Goal: Task Accomplishment & Management: Manage account settings

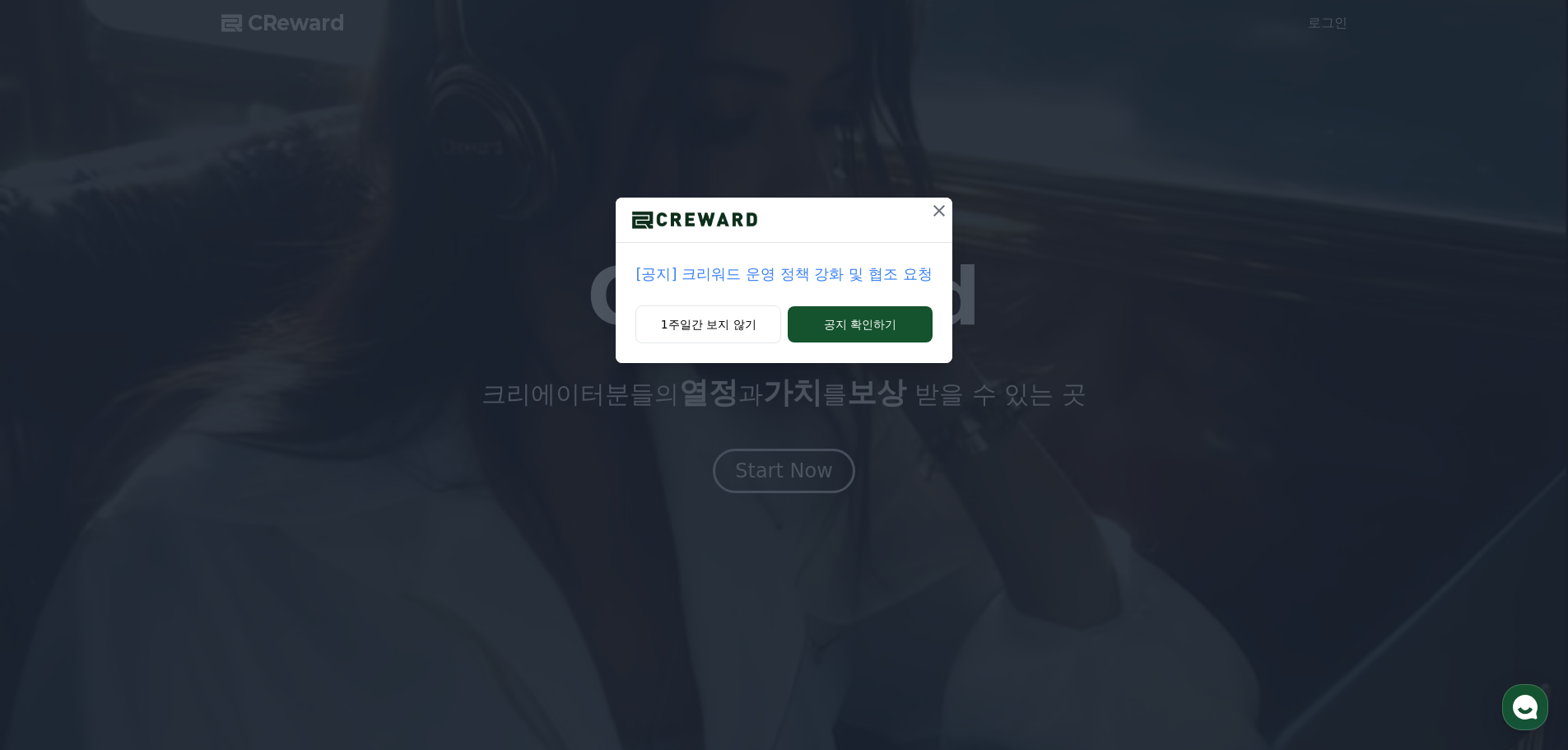
click at [937, 210] on icon at bounding box center [939, 211] width 20 height 20
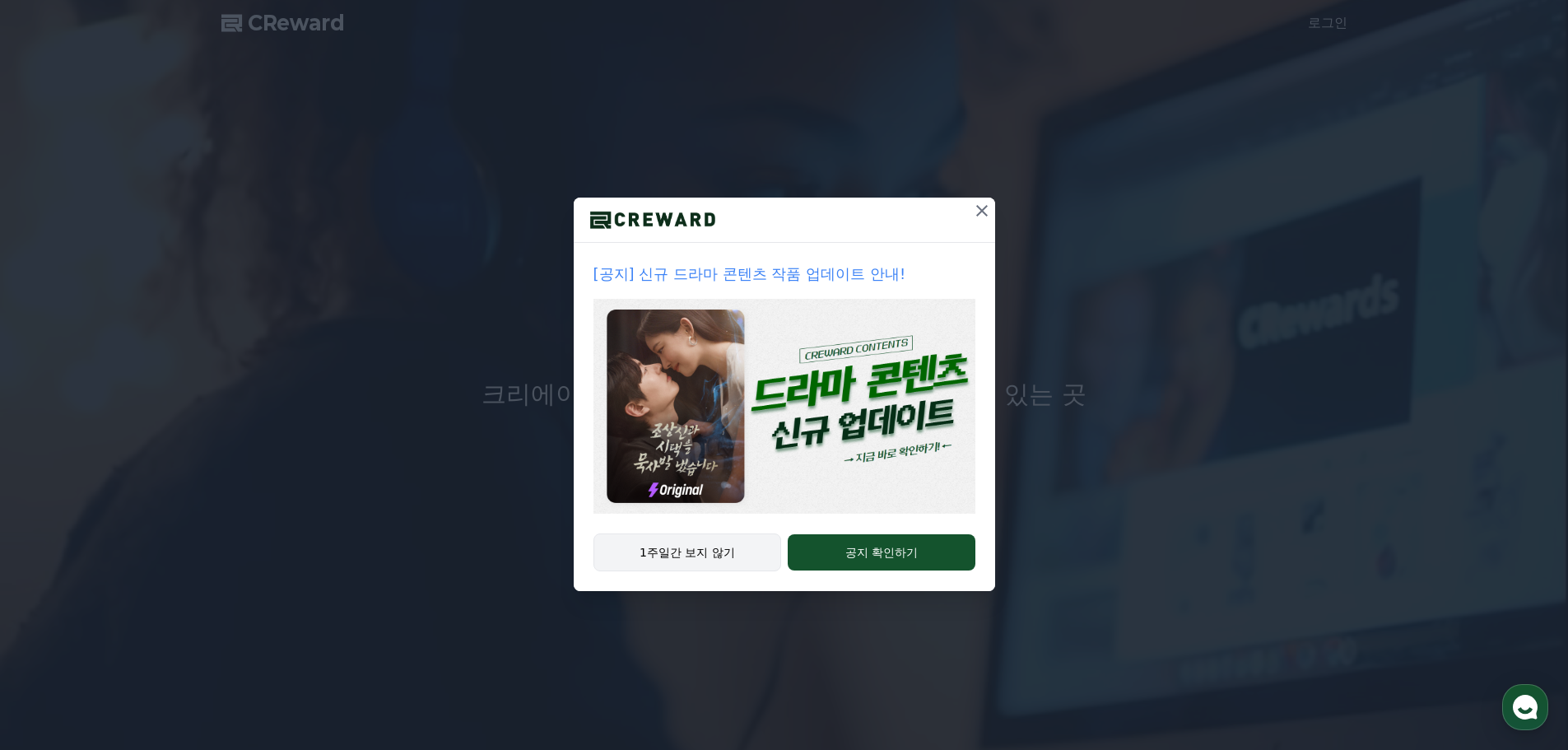
click at [721, 546] on button "1주일간 보지 않기" at bounding box center [687, 552] width 189 height 38
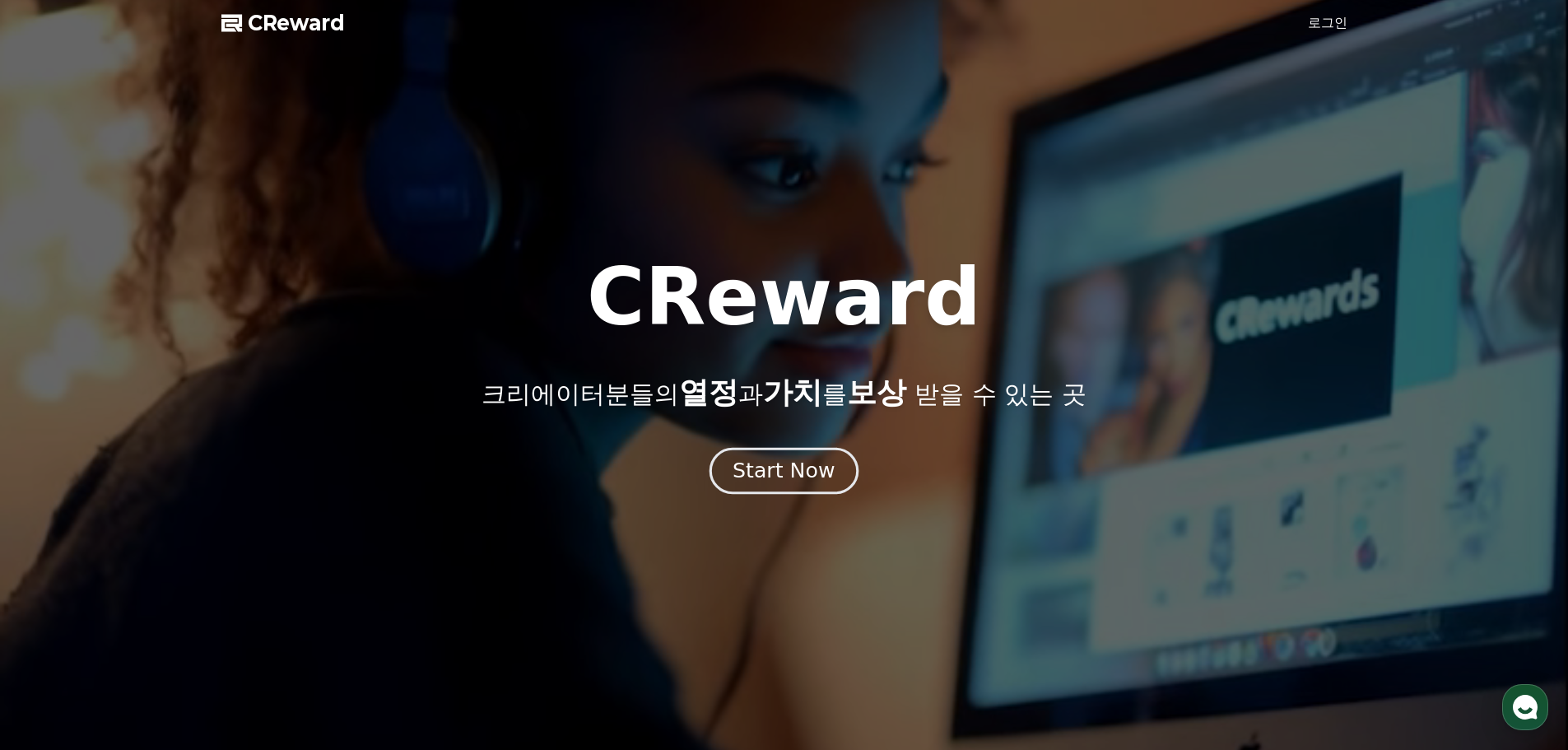
click at [806, 470] on div "Start Now" at bounding box center [783, 470] width 102 height 28
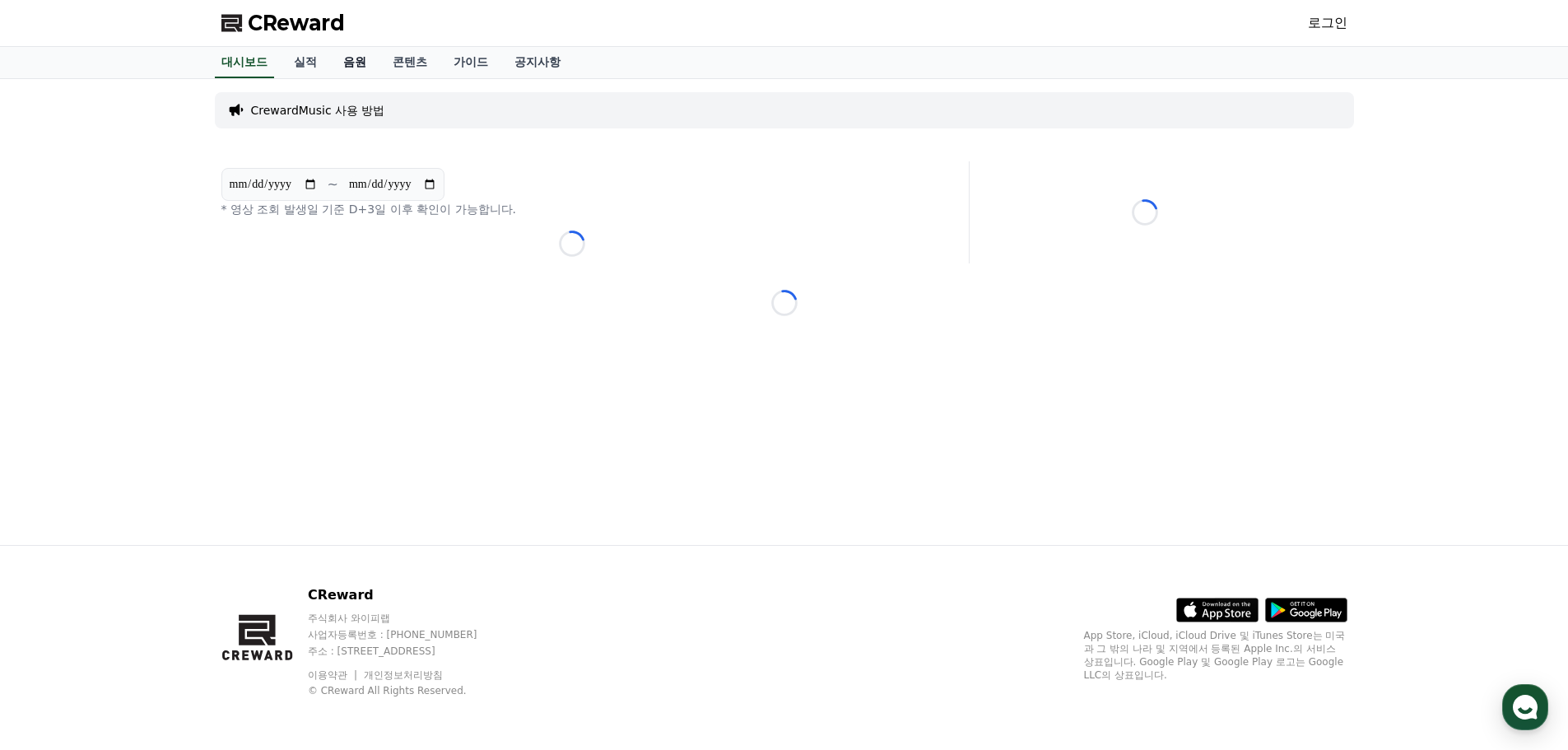
click at [351, 61] on link "음원" at bounding box center [354, 62] width 49 height 31
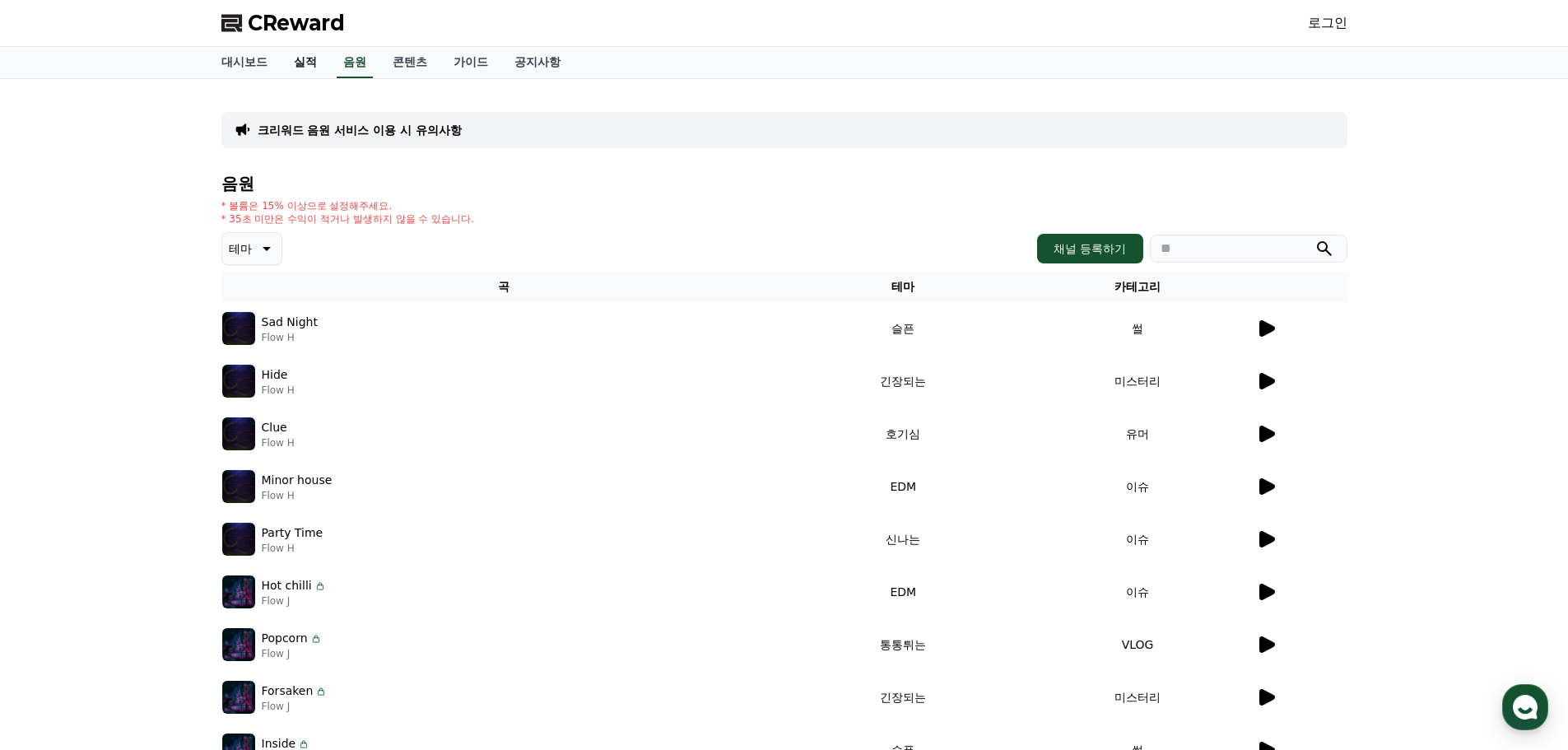
click at [308, 56] on link "실적" at bounding box center [305, 62] width 49 height 31
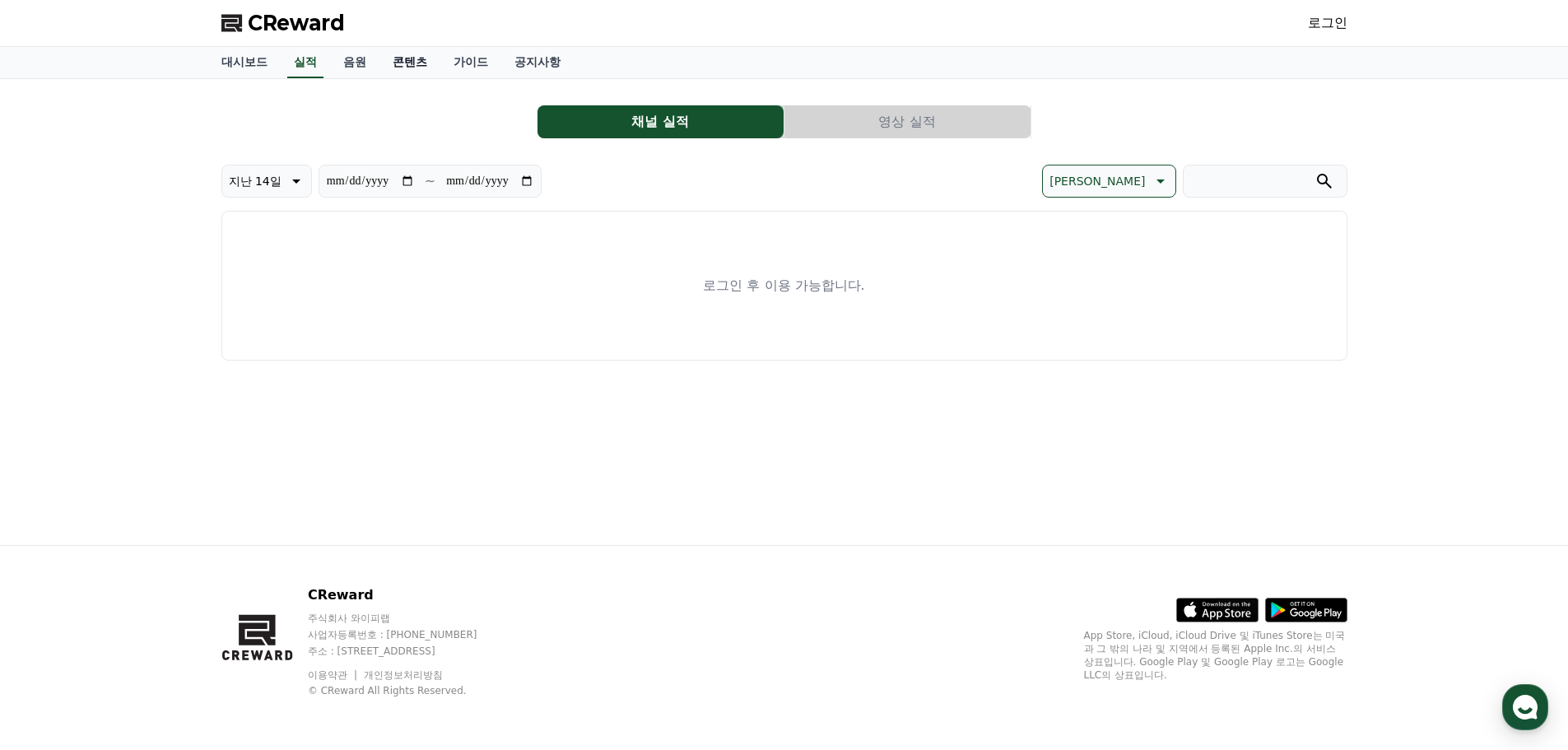
click at [402, 63] on link "콘텐츠" at bounding box center [409, 62] width 61 height 31
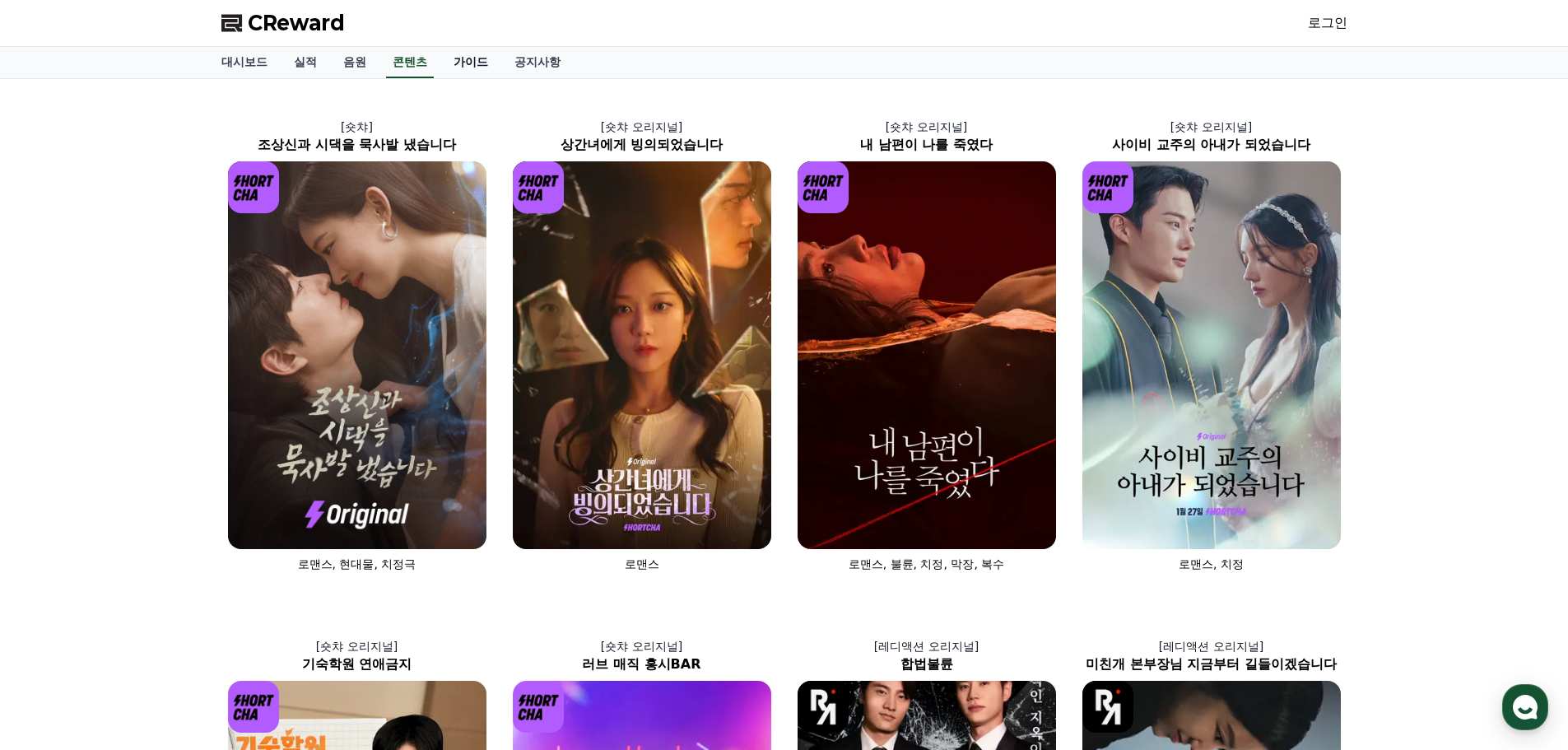
click at [462, 63] on link "가이드" at bounding box center [470, 62] width 61 height 31
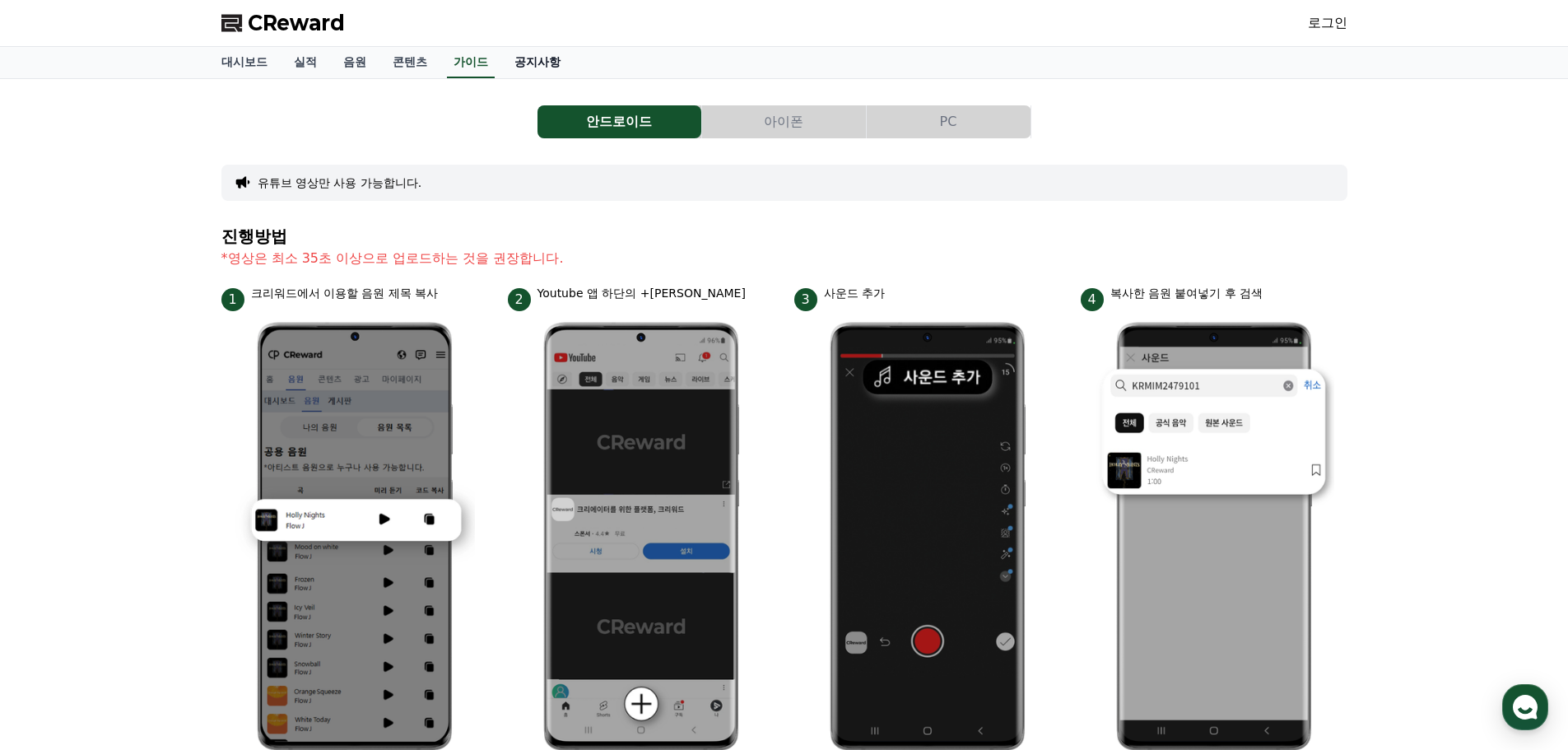
click at [523, 63] on link "공지사항" at bounding box center [537, 62] width 72 height 31
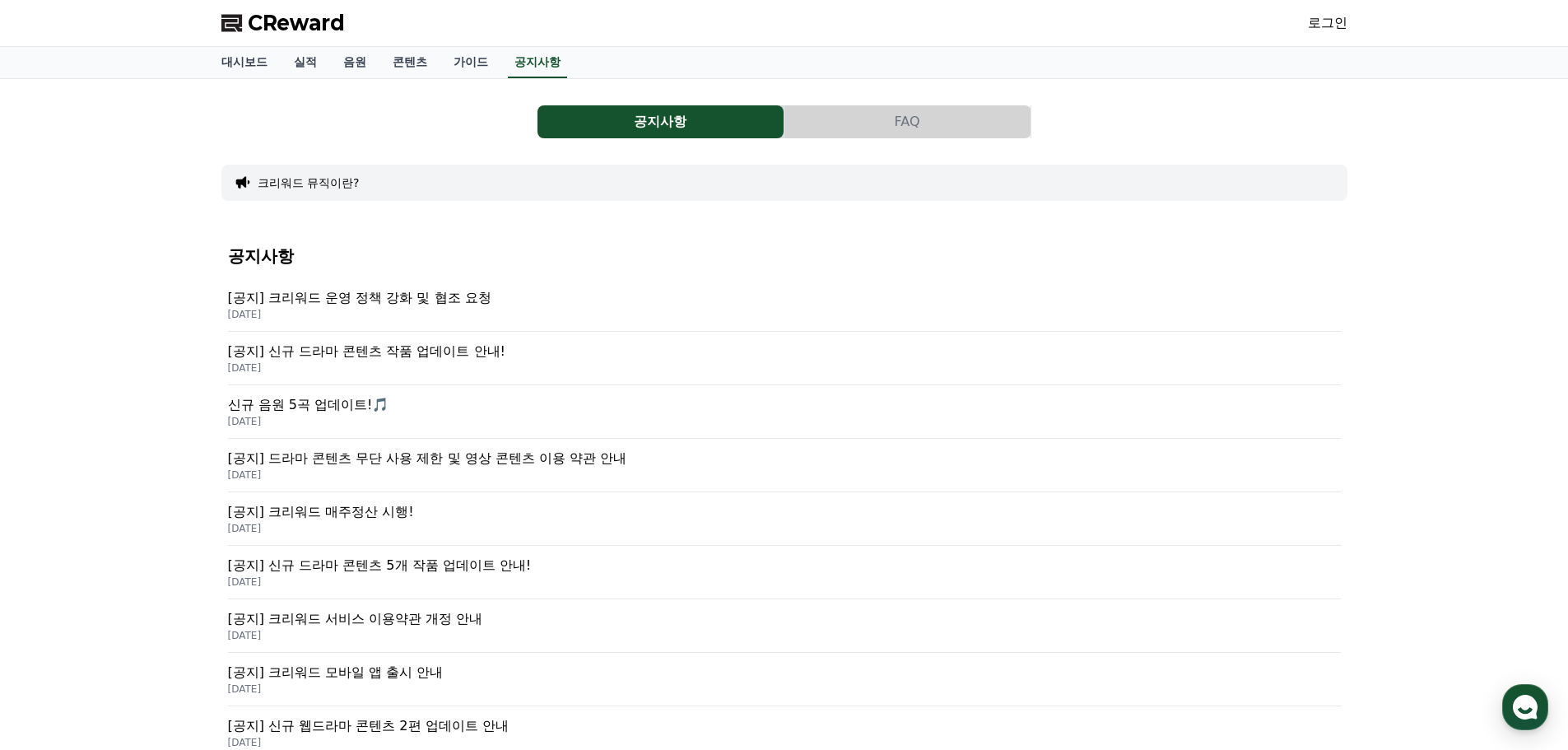
click at [460, 299] on p "[공지] 크리워드 운영 정책 강화 및 협조 요청" at bounding box center [784, 298] width 1113 height 20
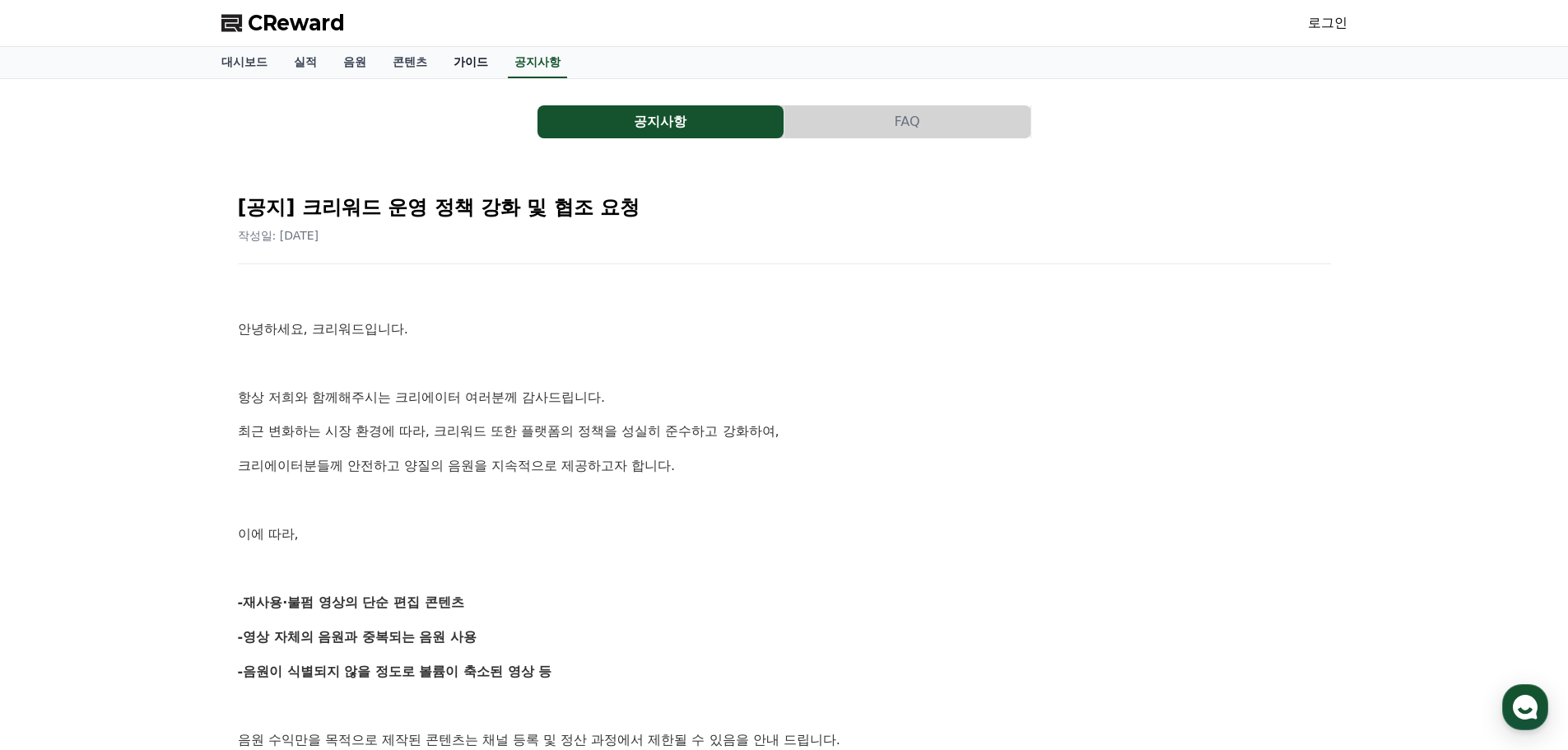
click at [466, 63] on link "가이드" at bounding box center [470, 62] width 61 height 31
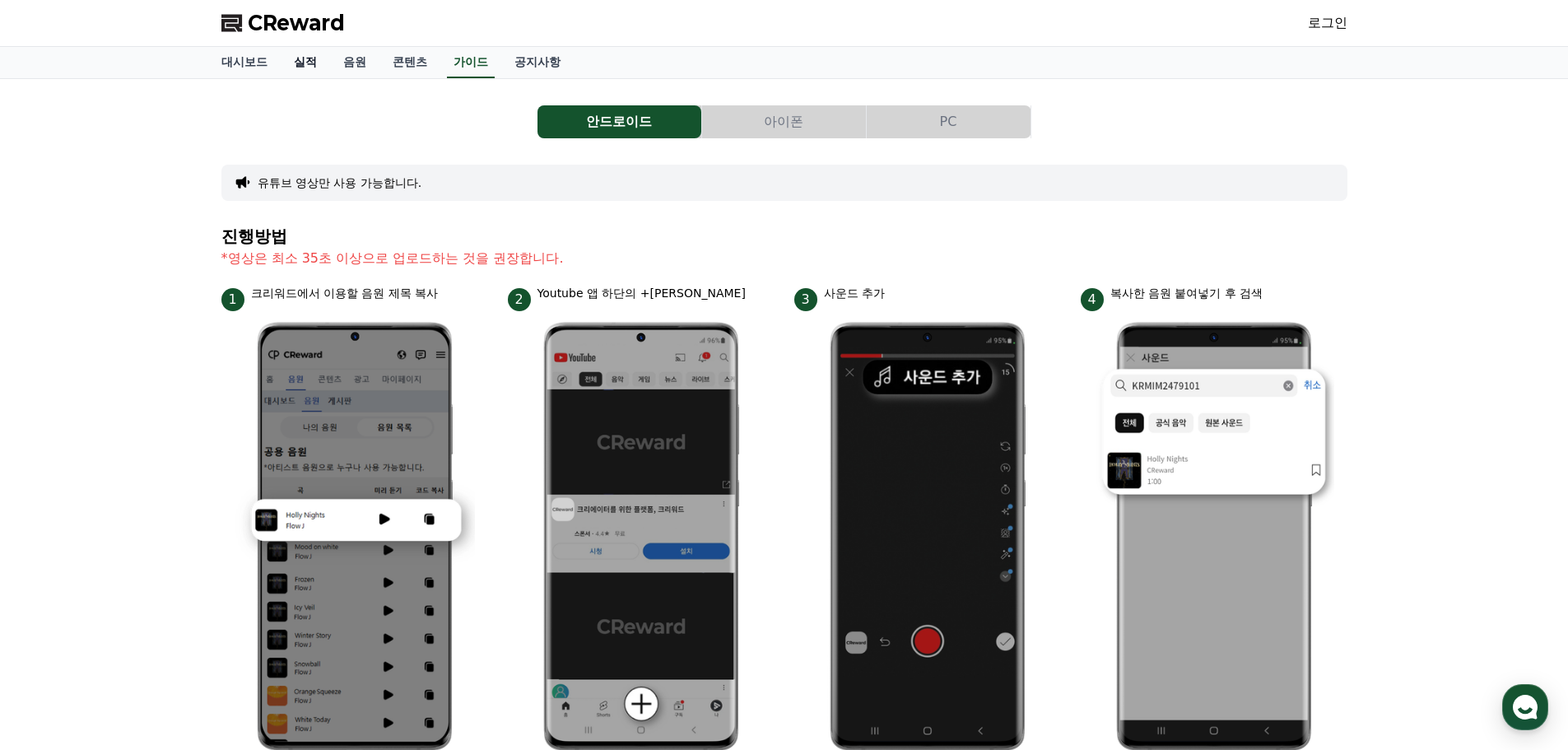
click at [306, 70] on link "실적" at bounding box center [305, 62] width 49 height 31
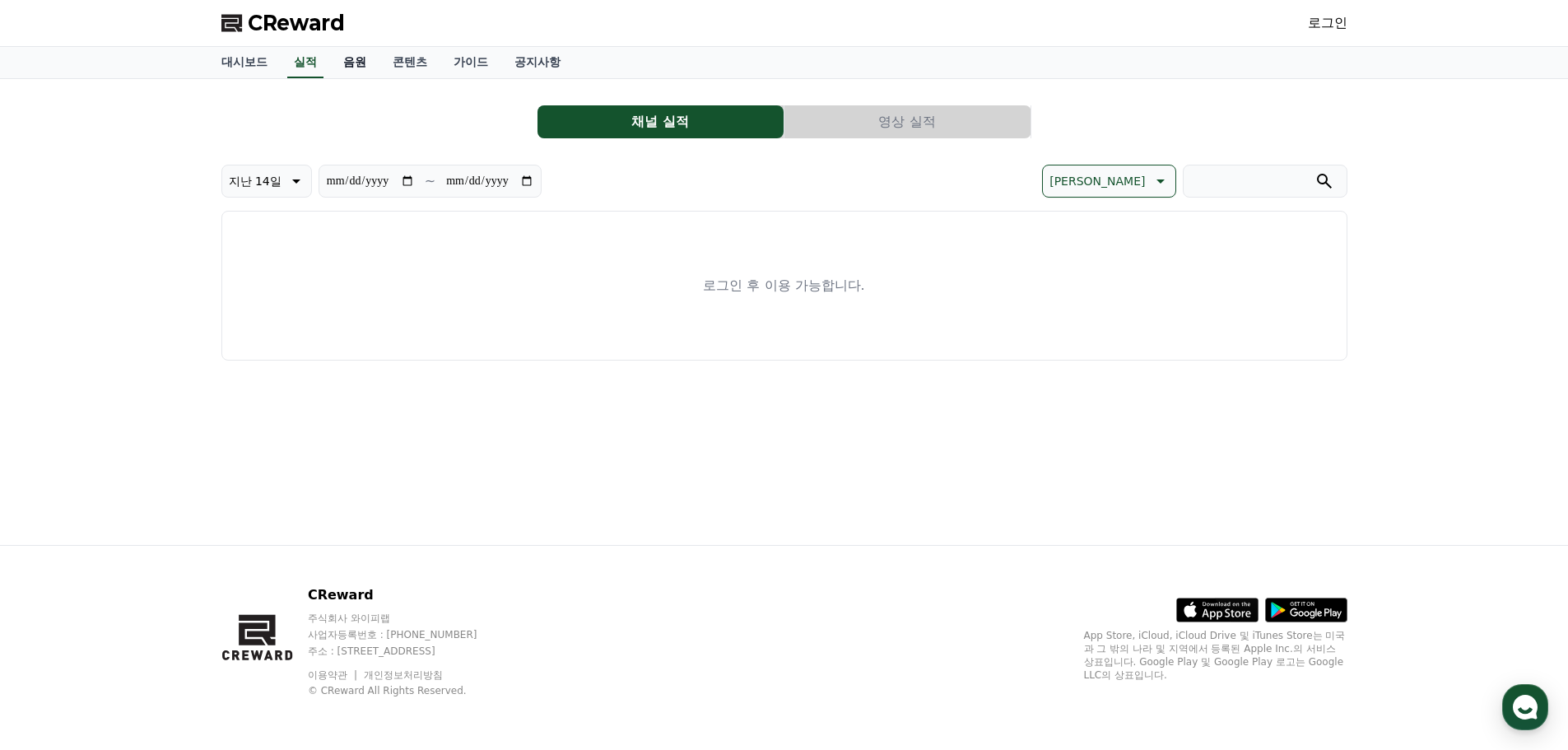
click at [354, 66] on link "음원" at bounding box center [354, 62] width 49 height 31
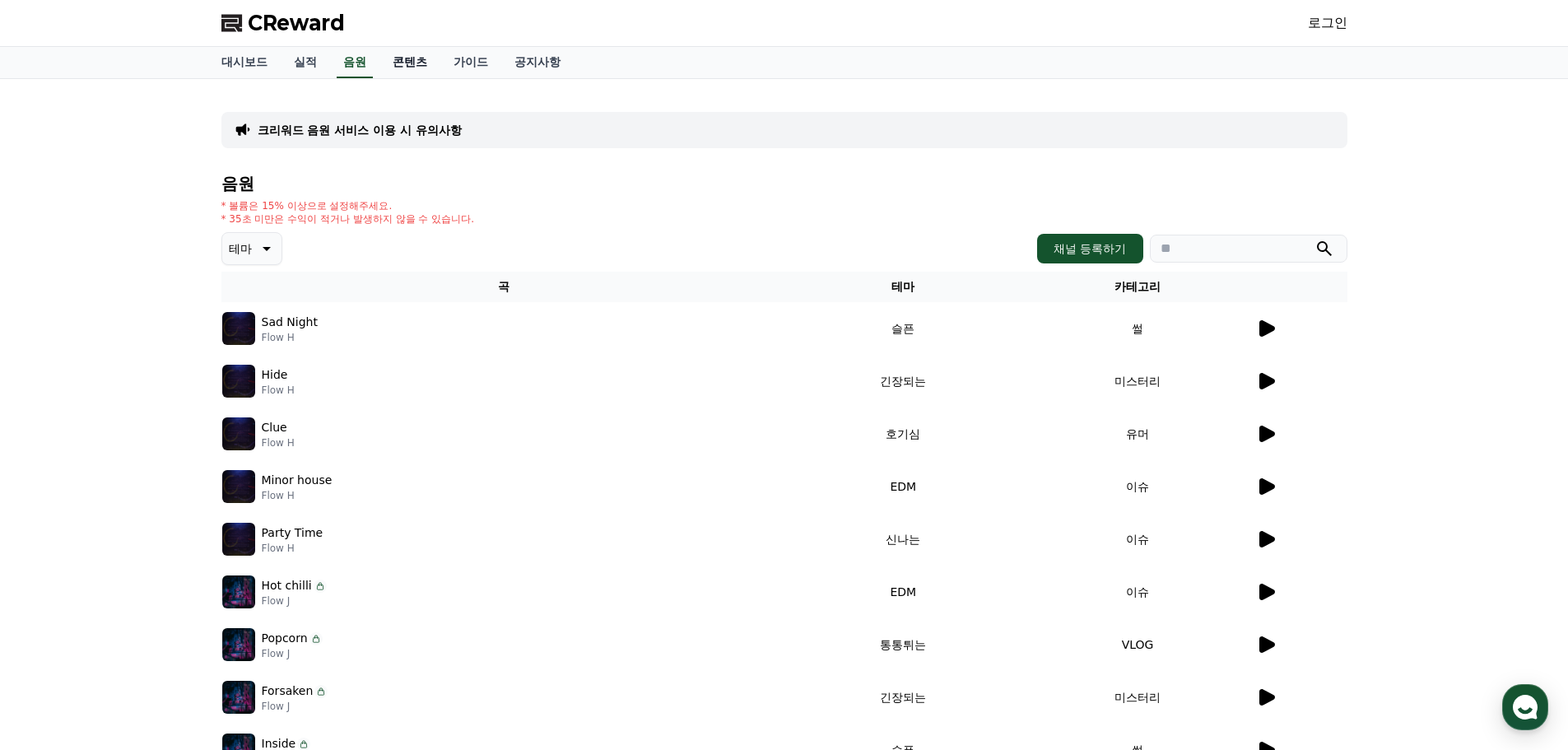
click at [415, 70] on link "콘텐츠" at bounding box center [409, 62] width 61 height 31
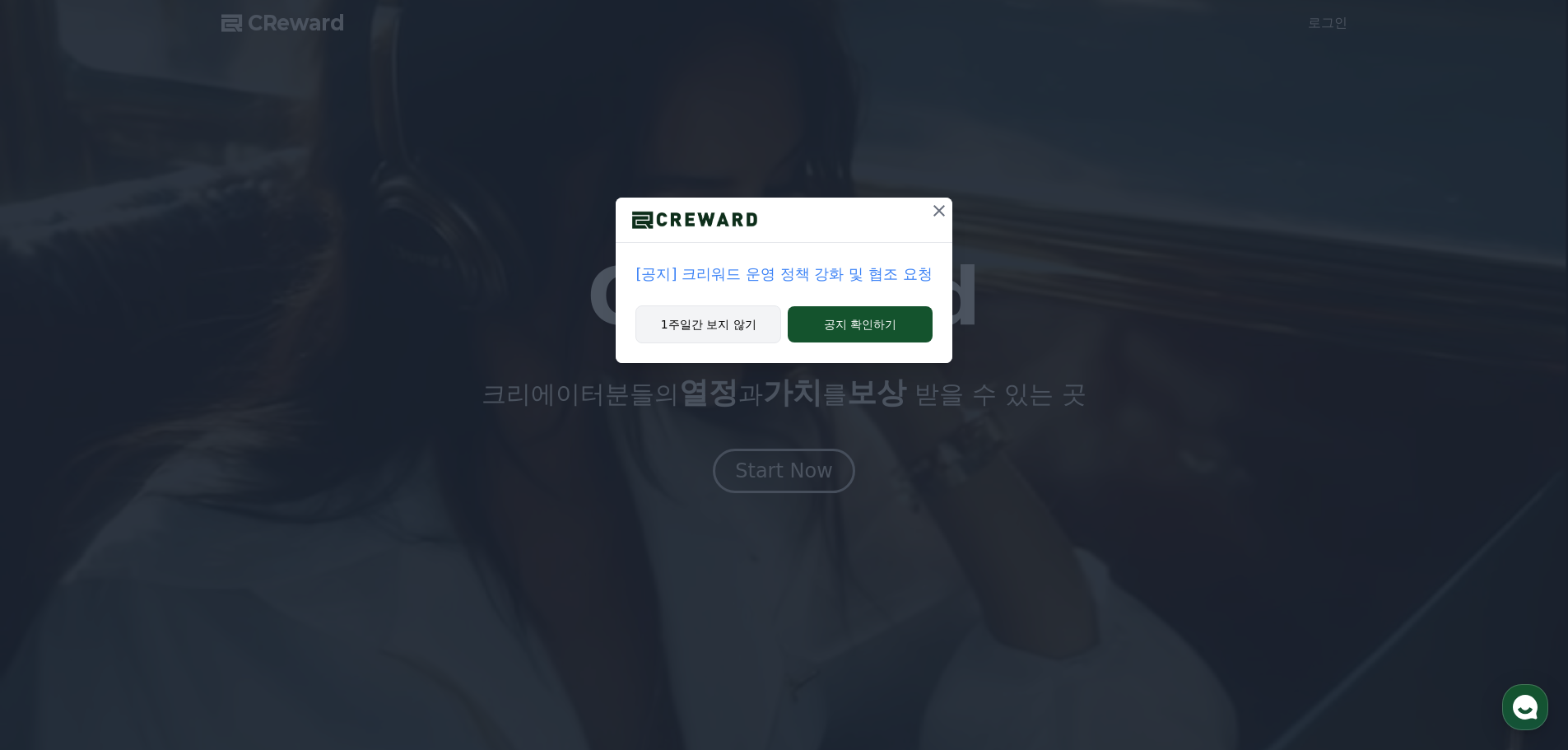
click at [731, 337] on button "1주일간 보지 않기" at bounding box center [708, 324] width 146 height 38
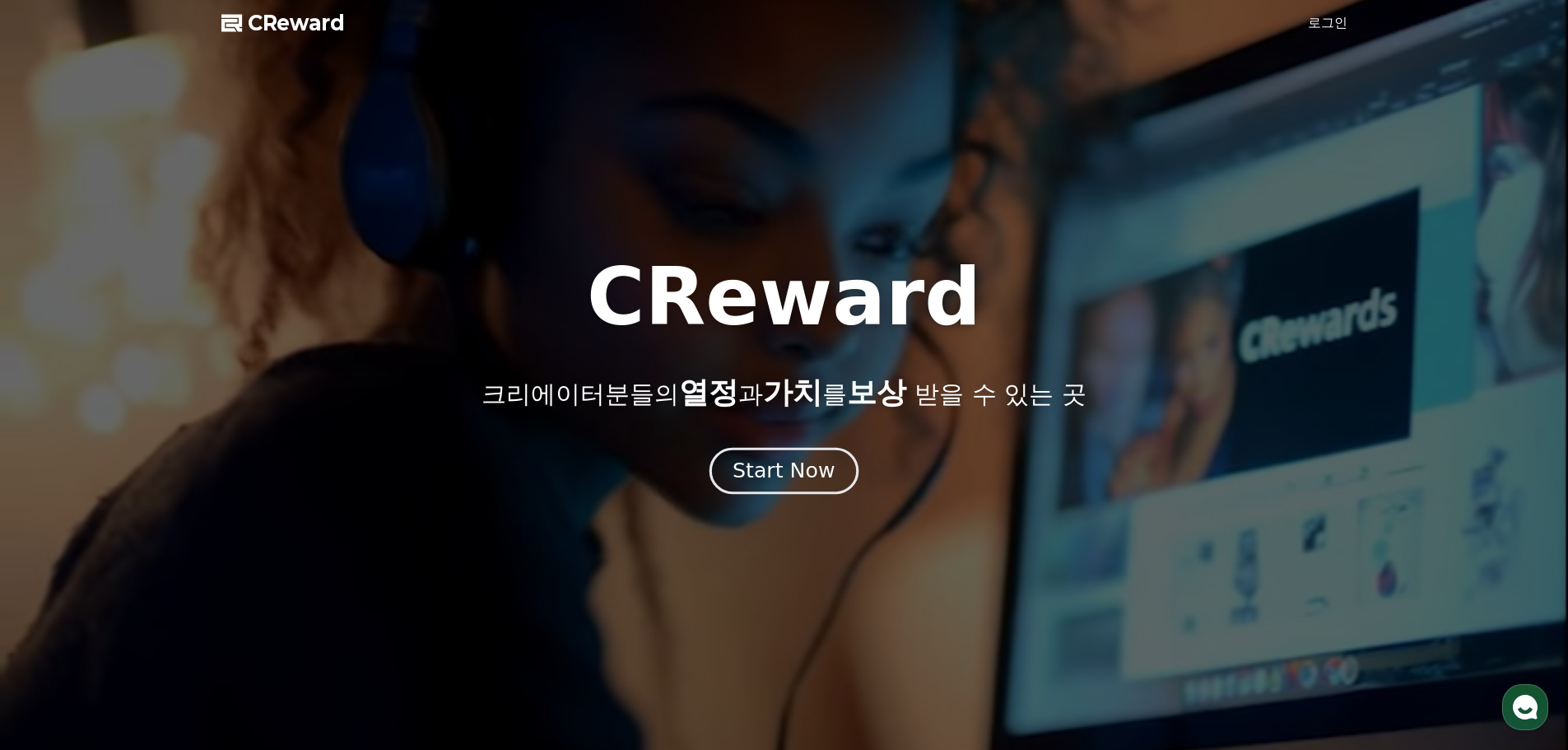
click at [797, 470] on div "Start Now" at bounding box center [783, 470] width 102 height 28
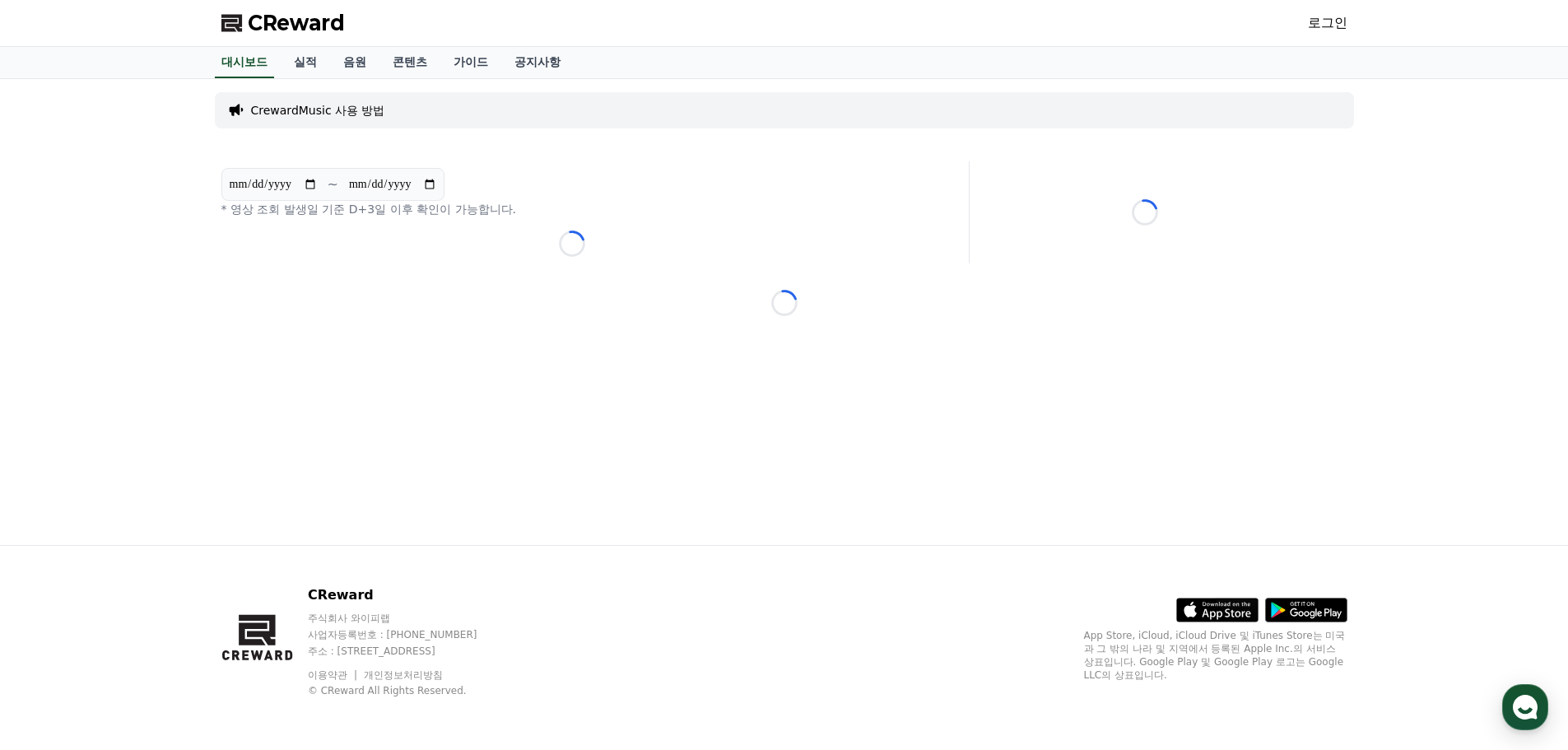
click at [341, 114] on p "CrewardMusic 사용 방법" at bounding box center [318, 110] width 134 height 16
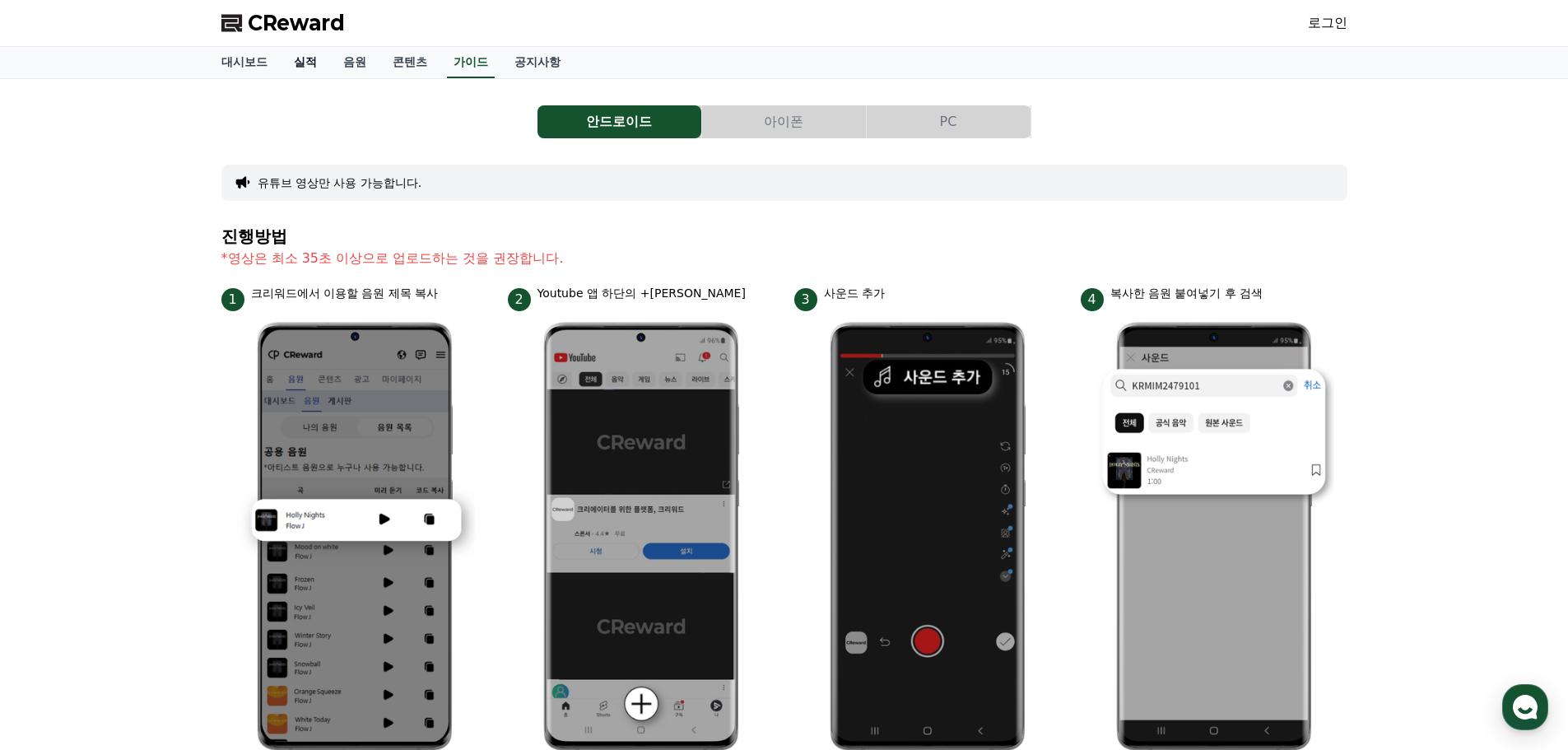
click at [310, 65] on link "실적" at bounding box center [305, 62] width 49 height 31
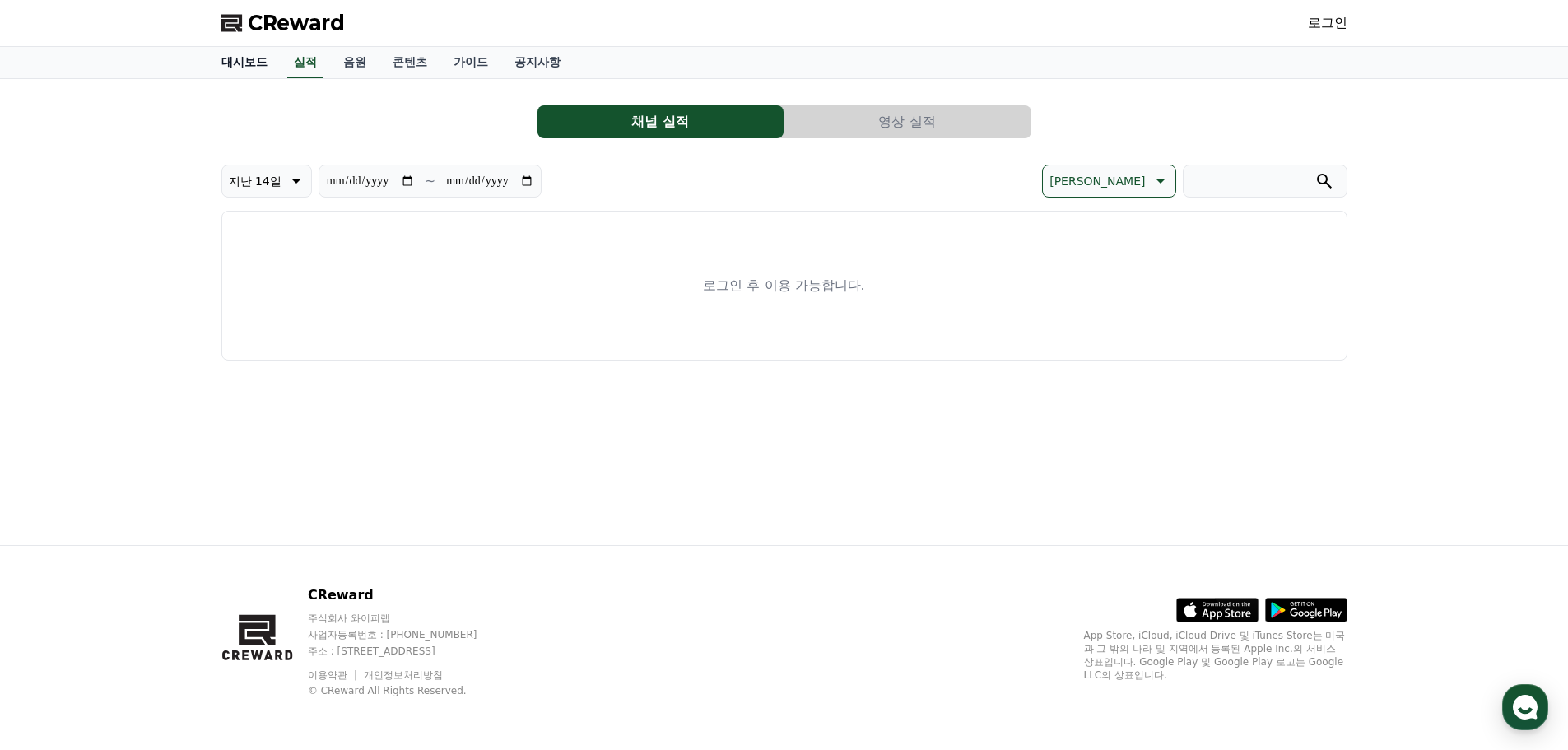
click at [253, 60] on link "대시보드" at bounding box center [244, 62] width 72 height 31
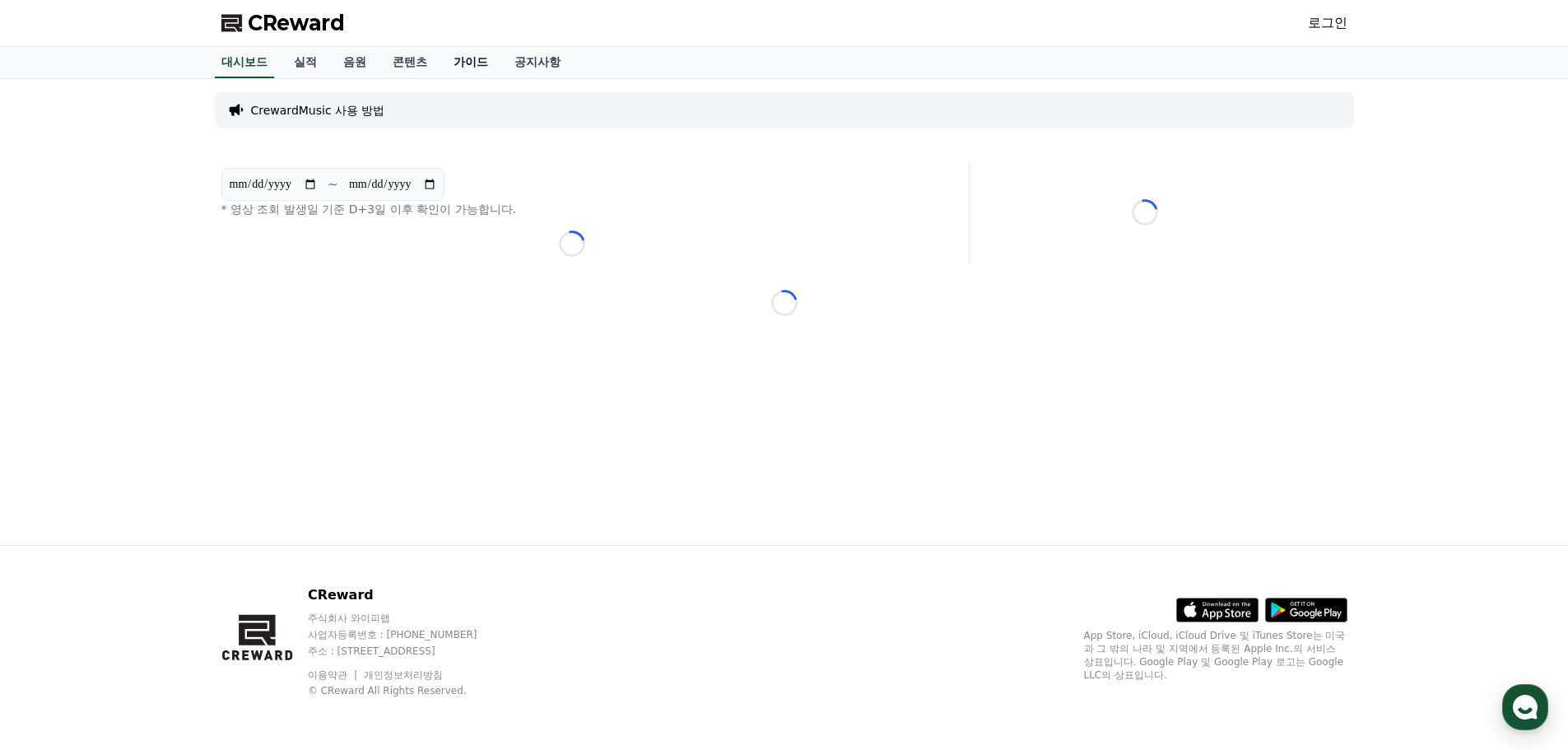
click at [481, 65] on link "가이드" at bounding box center [470, 62] width 61 height 31
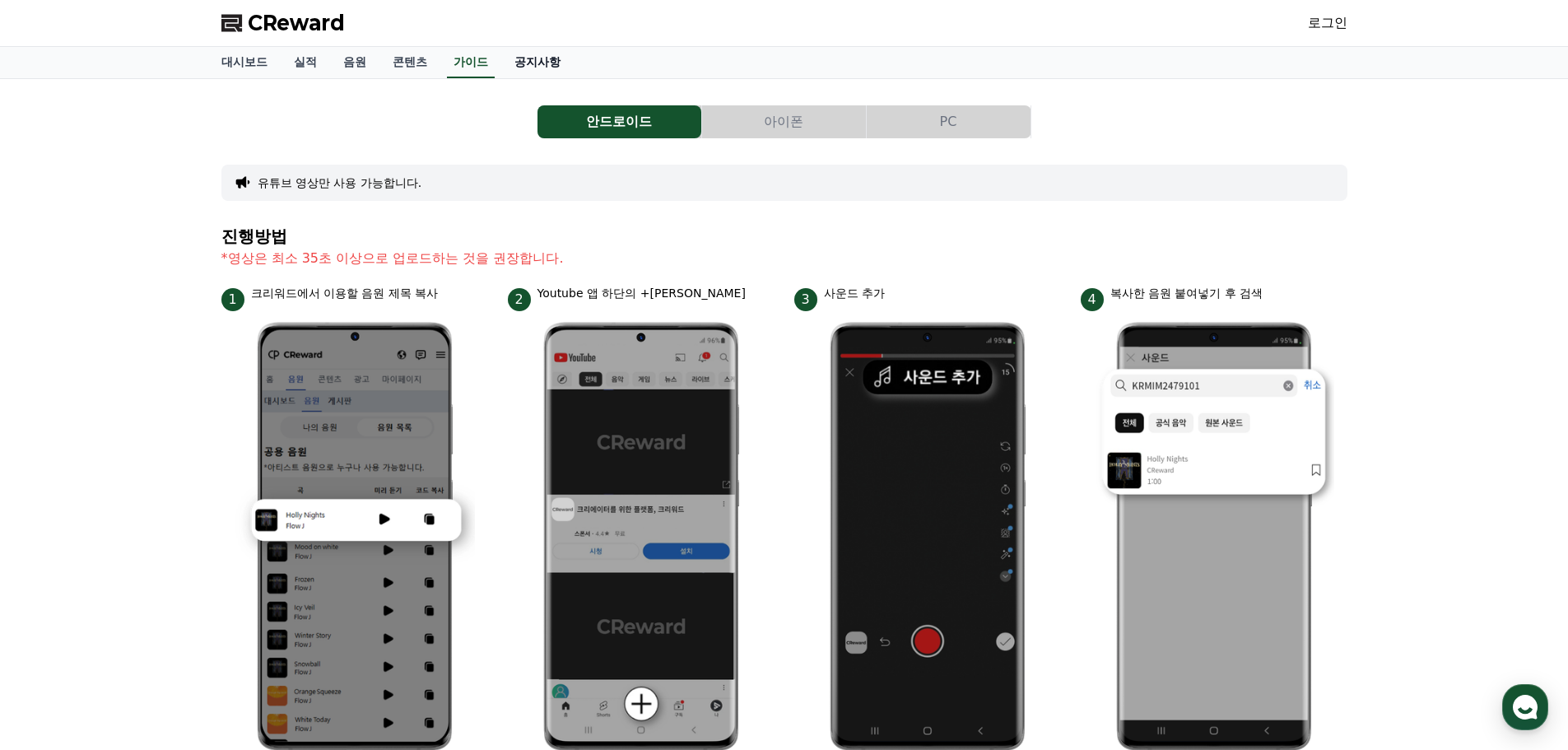
click at [523, 63] on link "공지사항" at bounding box center [537, 62] width 72 height 31
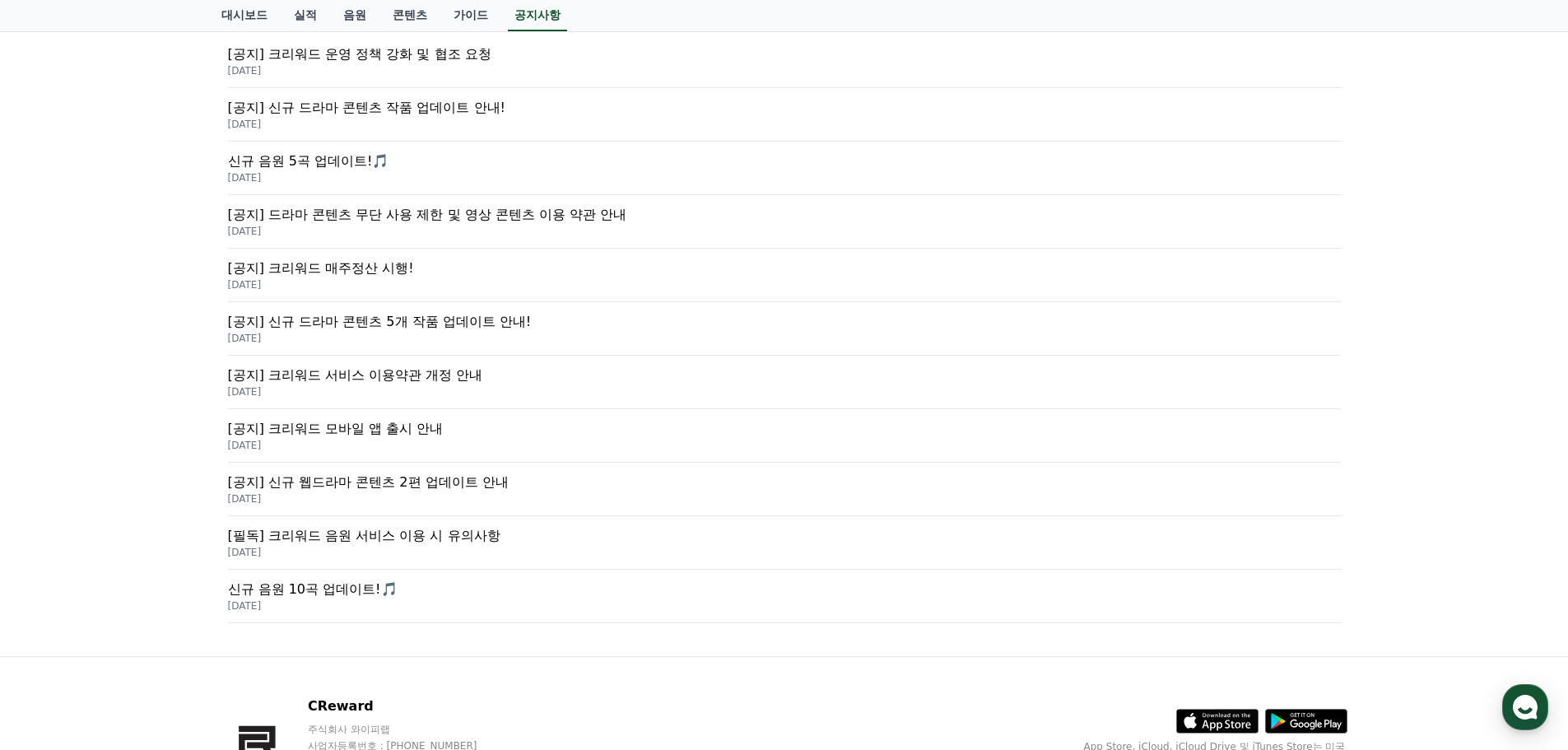
scroll to position [247, 0]
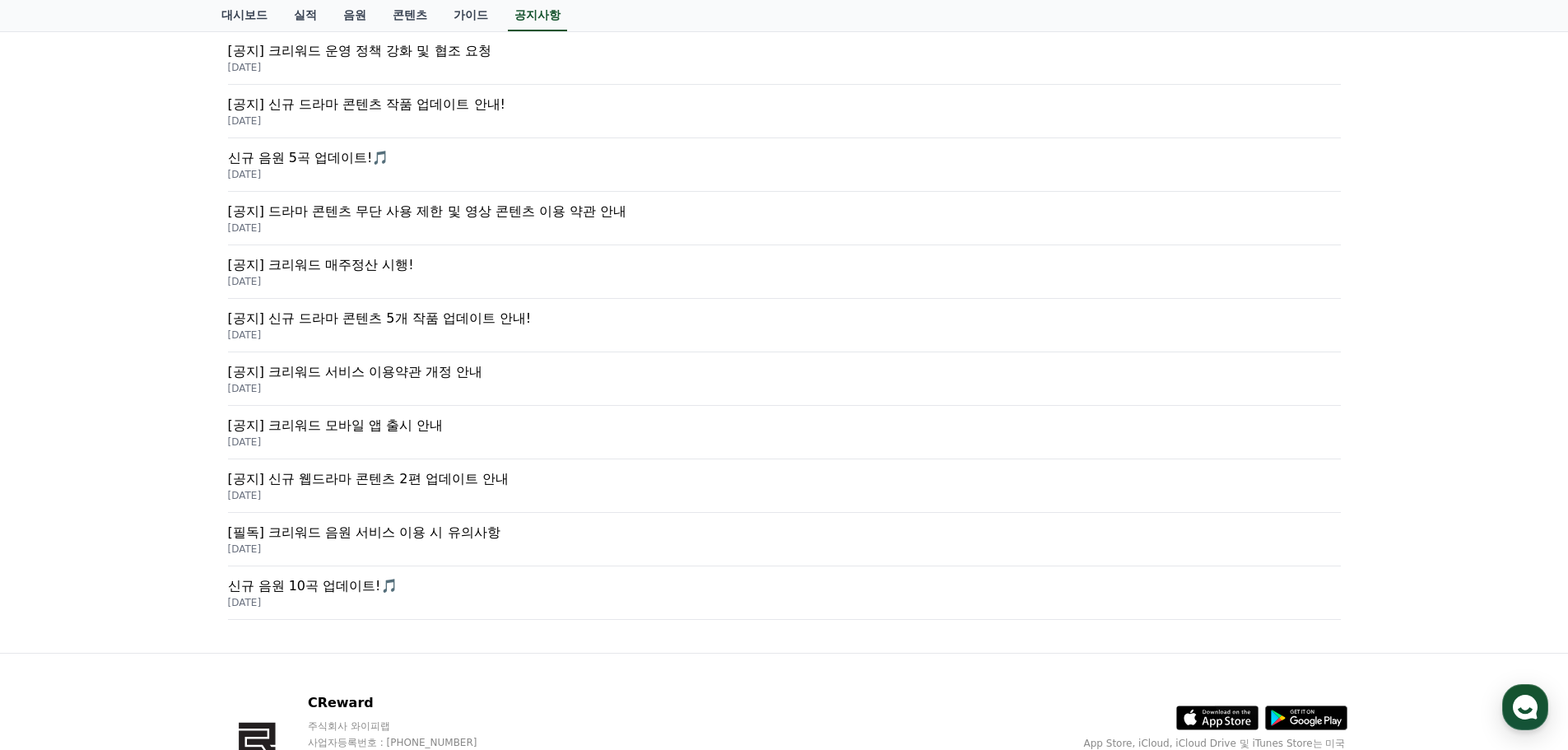
click at [392, 274] on p "[DATE]" at bounding box center [784, 281] width 1113 height 13
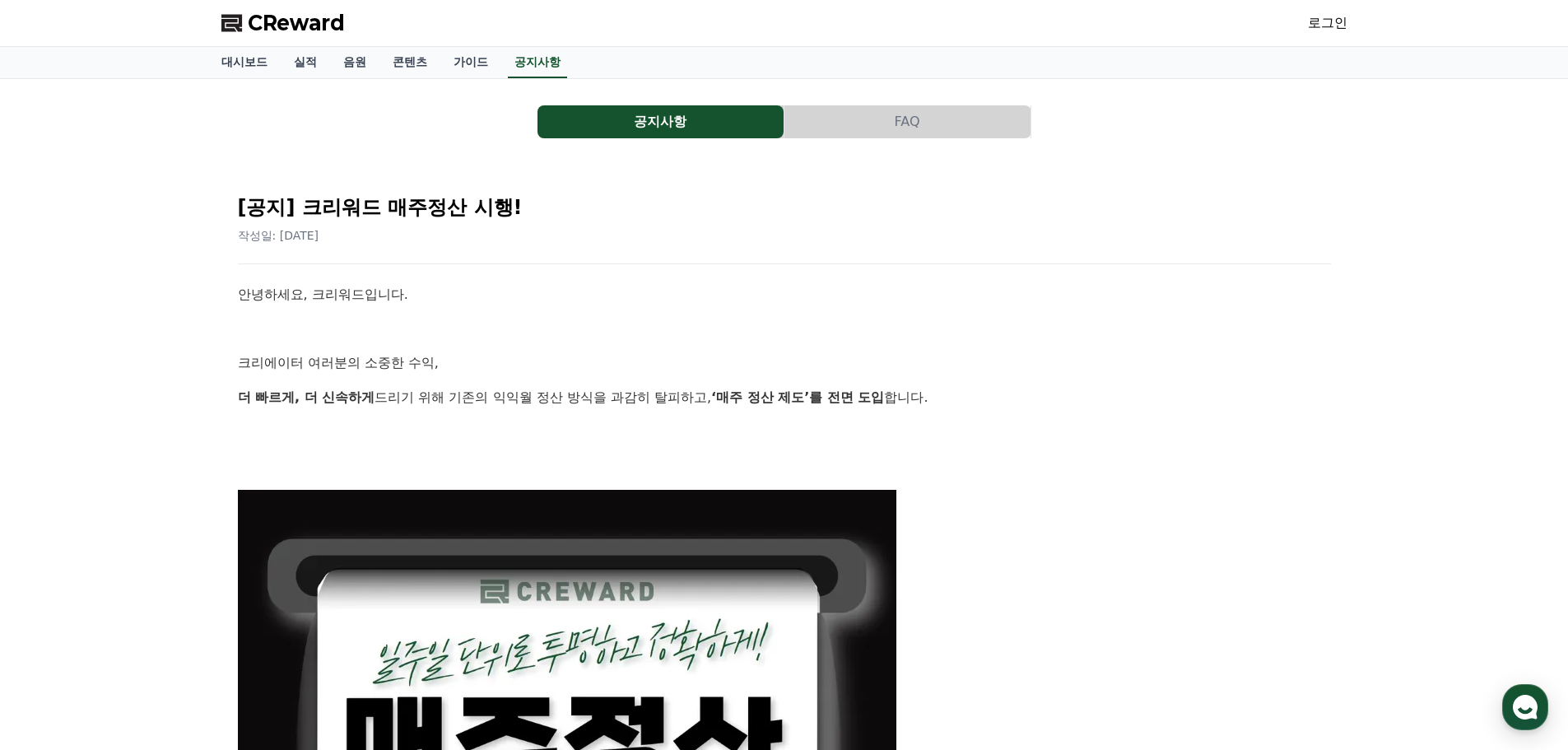
drag, startPoint x: 1334, startPoint y: 27, endPoint x: 1323, endPoint y: 34, distance: 13.0
click at [1334, 27] on link "로그인" at bounding box center [1328, 23] width 39 height 20
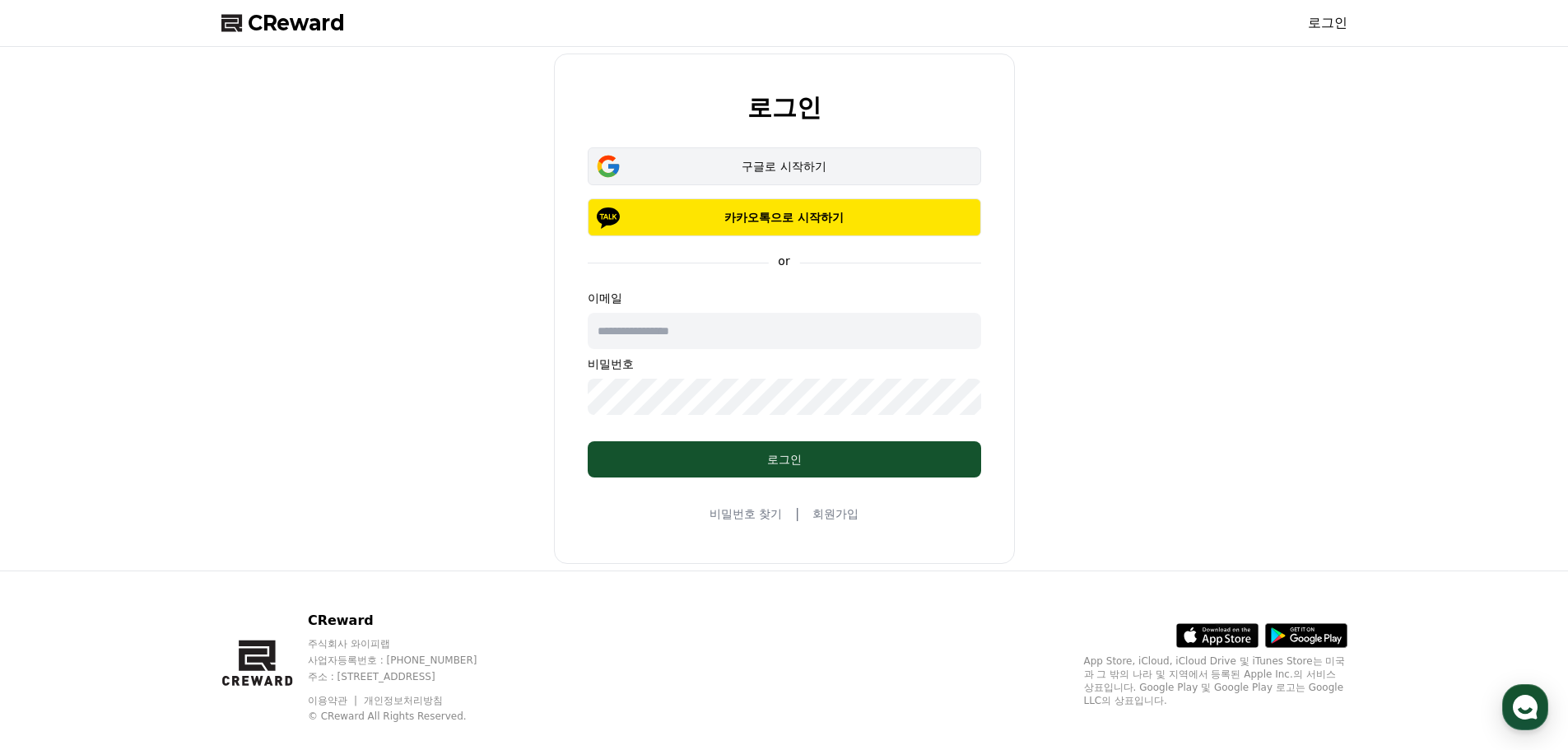
click at [826, 164] on div "구글로 시작하기" at bounding box center [784, 166] width 346 height 16
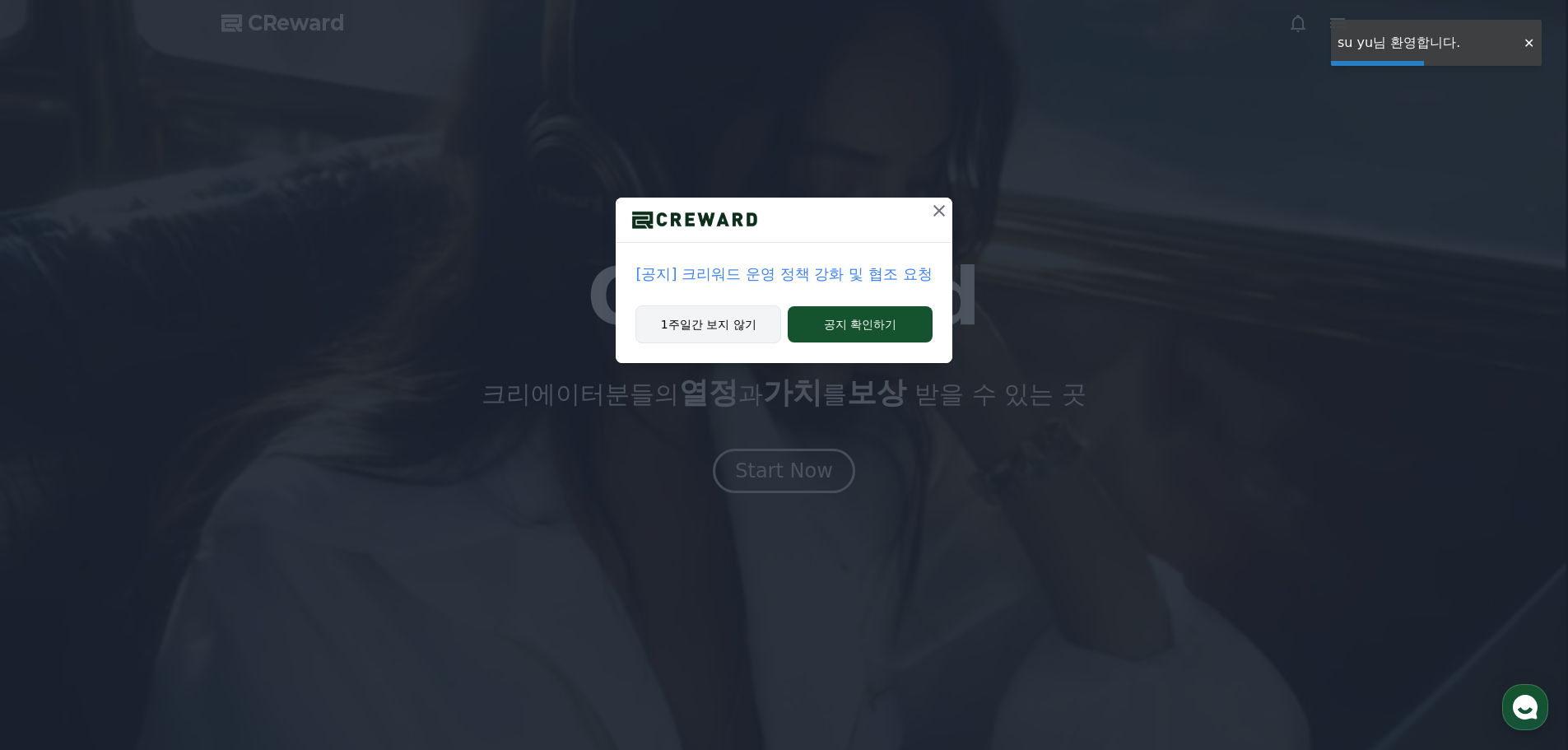
click at [738, 333] on button "1주일간 보지 않기" at bounding box center [708, 324] width 146 height 38
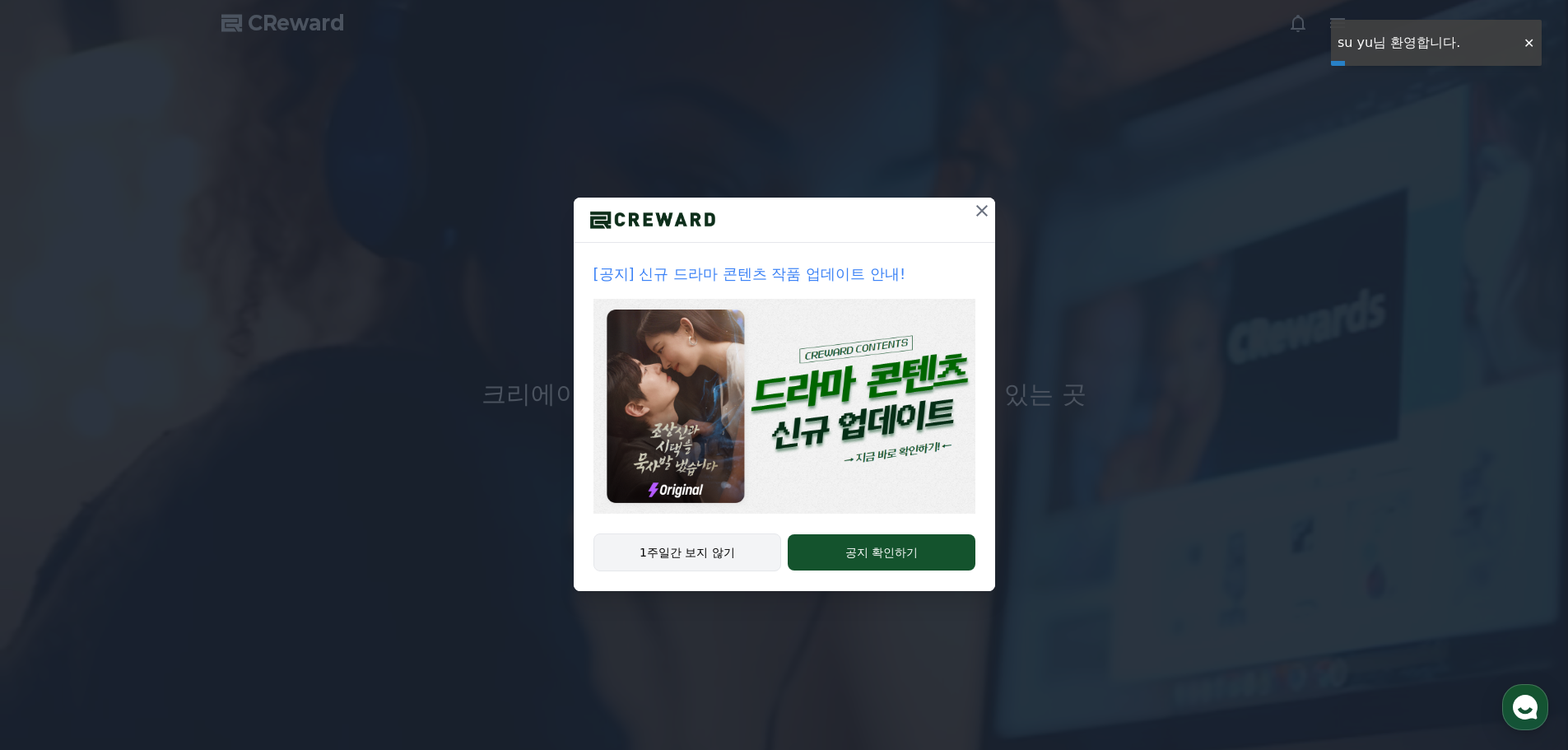
click at [723, 535] on button "1주일간 보지 않기" at bounding box center [687, 552] width 189 height 38
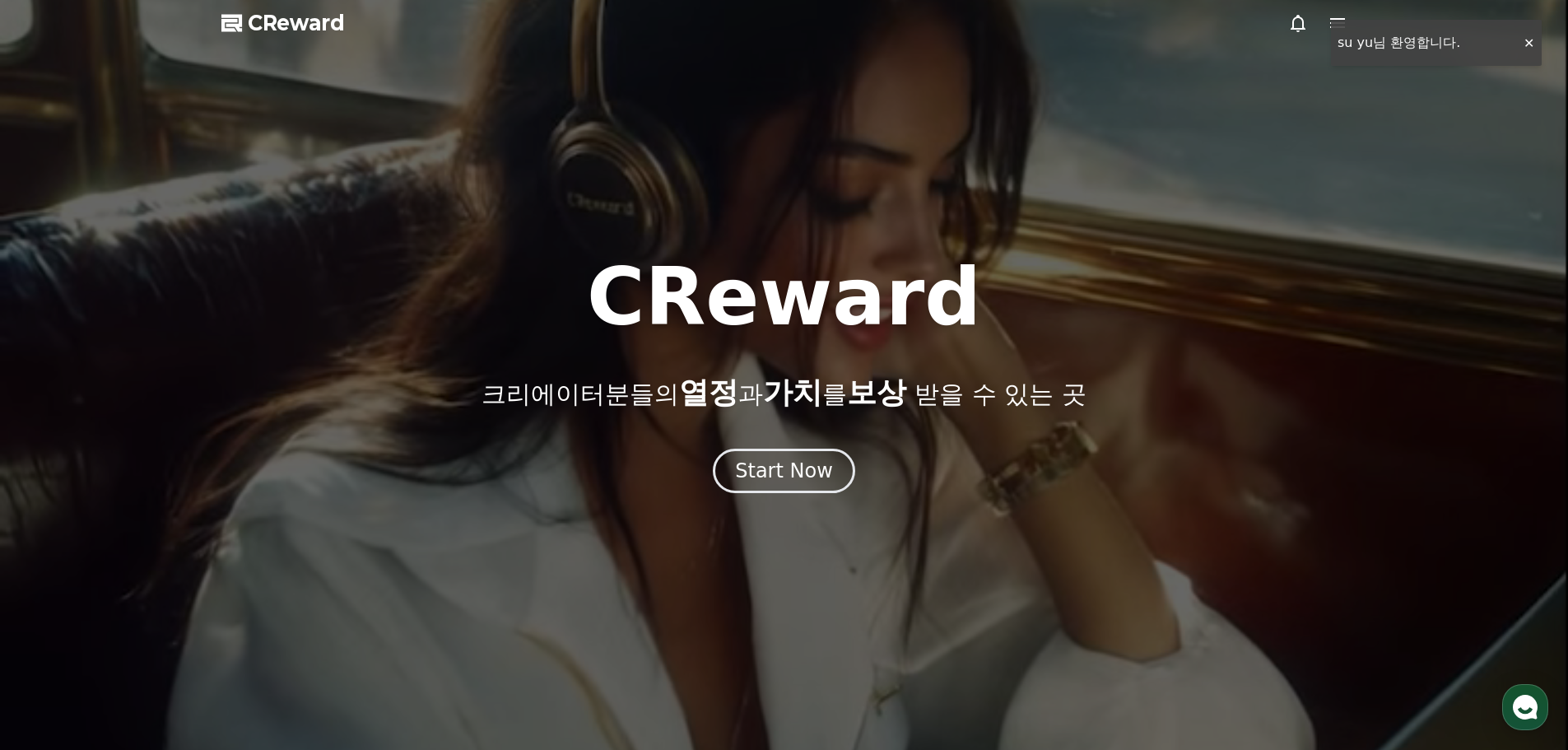
click at [729, 543] on div at bounding box center [784, 375] width 1568 height 750
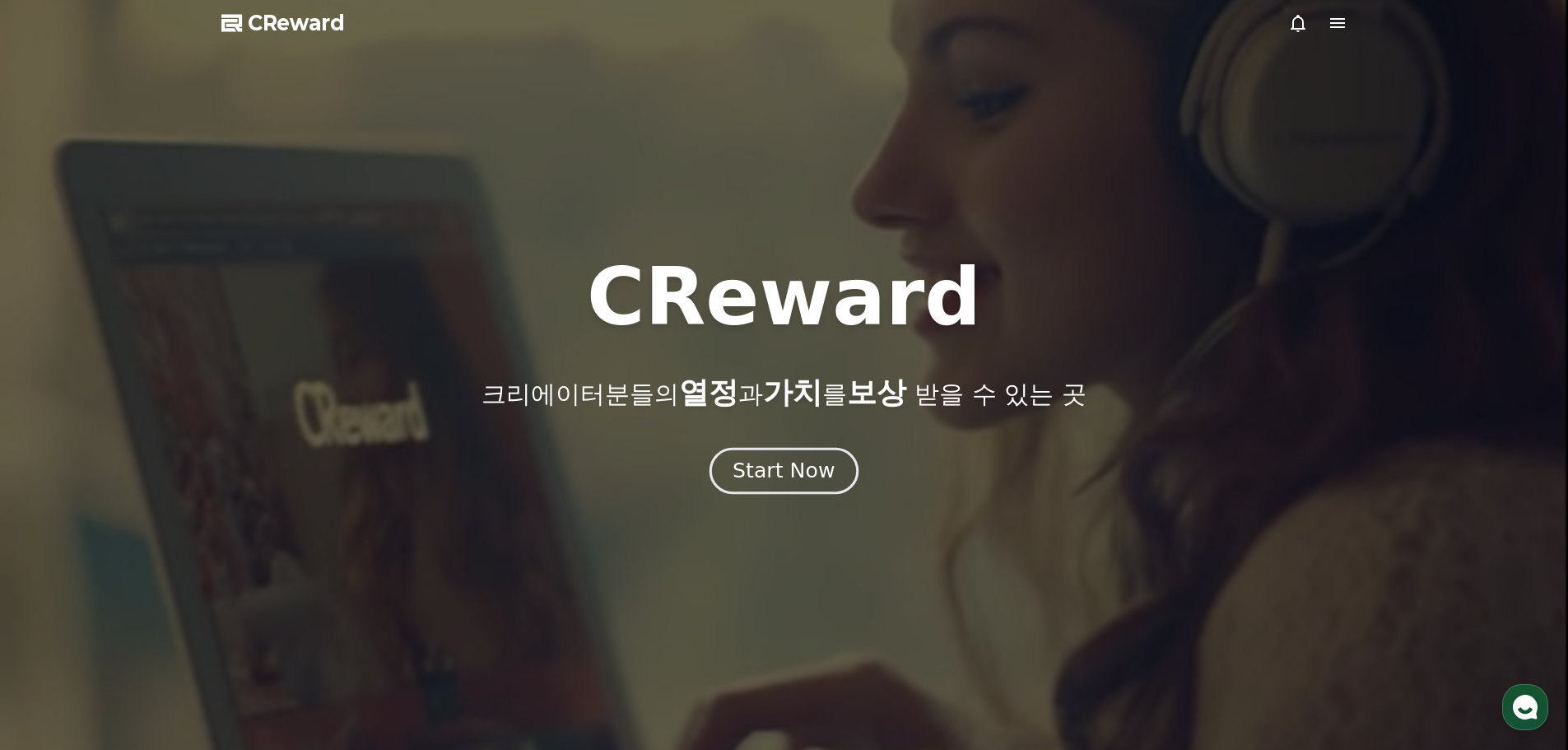
click at [777, 483] on div "Start Now" at bounding box center [783, 470] width 102 height 28
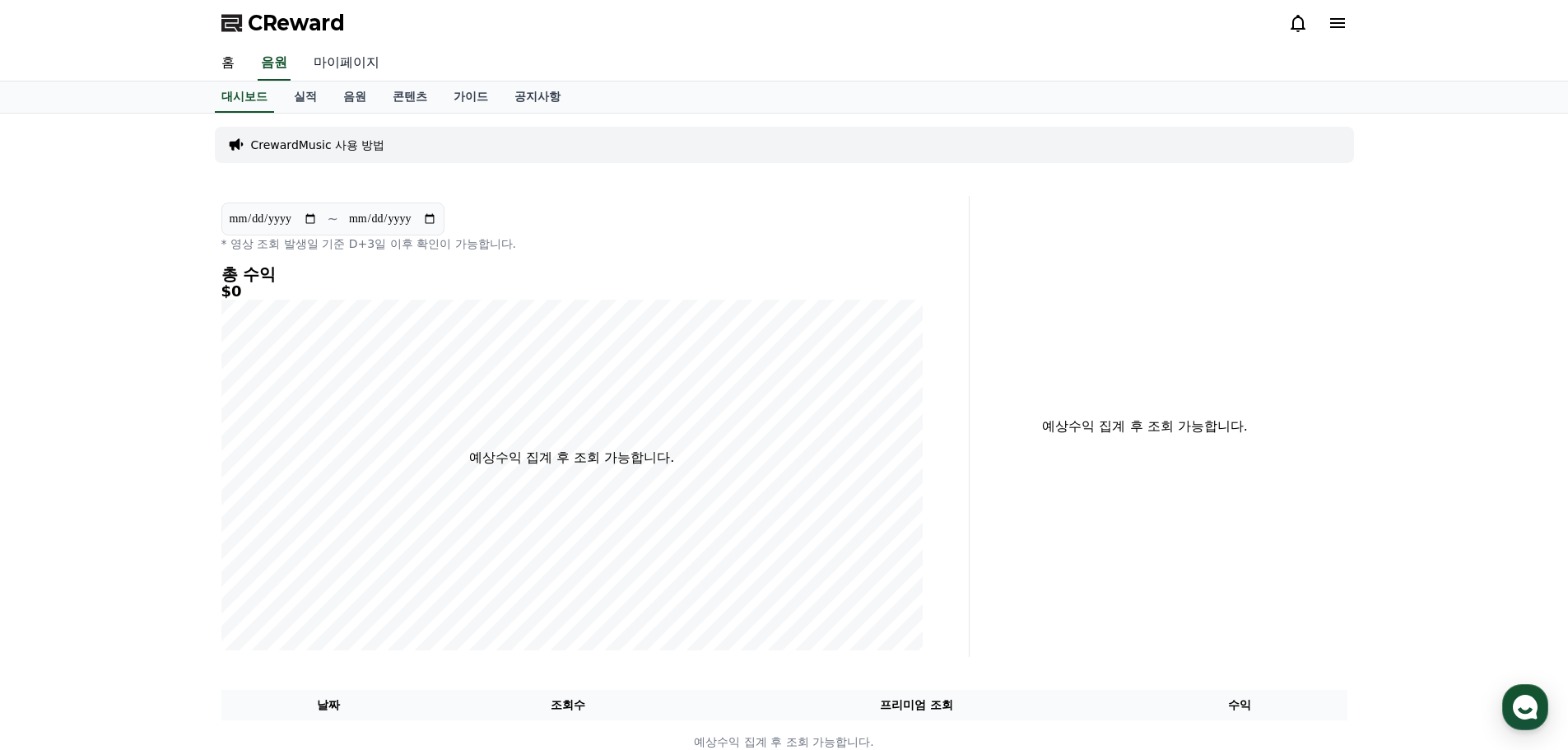
click at [316, 67] on link "마이페이지" at bounding box center [346, 63] width 92 height 35
select select "**********"
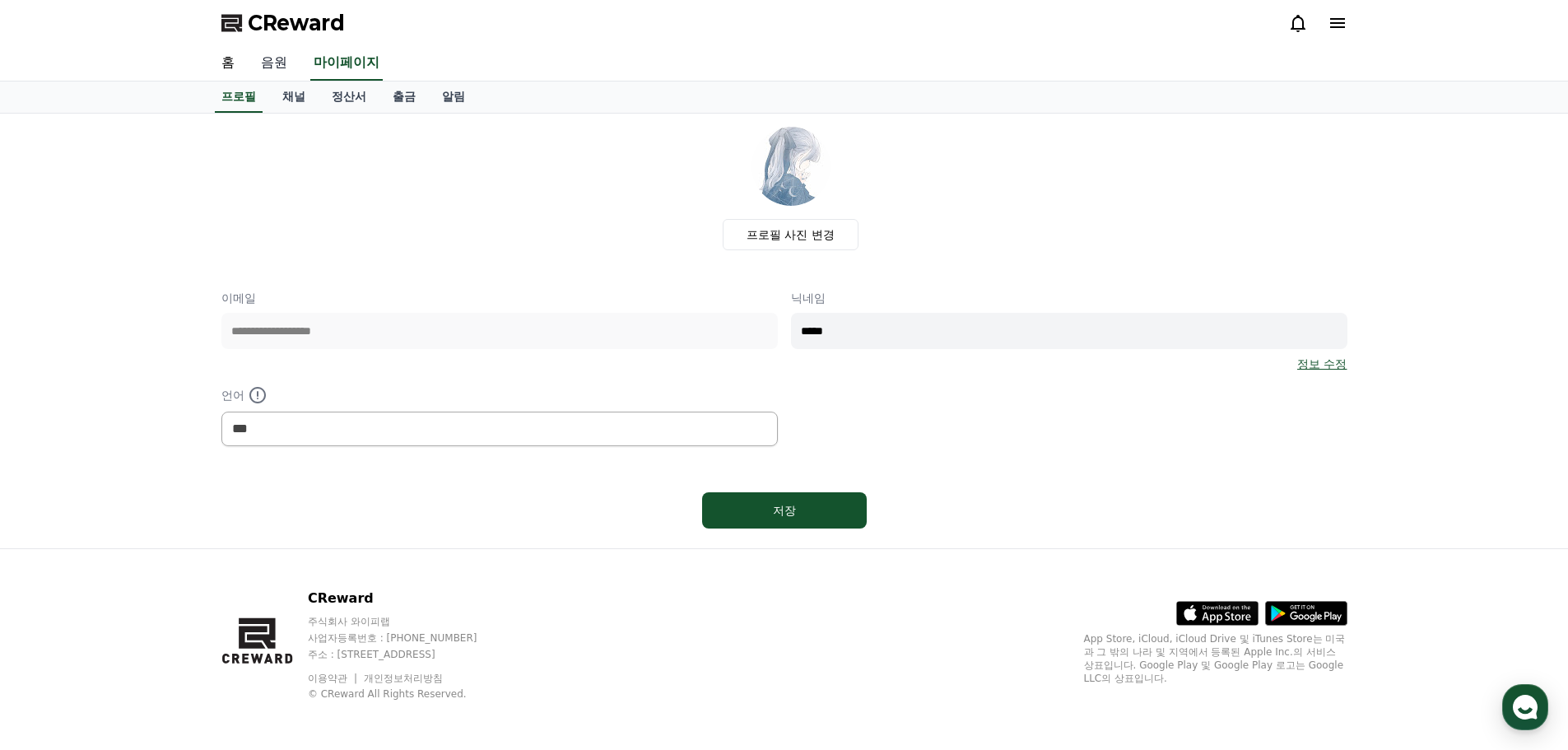
click at [274, 67] on link "음원" at bounding box center [274, 63] width 53 height 35
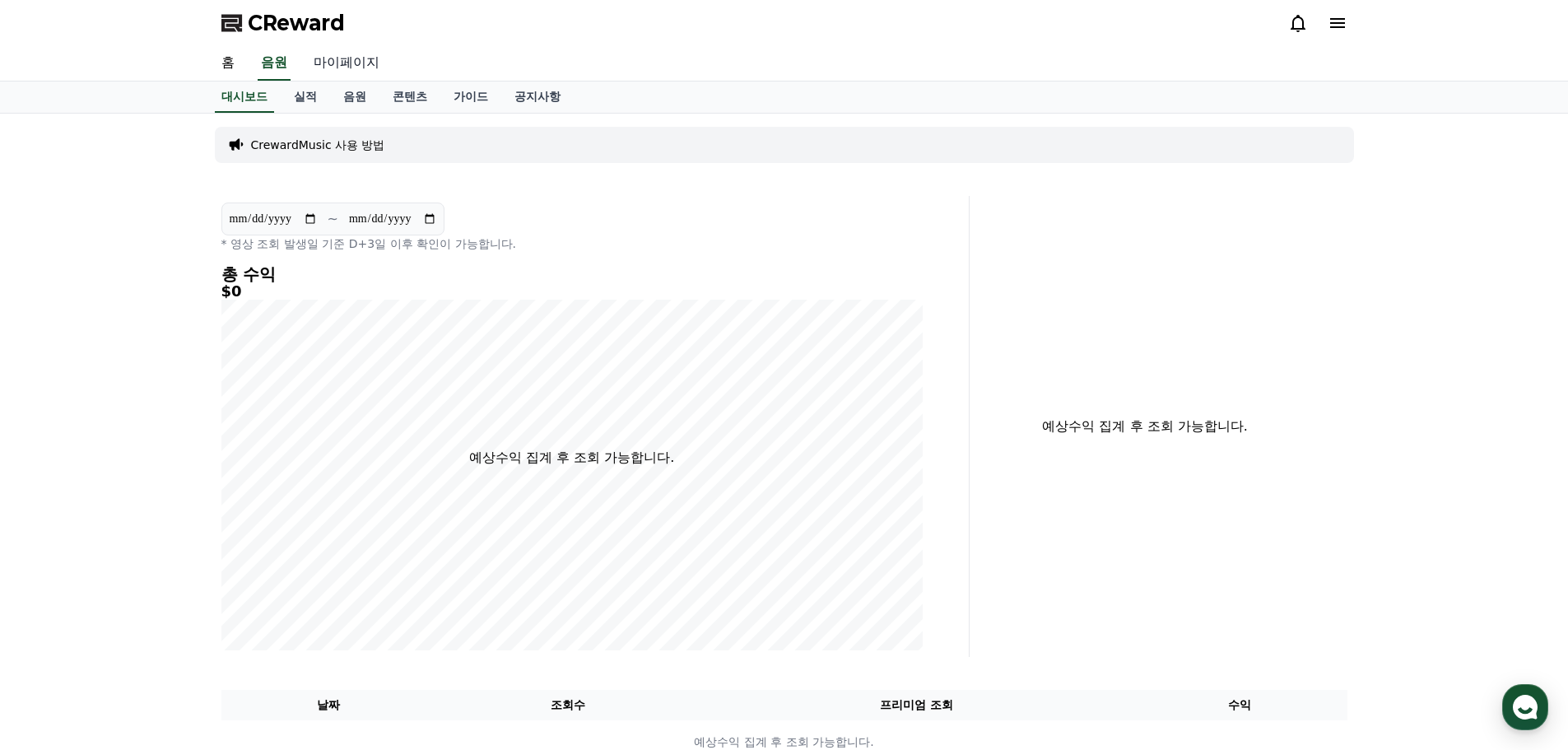
click at [342, 73] on link "마이페이지" at bounding box center [346, 63] width 92 height 35
select select "**********"
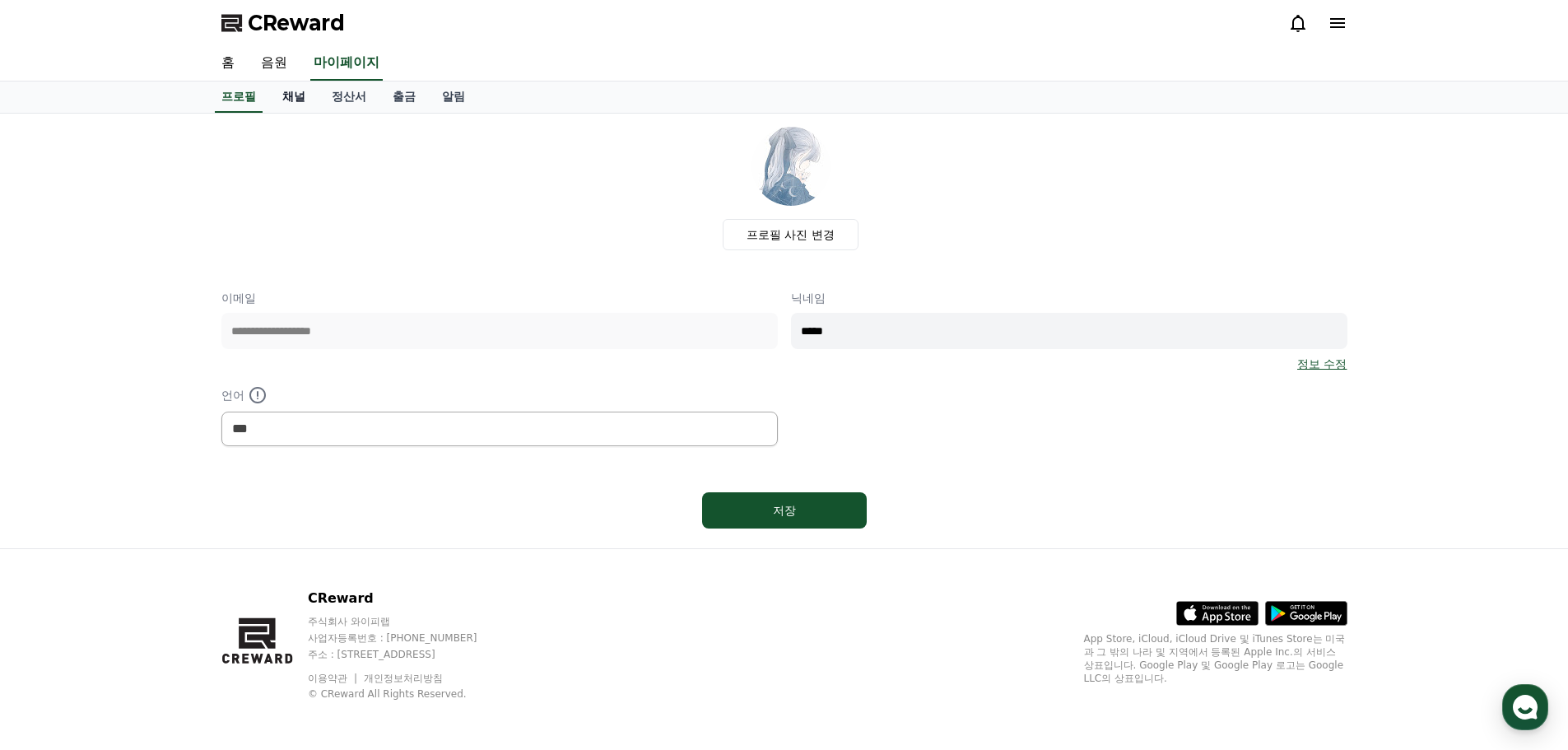
click at [291, 101] on link "채널" at bounding box center [293, 97] width 49 height 31
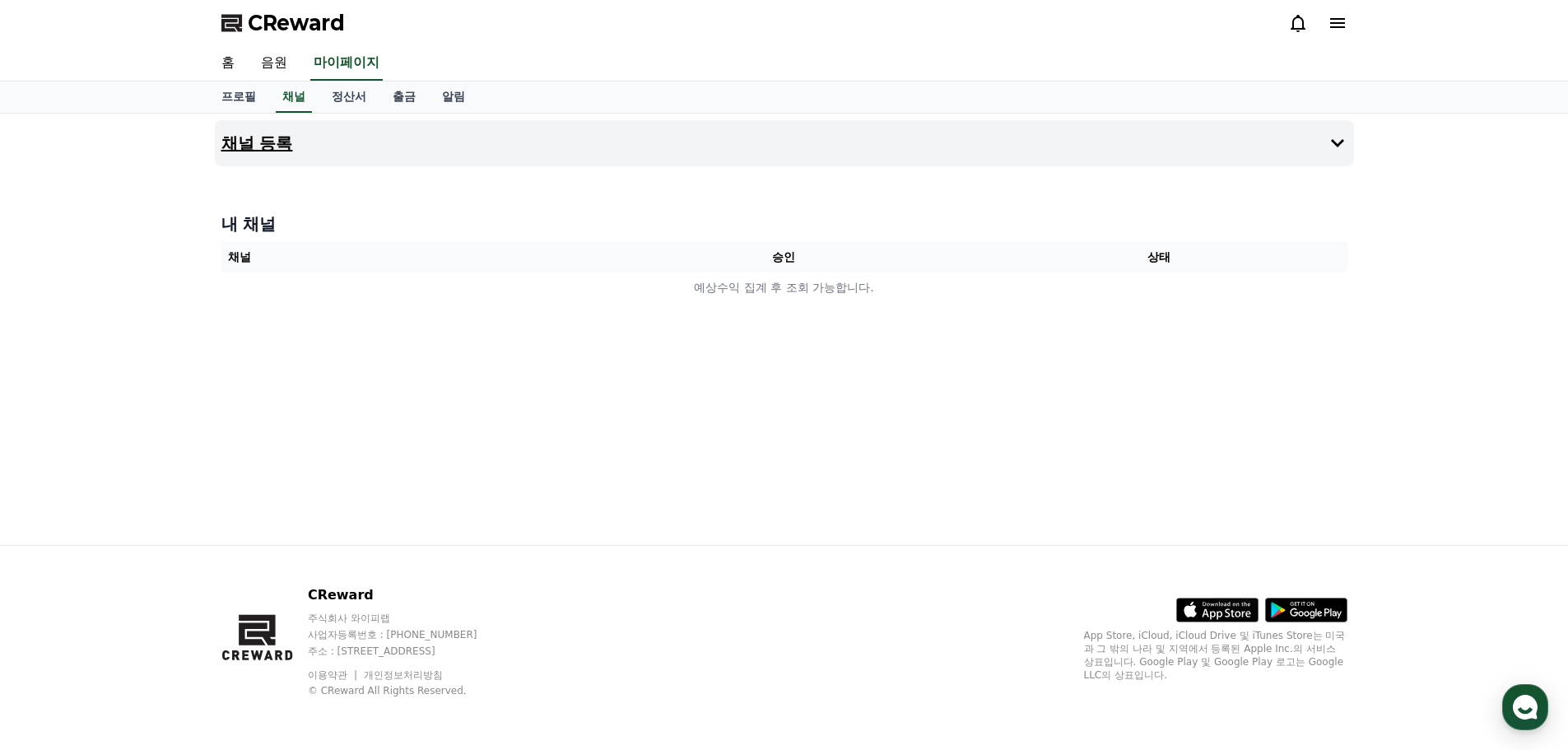
click at [1238, 150] on button "채널 등록" at bounding box center [784, 143] width 1139 height 46
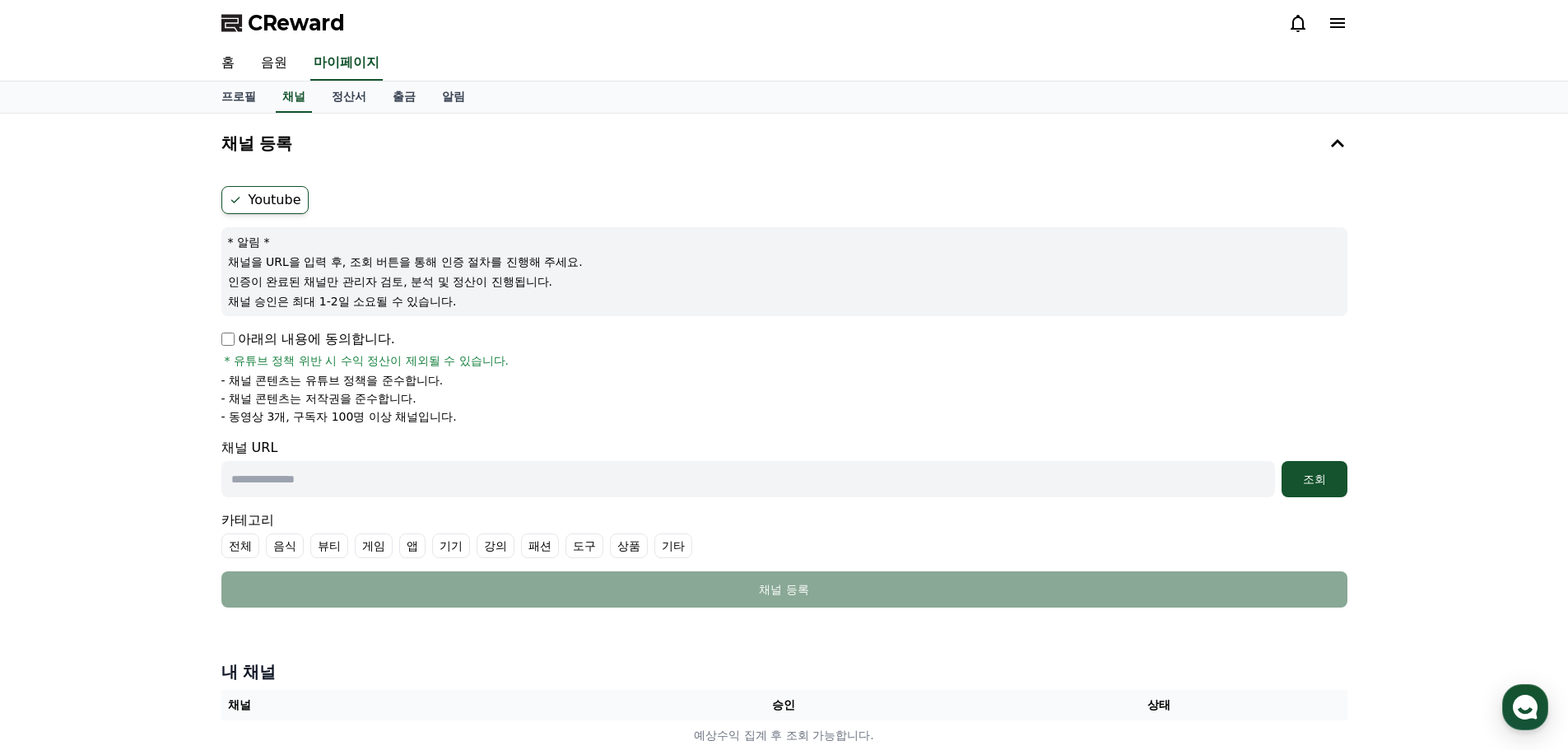
click at [264, 210] on label "Youtube" at bounding box center [266, 199] width 88 height 28
click at [304, 349] on div "아래의 내용에 동의합니다. * 유튜브 정책 위반 시 수익 정산이 제외될 수 있습니다." at bounding box center [784, 349] width 1125 height 39
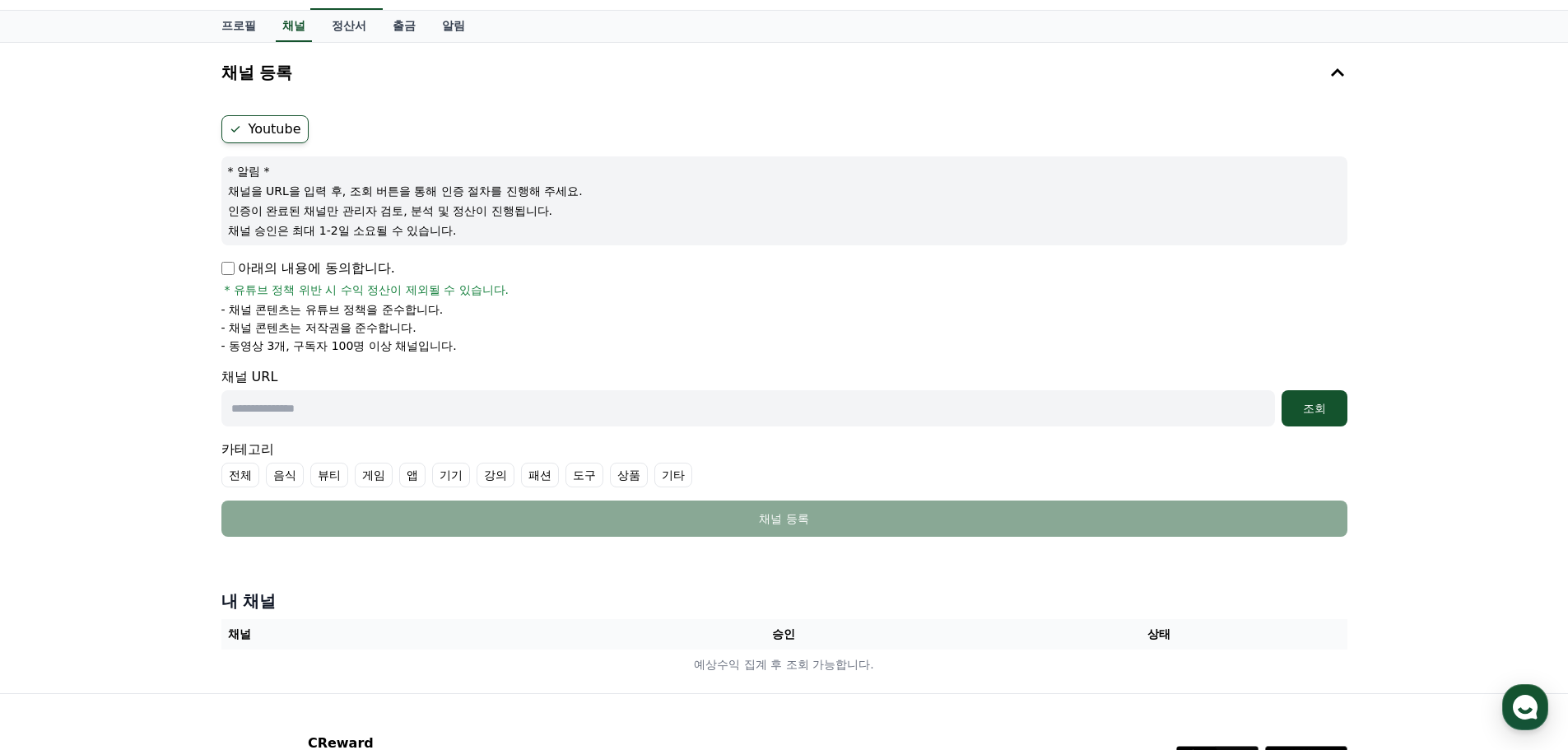
scroll to position [82, 0]
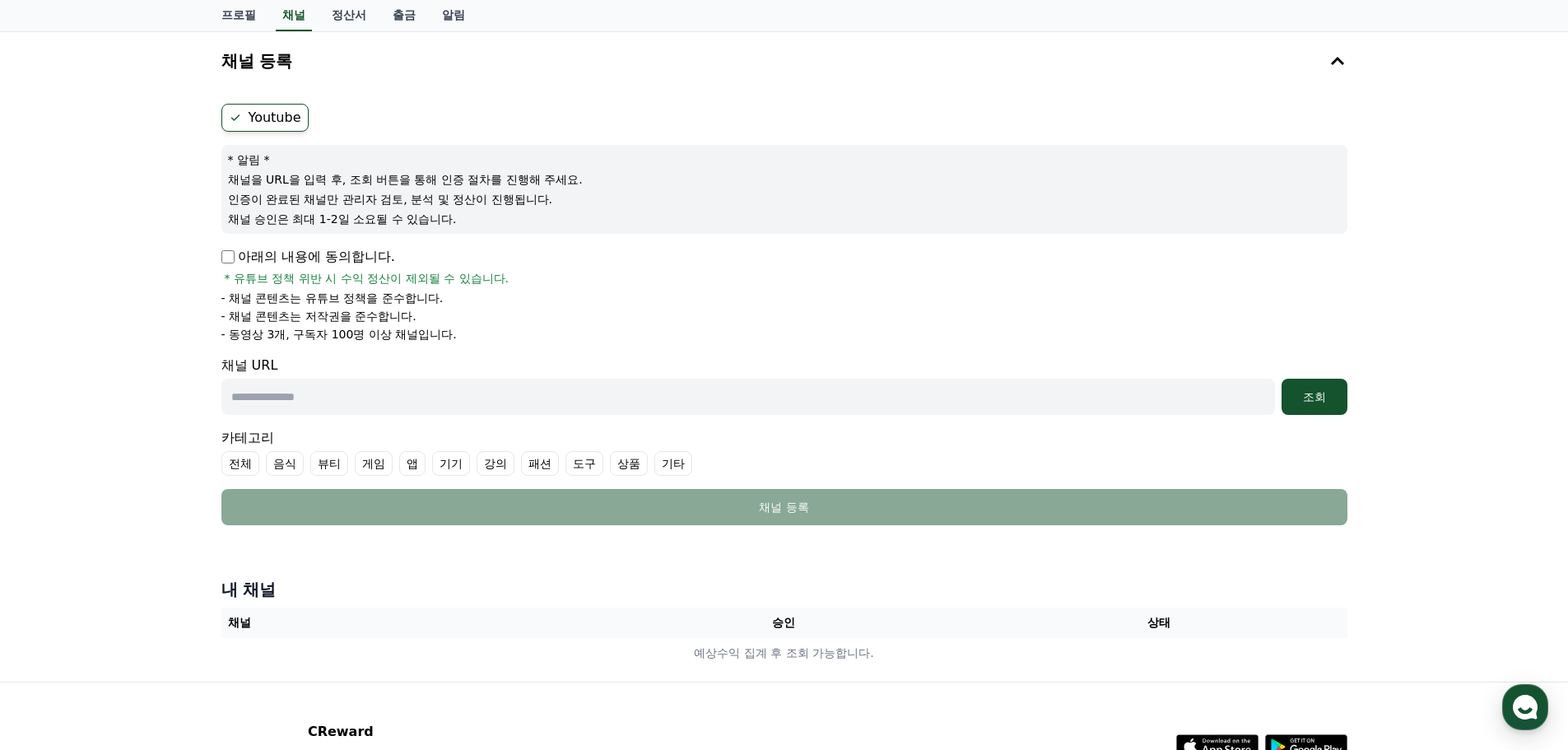
click at [385, 397] on input "text" at bounding box center [748, 396] width 1053 height 37
drag, startPoint x: 1020, startPoint y: 351, endPoint x: 1128, endPoint y: 376, distance: 110.9
click at [1022, 351] on form "Youtube * 알림 * 채널을 URL을 입력 후, 조회 버튼을 통해 인증 절차를 진행해 주세요. 인증이 완료된 채널만 관리자 검토, 분석 …" at bounding box center [784, 314] width 1125 height 421
click at [1162, 388] on input "text" at bounding box center [748, 396] width 1053 height 37
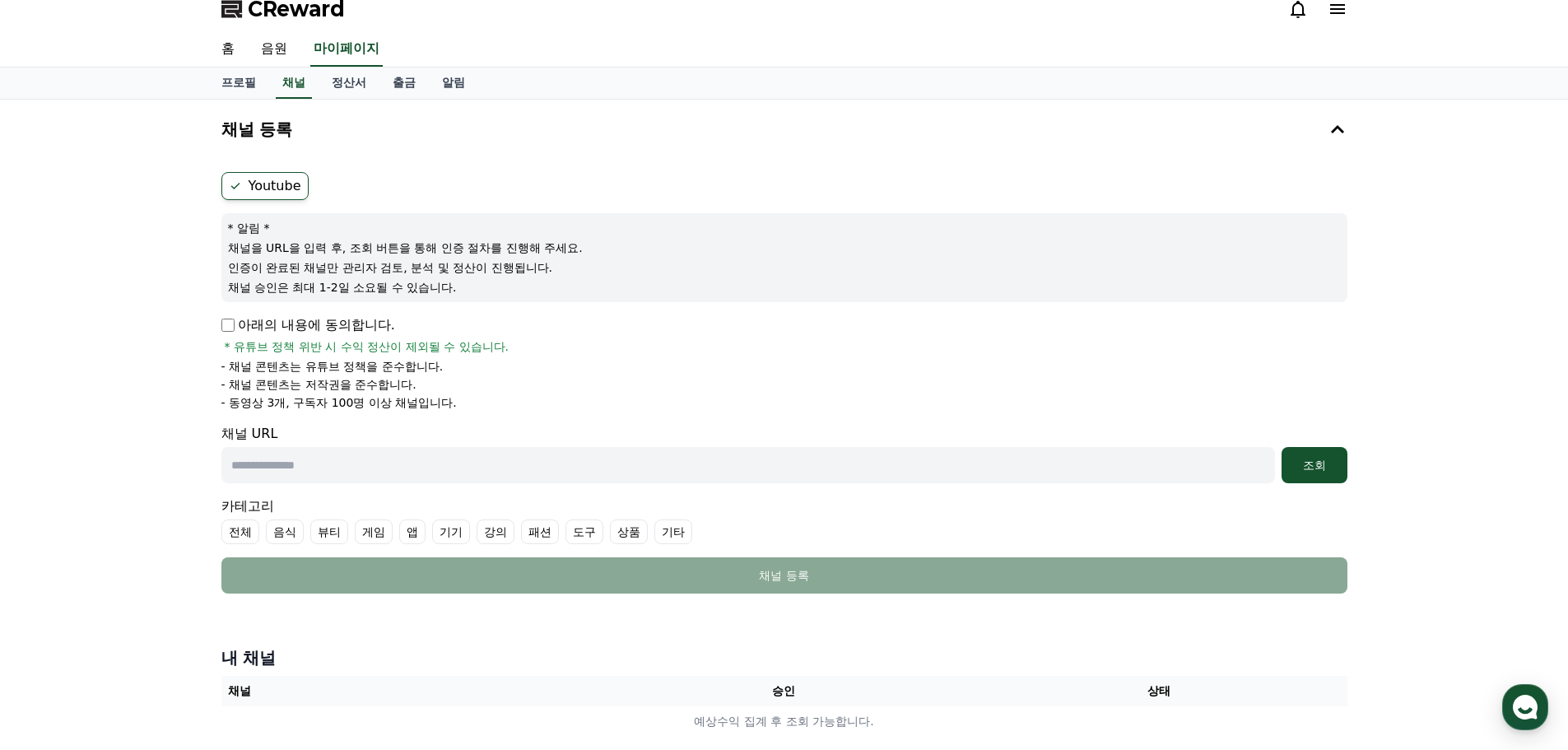
scroll to position [0, 0]
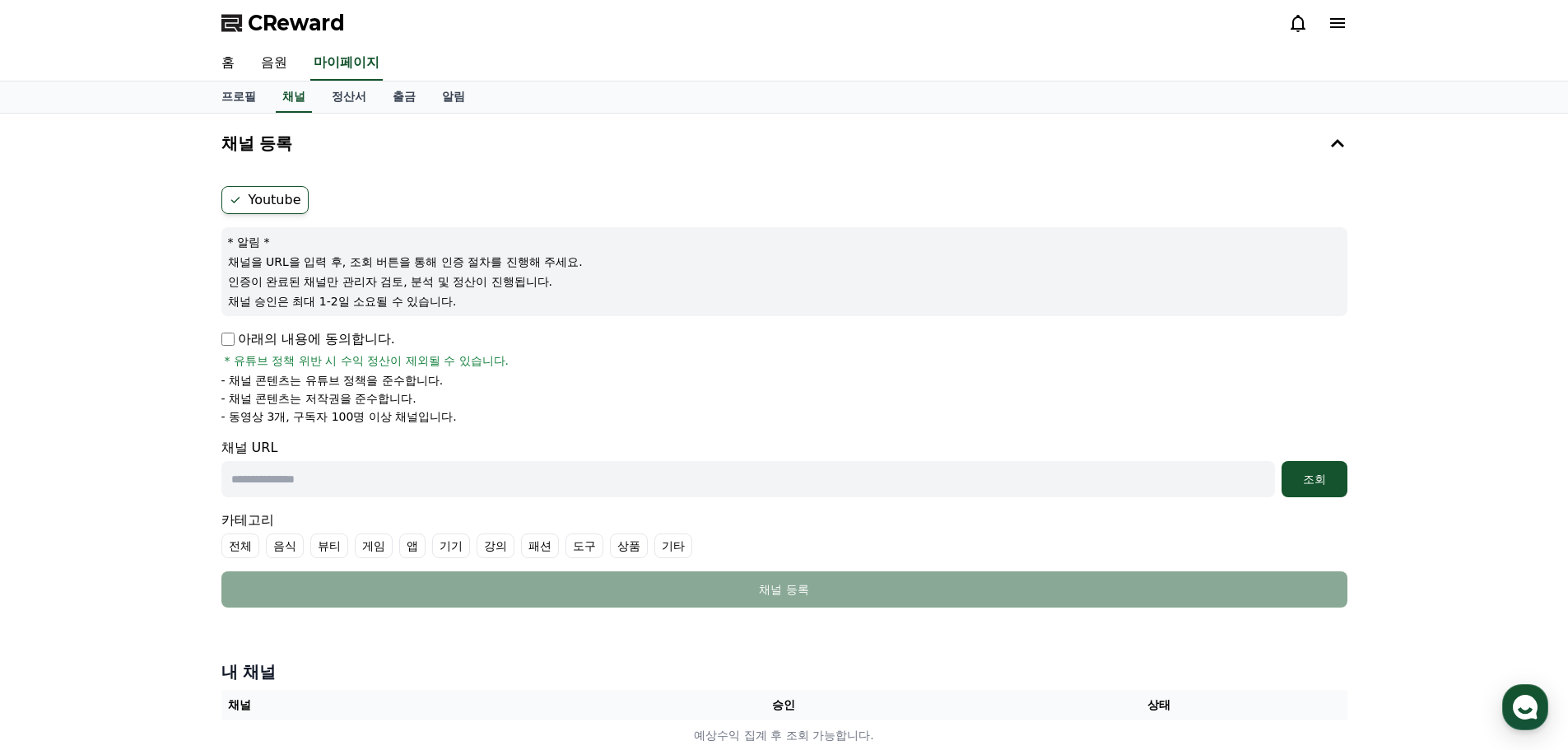
click at [322, 489] on input "text" at bounding box center [748, 479] width 1053 height 37
paste input "**********"
type input "**********"
click at [1311, 485] on div "조회" at bounding box center [1314, 479] width 53 height 16
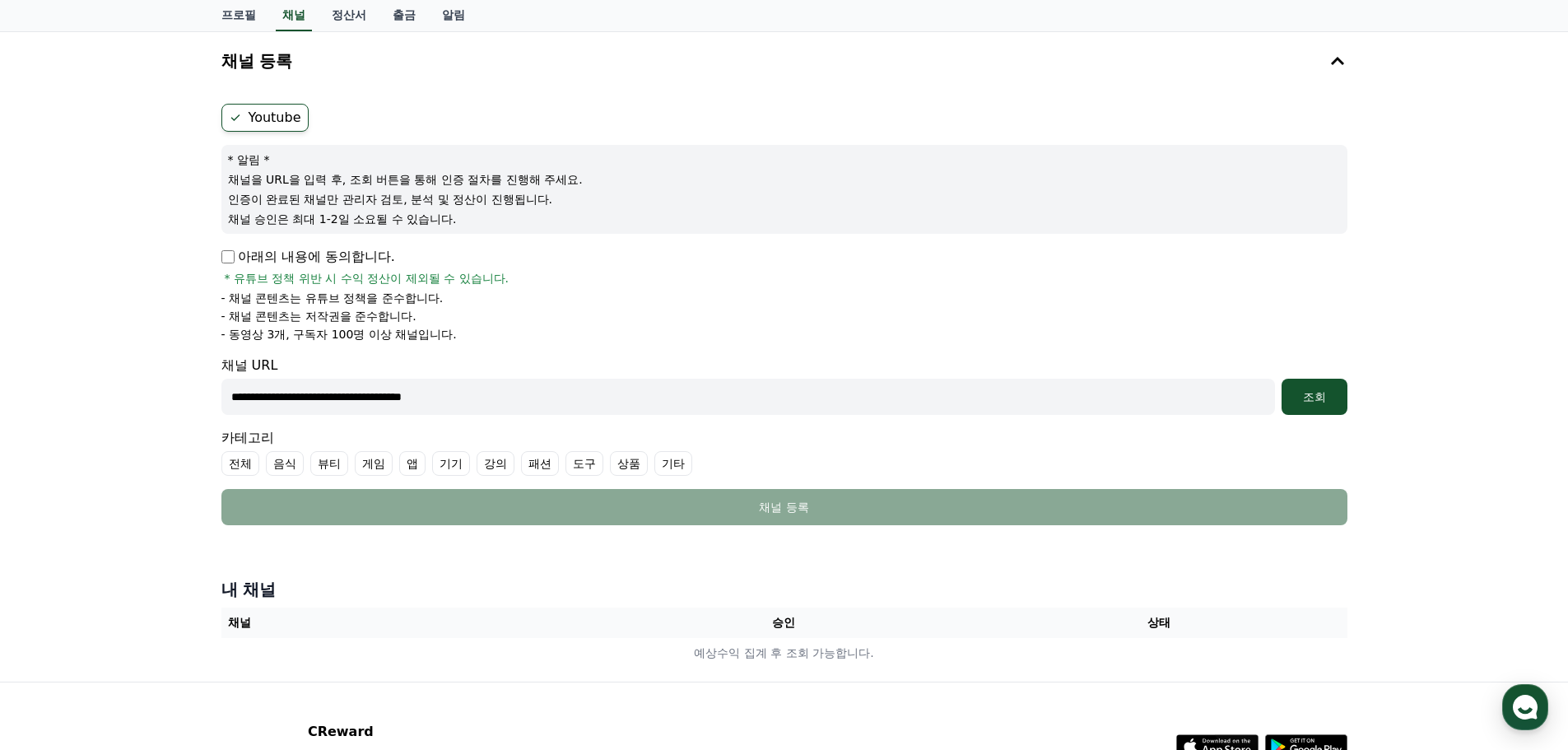
scroll to position [164, 0]
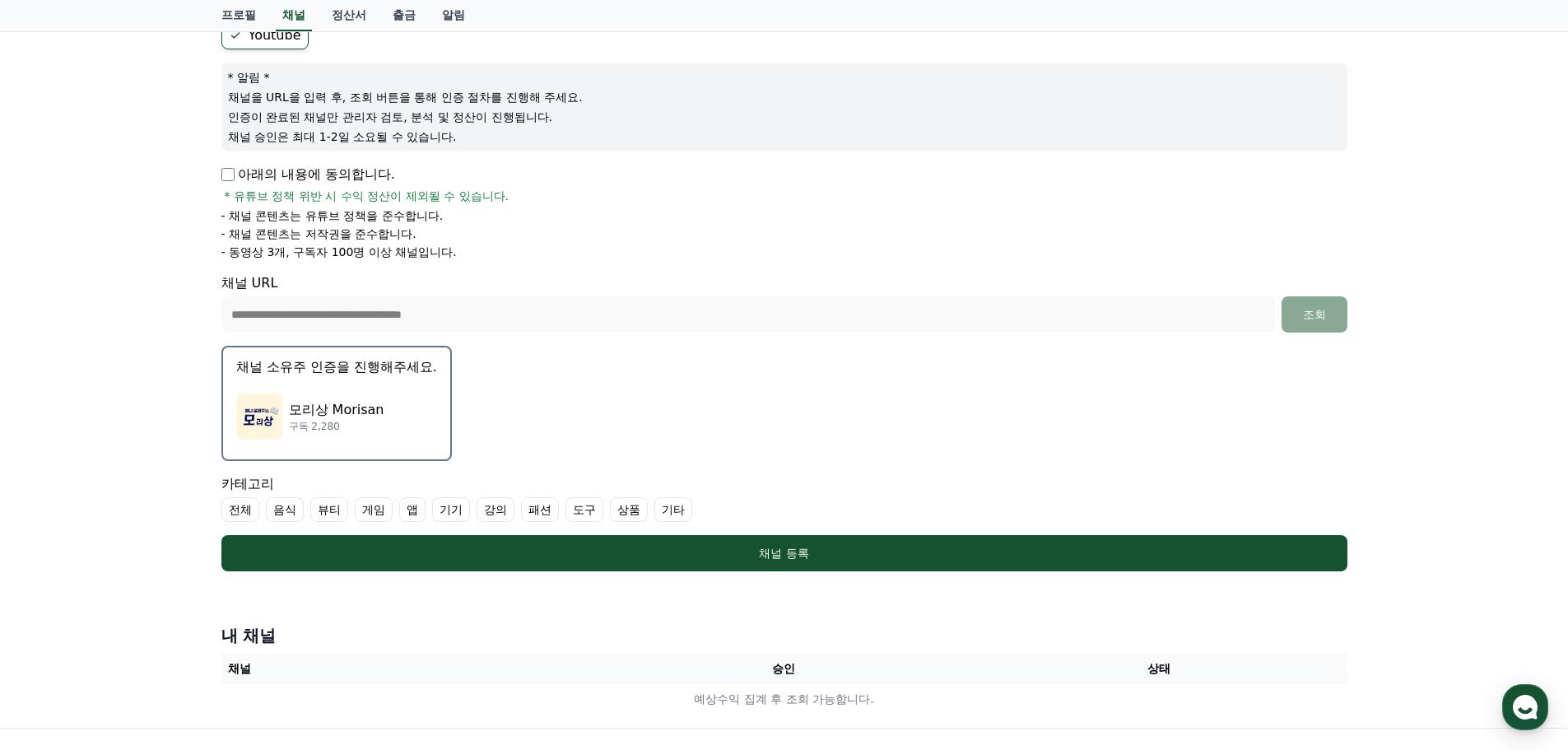
click at [672, 512] on label "기타" at bounding box center [673, 510] width 38 height 25
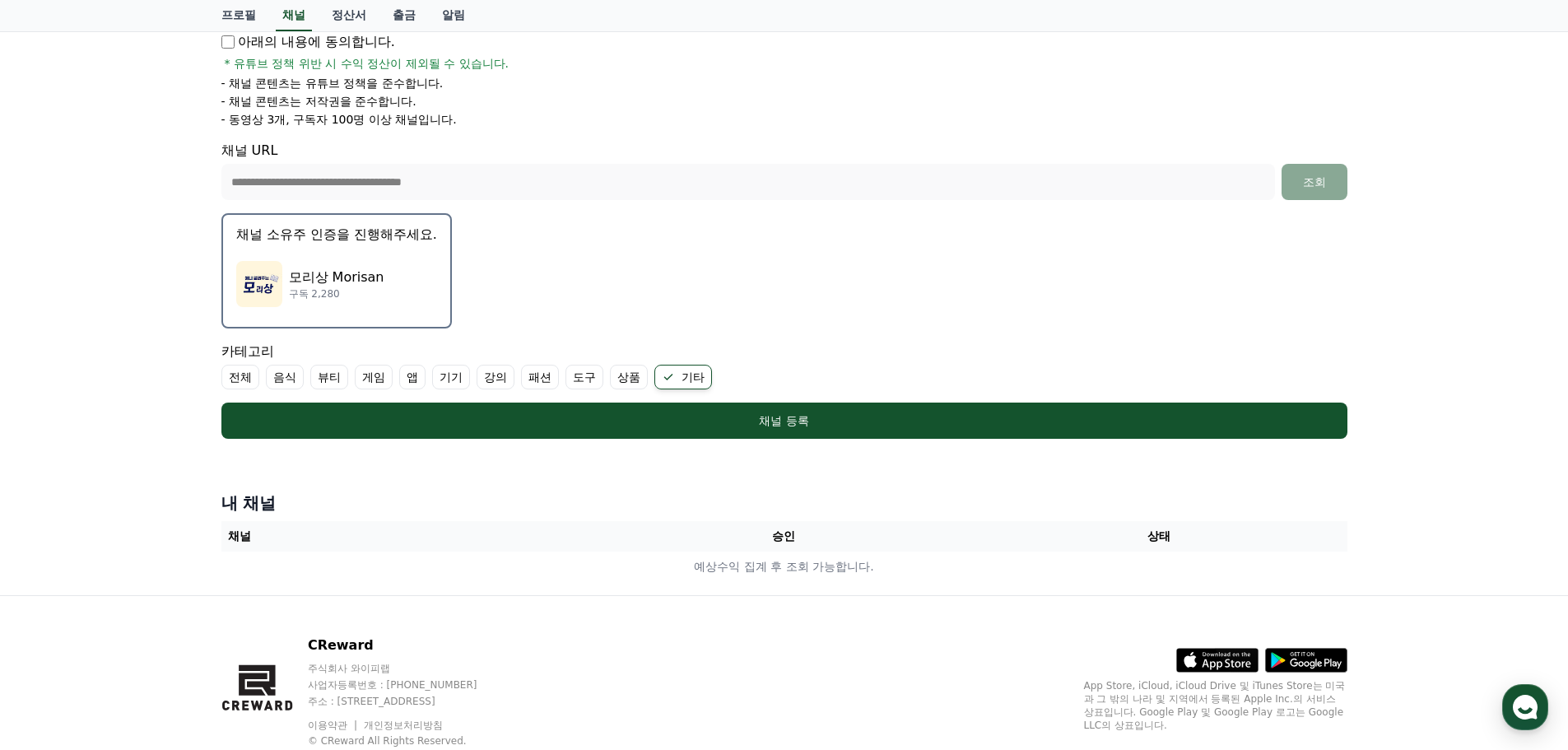
scroll to position [329, 0]
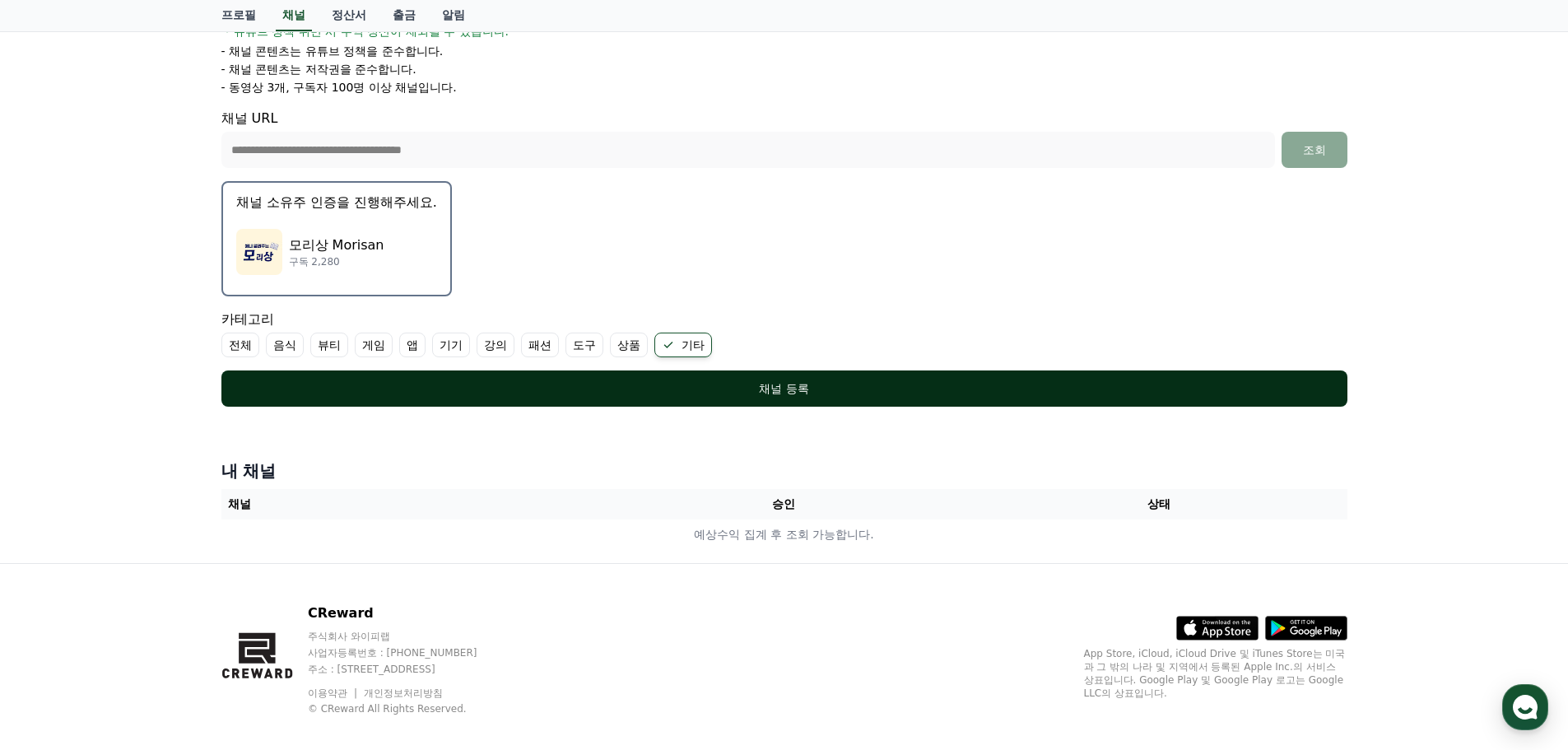
click at [662, 375] on button "채널 등록" at bounding box center [784, 388] width 1125 height 37
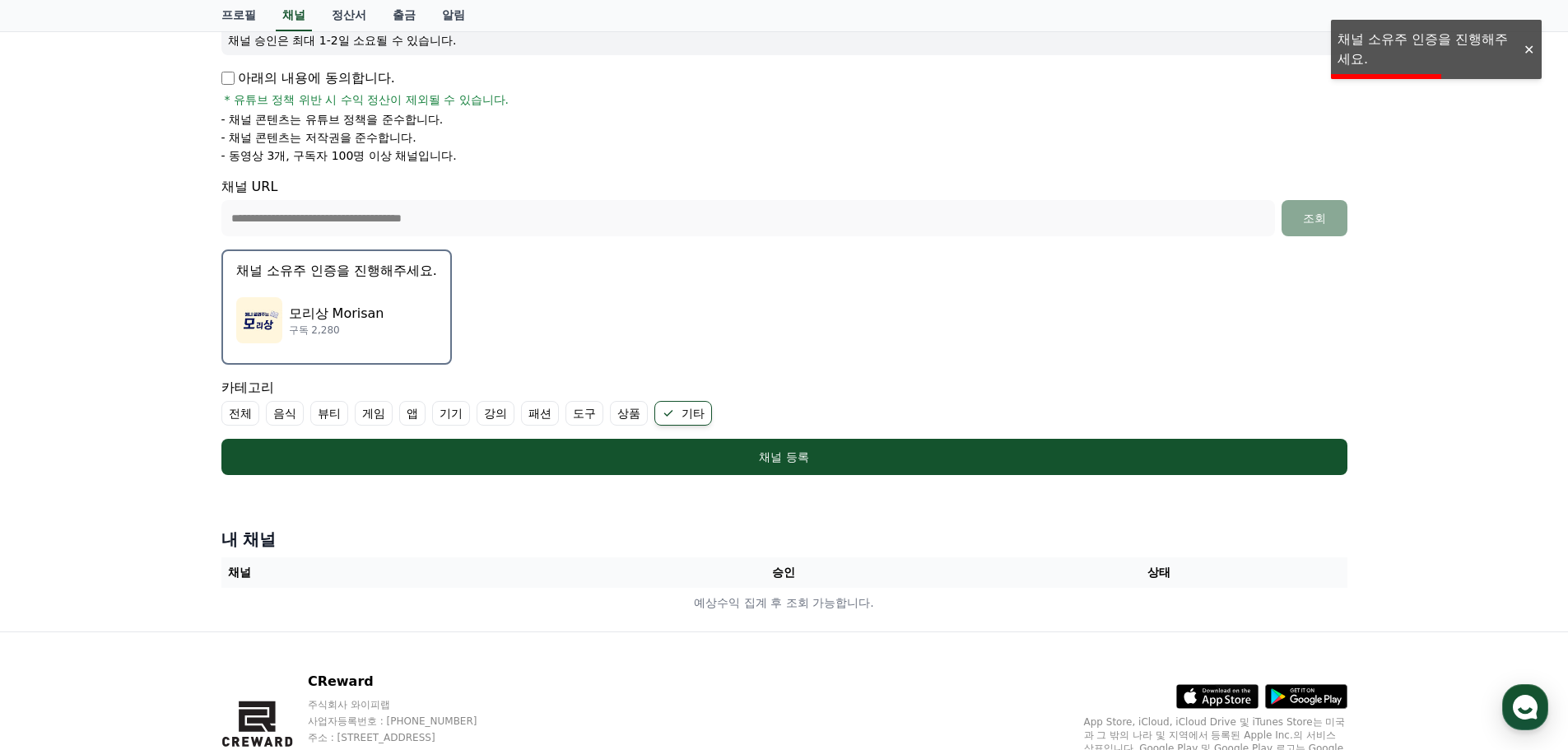
scroll to position [247, 0]
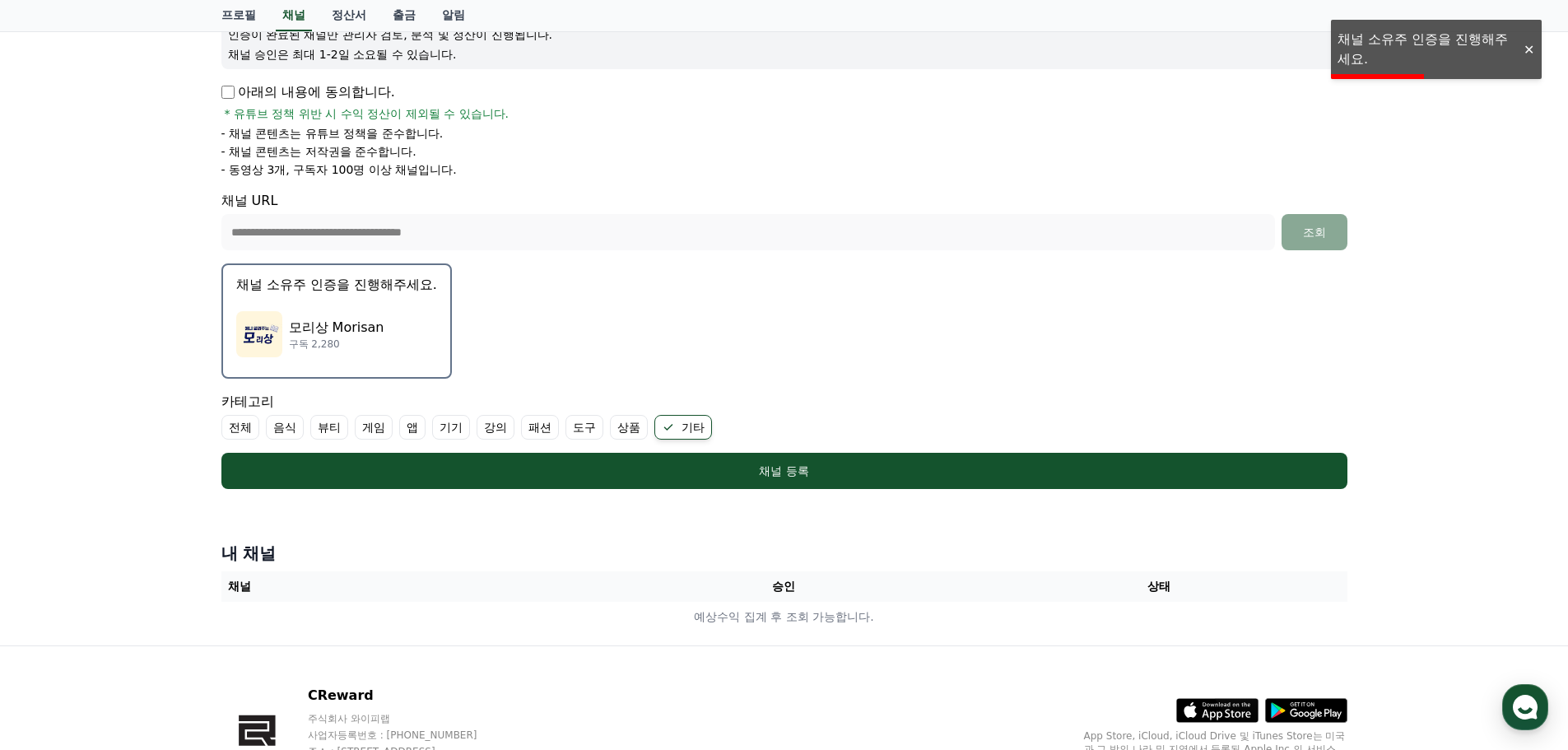
click at [383, 341] on div "모리상 Morisan 구독 2,280" at bounding box center [336, 334] width 201 height 66
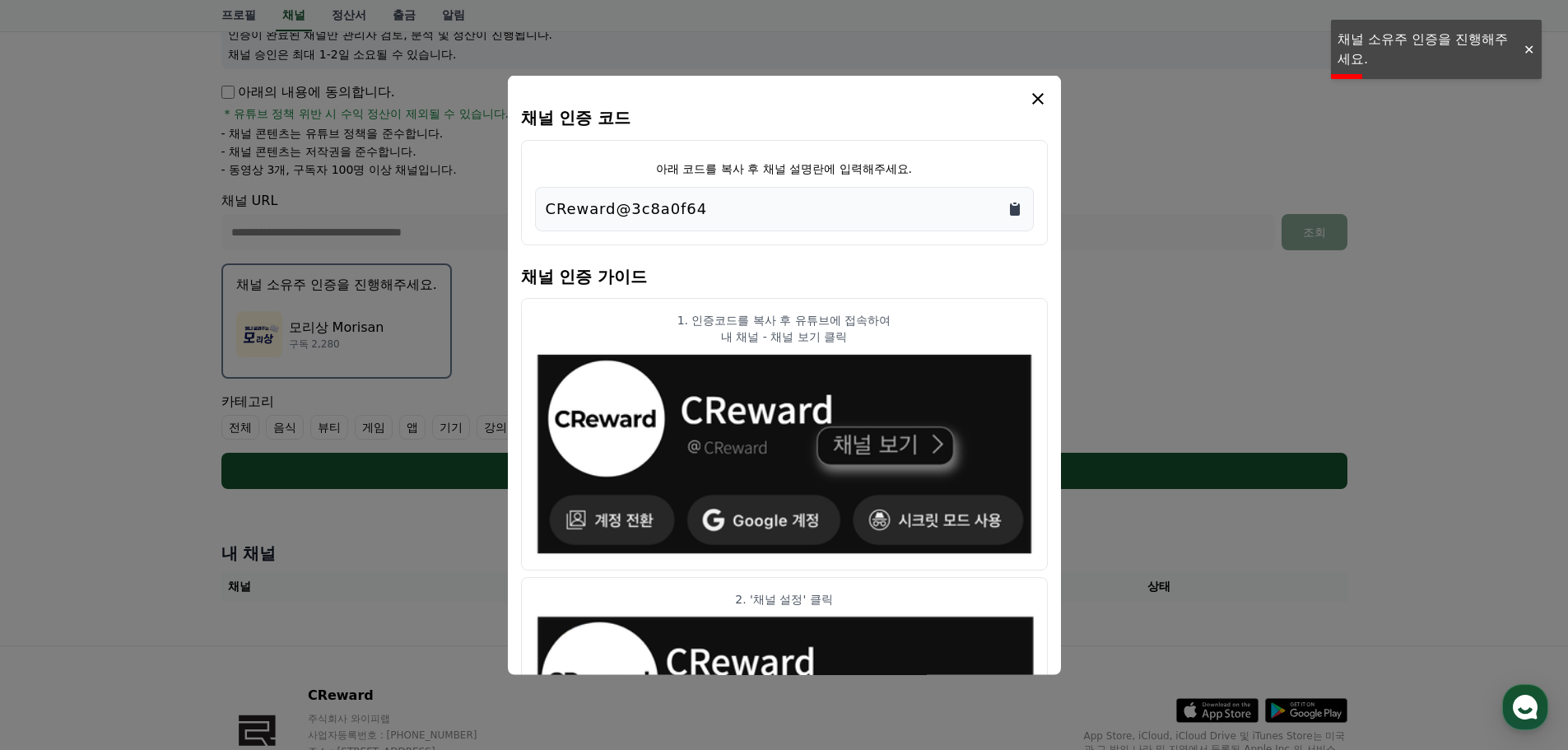
click at [1013, 212] on icon "Copy to clipboard" at bounding box center [1015, 208] width 10 height 13
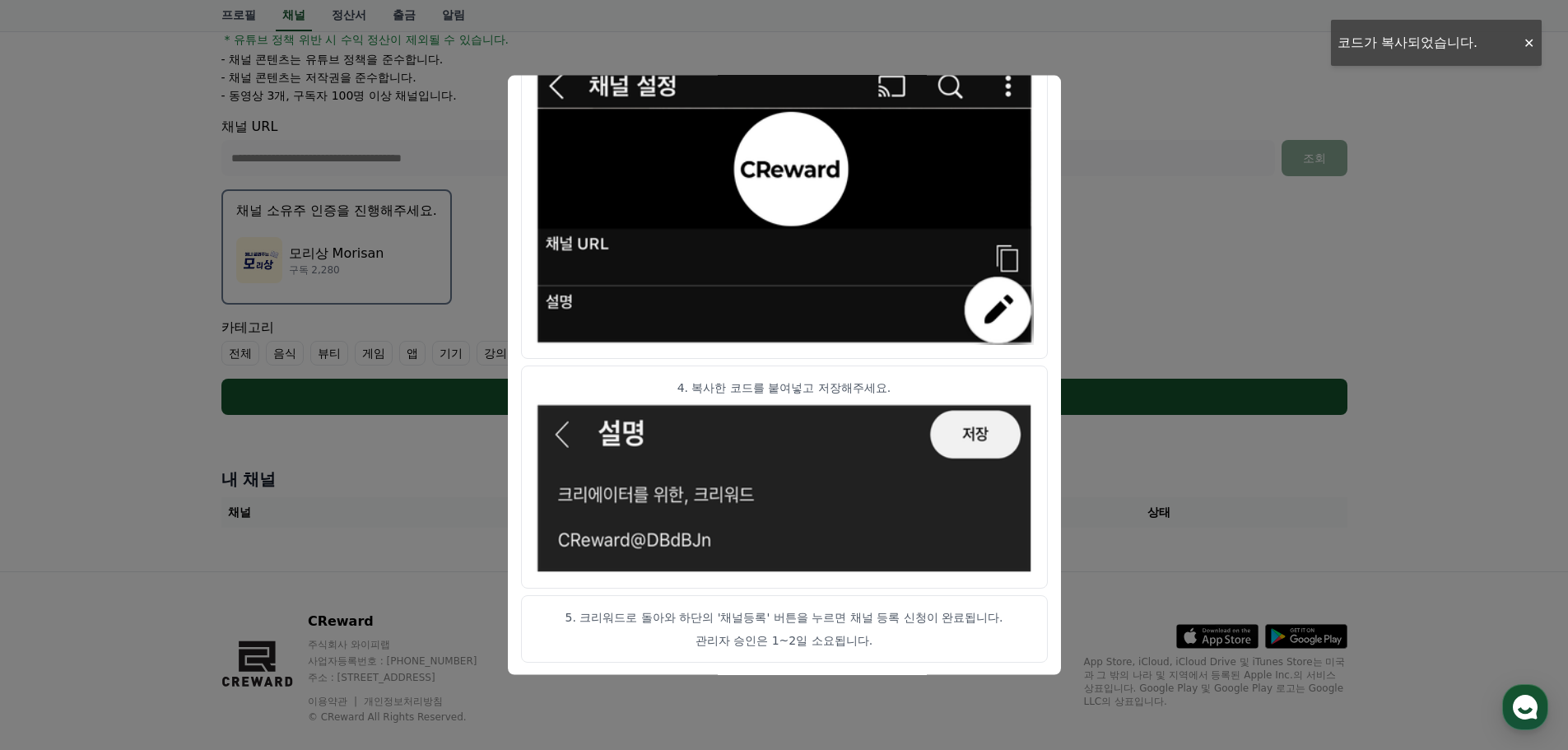
scroll to position [347, 0]
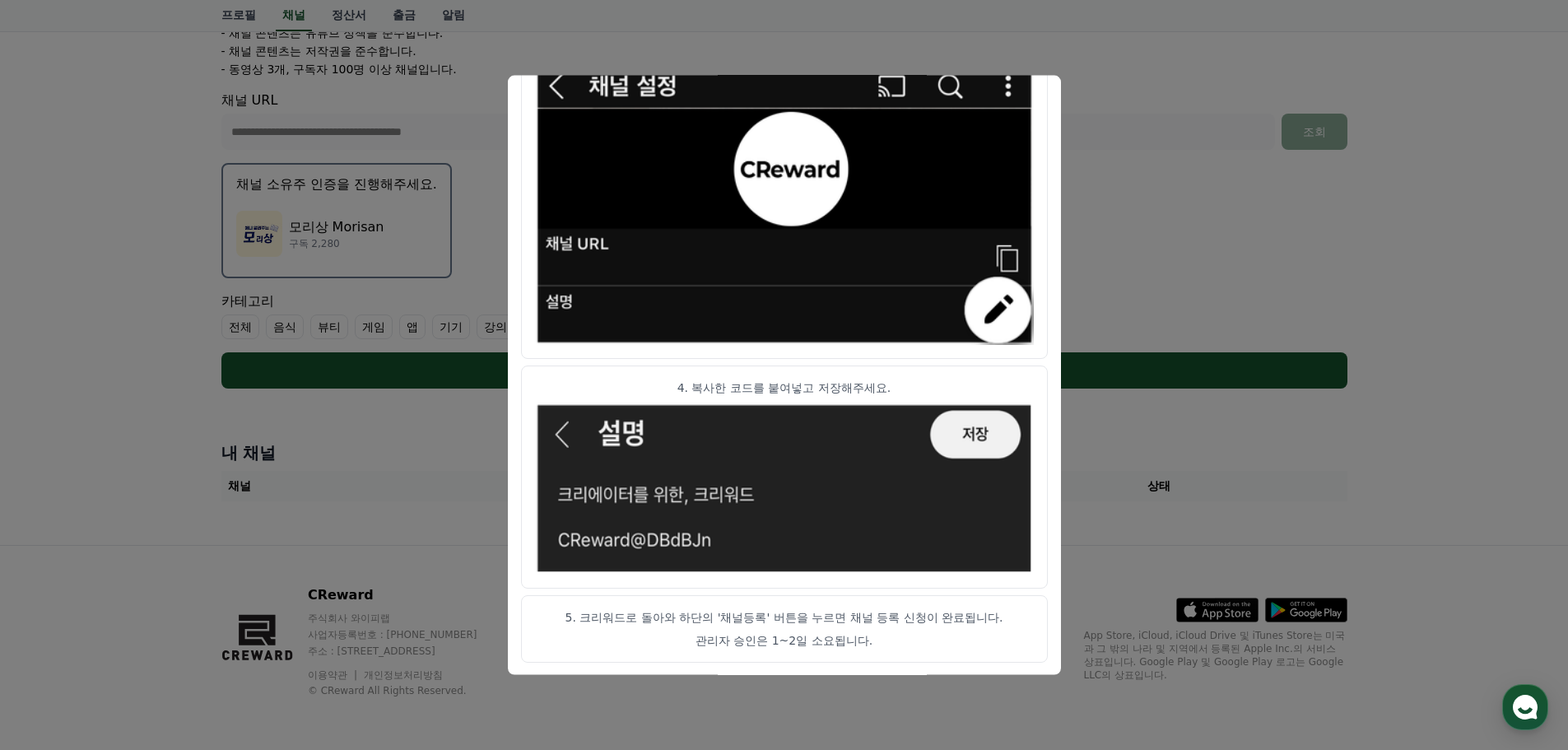
click at [1149, 274] on button "close modal" at bounding box center [784, 375] width 1568 height 750
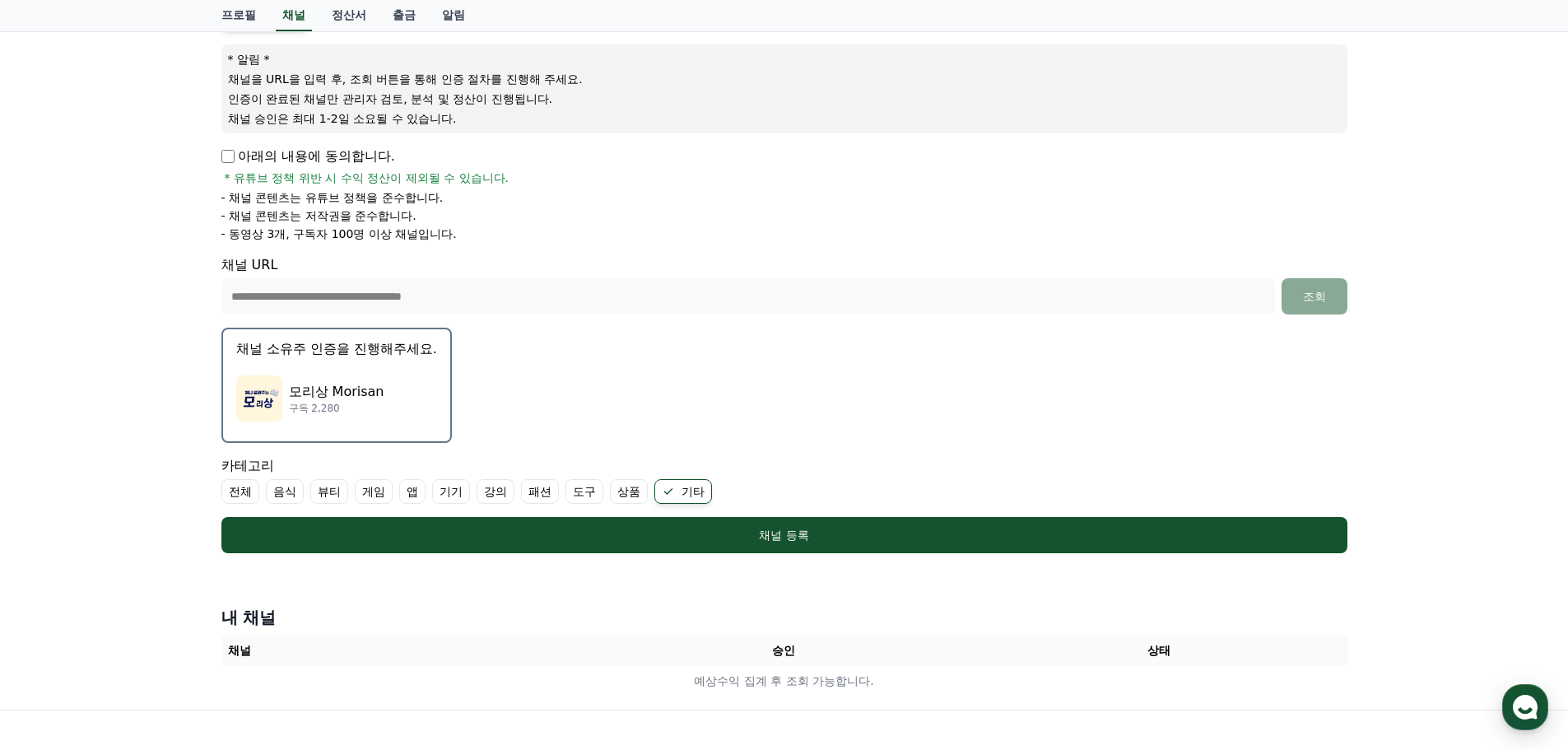
click at [919, 375] on form "**********" at bounding box center [784, 278] width 1125 height 550
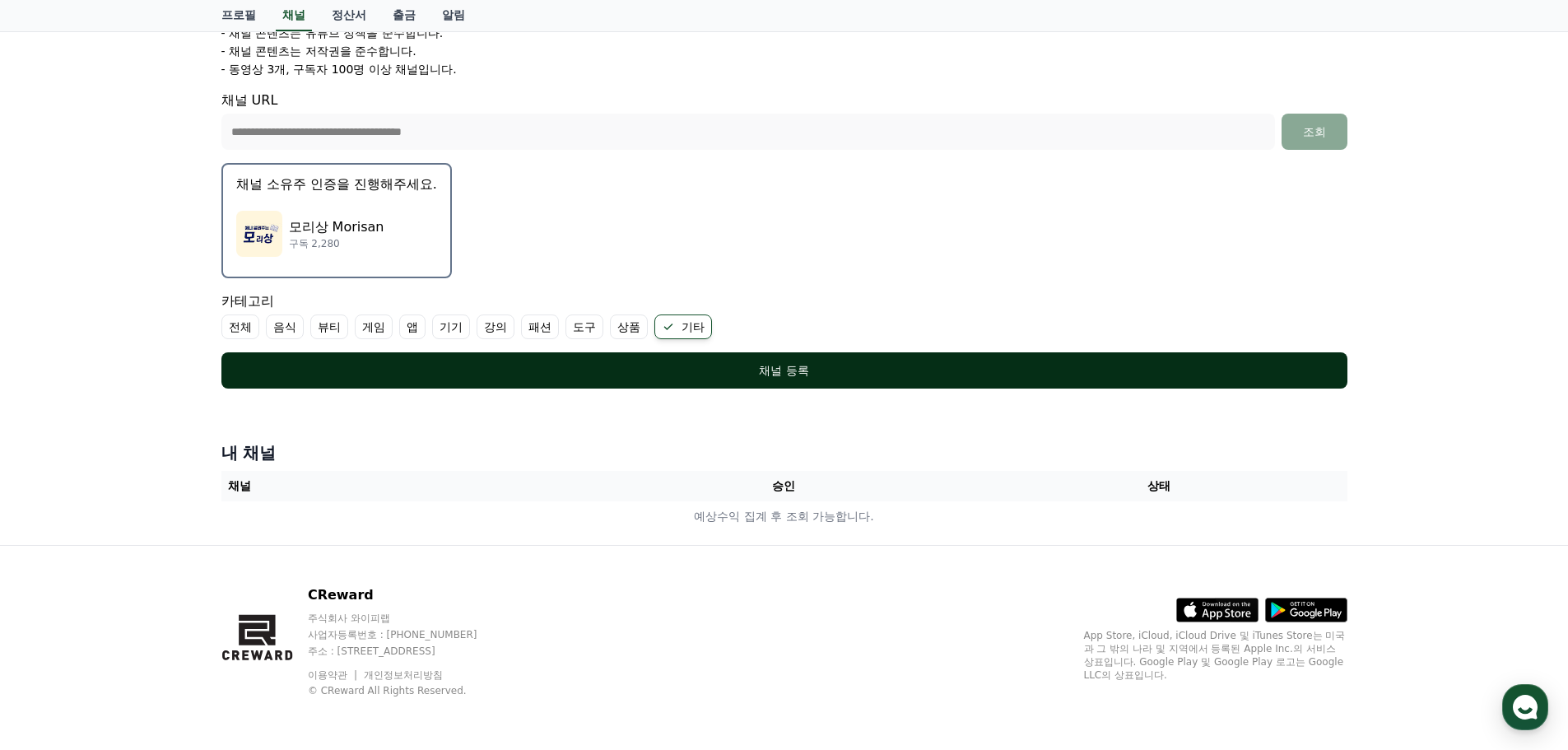
click at [816, 373] on div "채널 등록" at bounding box center [784, 370] width 1060 height 16
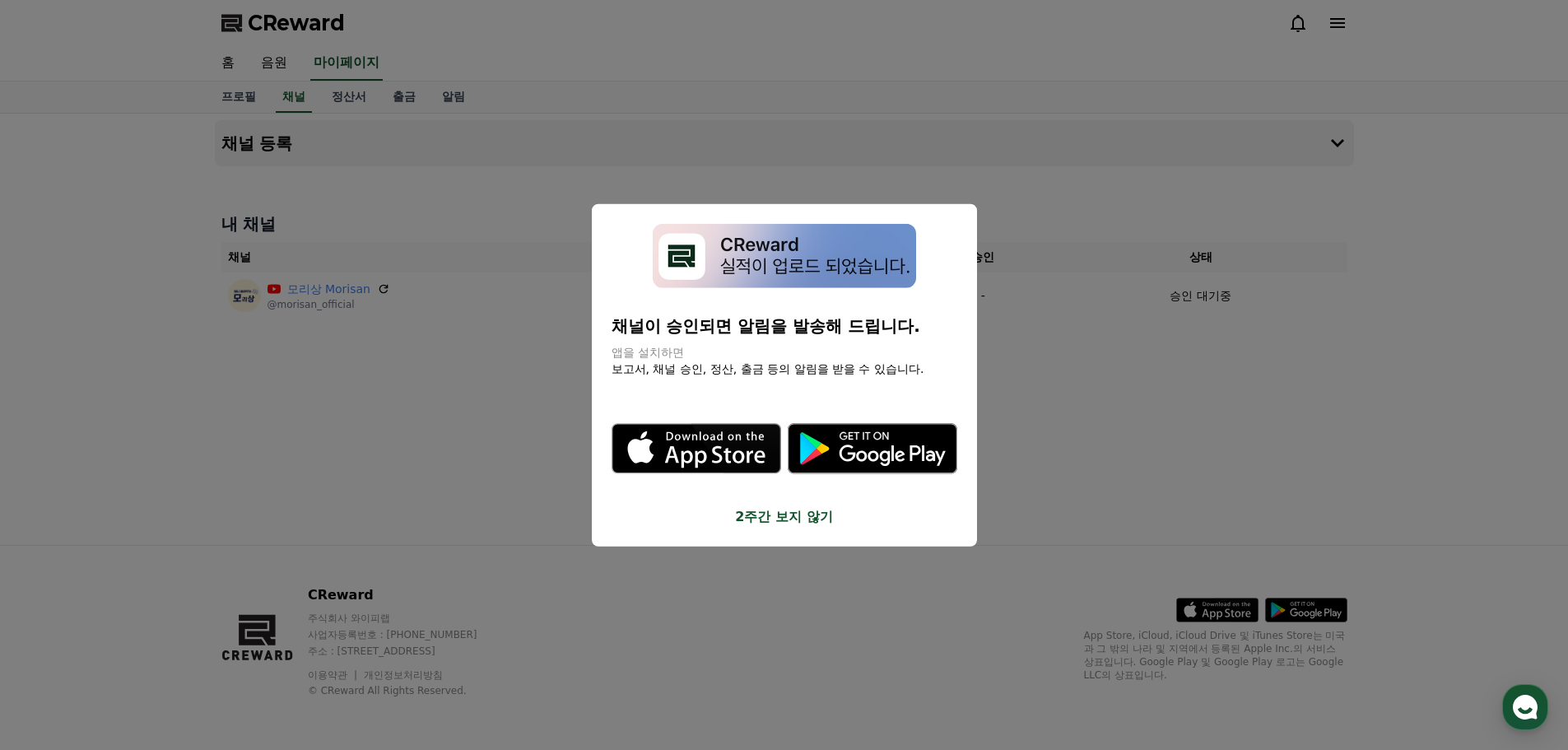
click at [789, 516] on button "2주간 보지 않기" at bounding box center [784, 517] width 346 height 20
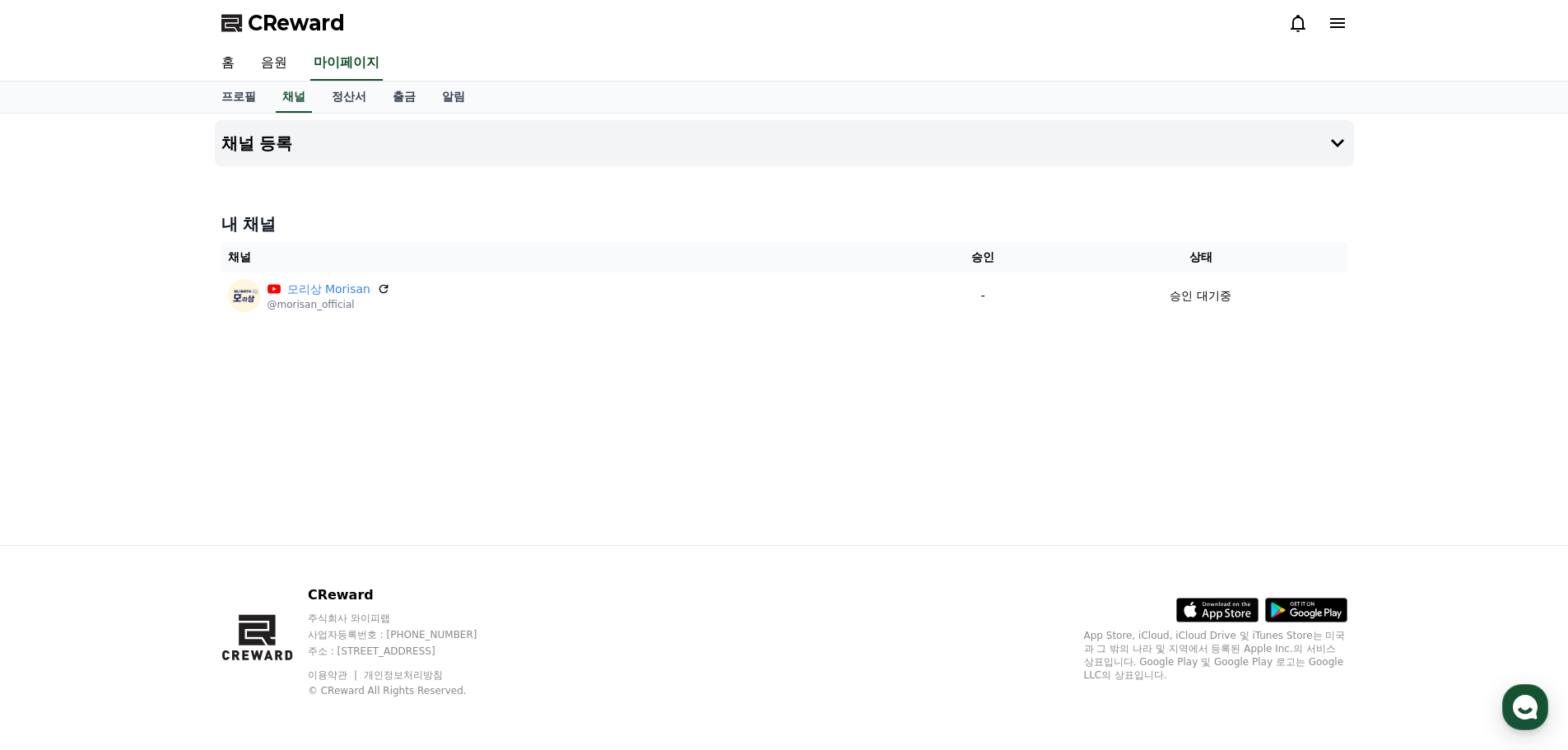
click at [511, 345] on div "채널 등록 내 채널 채널 승인 상태 모리상 Morisan @morisan_official - 승인 대기중" at bounding box center [784, 329] width 1152 height 431
click at [345, 98] on link "정산서" at bounding box center [349, 97] width 61 height 31
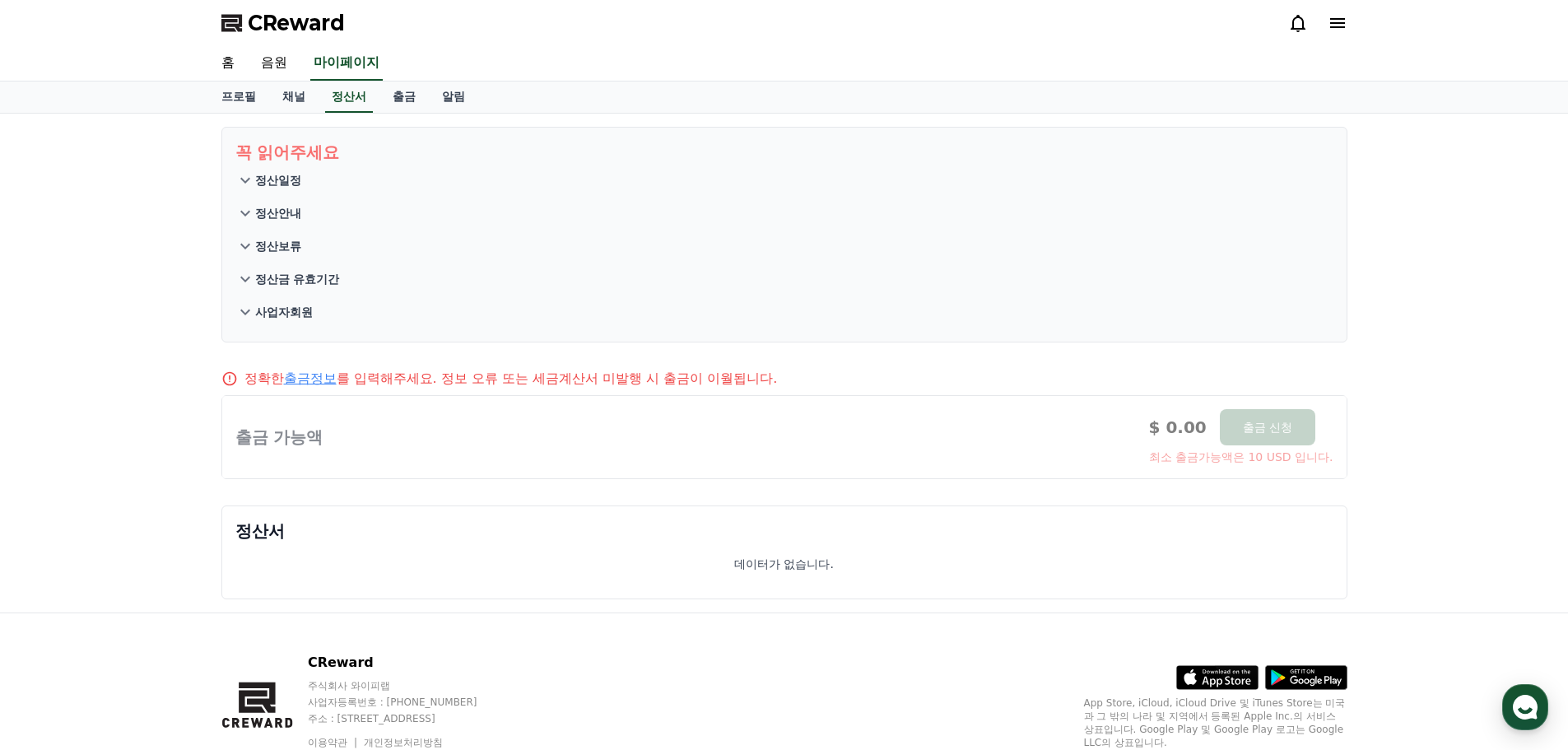
click at [252, 183] on icon at bounding box center [245, 181] width 20 height 20
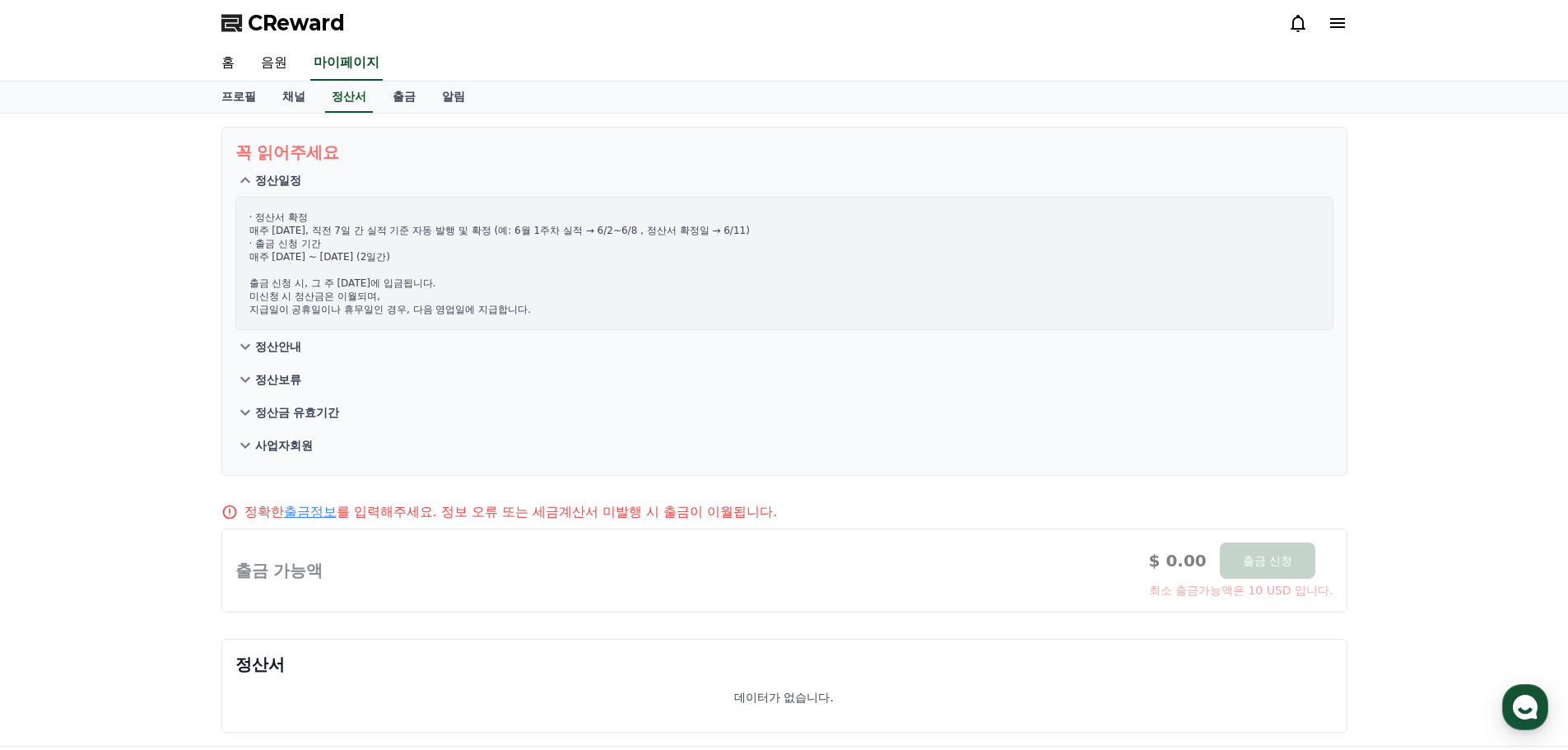
drag, startPoint x: 316, startPoint y: 231, endPoint x: 332, endPoint y: 231, distance: 16.0
click at [332, 231] on p "· 정산서 확정 매주 수요일, 직전 7일 간 실적 기준 자동 발행 및 확정 (예: 6월 1주차 실적 → 6/2~6/8 , 정산서 확정일 → 6…" at bounding box center [784, 264] width 1070 height 105
click at [181, 315] on div "꼭 읽어주세요 정산일정 · 정산서 확정 매주 수요일, 직전 7일 간 실적 기준 자동 발행 및 확정 (예: 6월 1주차 실적 → 6/2~6/8 …" at bounding box center [784, 429] width 1568 height 632
click at [257, 357] on button "정산안내" at bounding box center [784, 346] width 1098 height 33
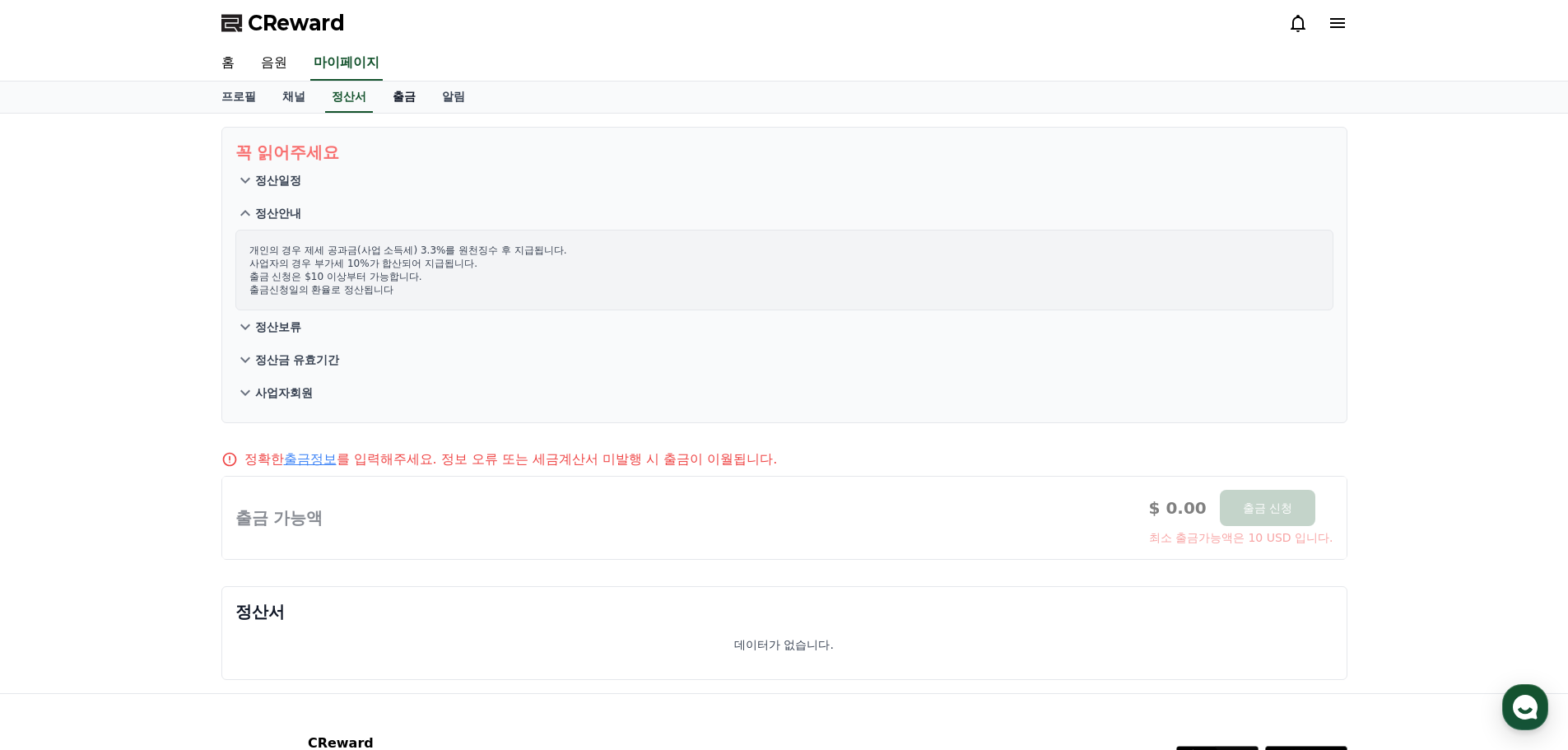
click at [400, 88] on link "출금" at bounding box center [403, 97] width 49 height 31
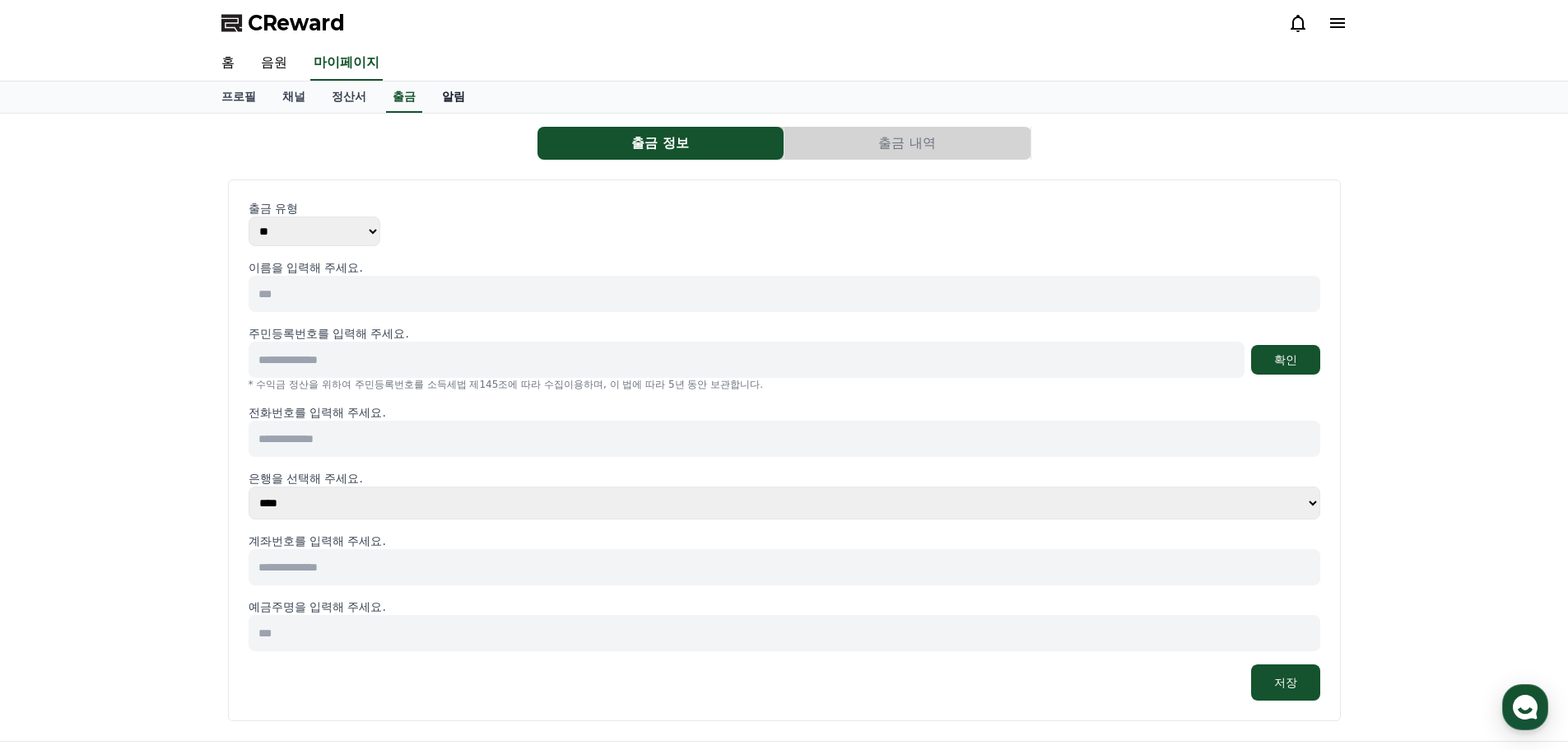
click at [437, 96] on link "알림" at bounding box center [453, 97] width 49 height 31
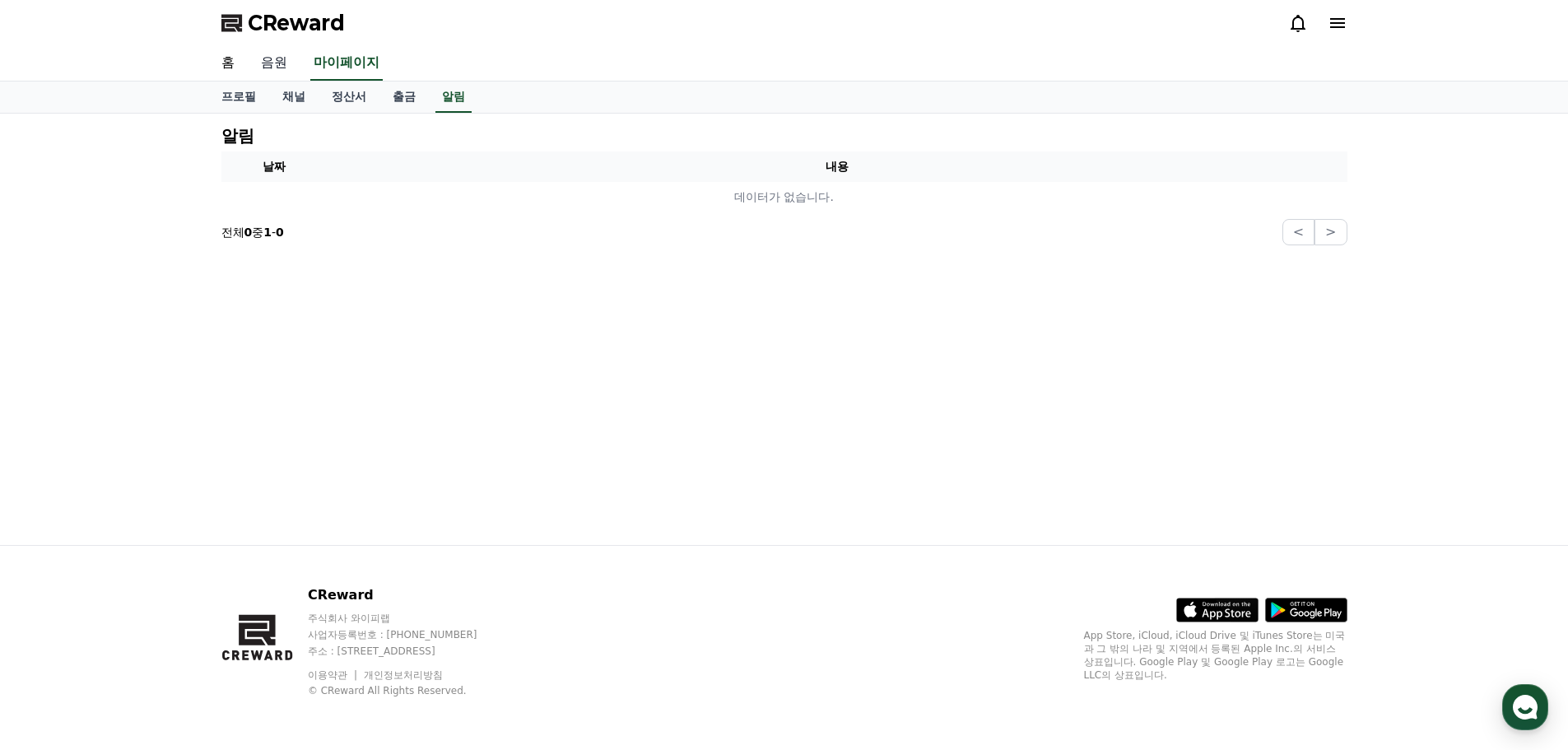
click at [276, 58] on link "음원" at bounding box center [274, 63] width 53 height 35
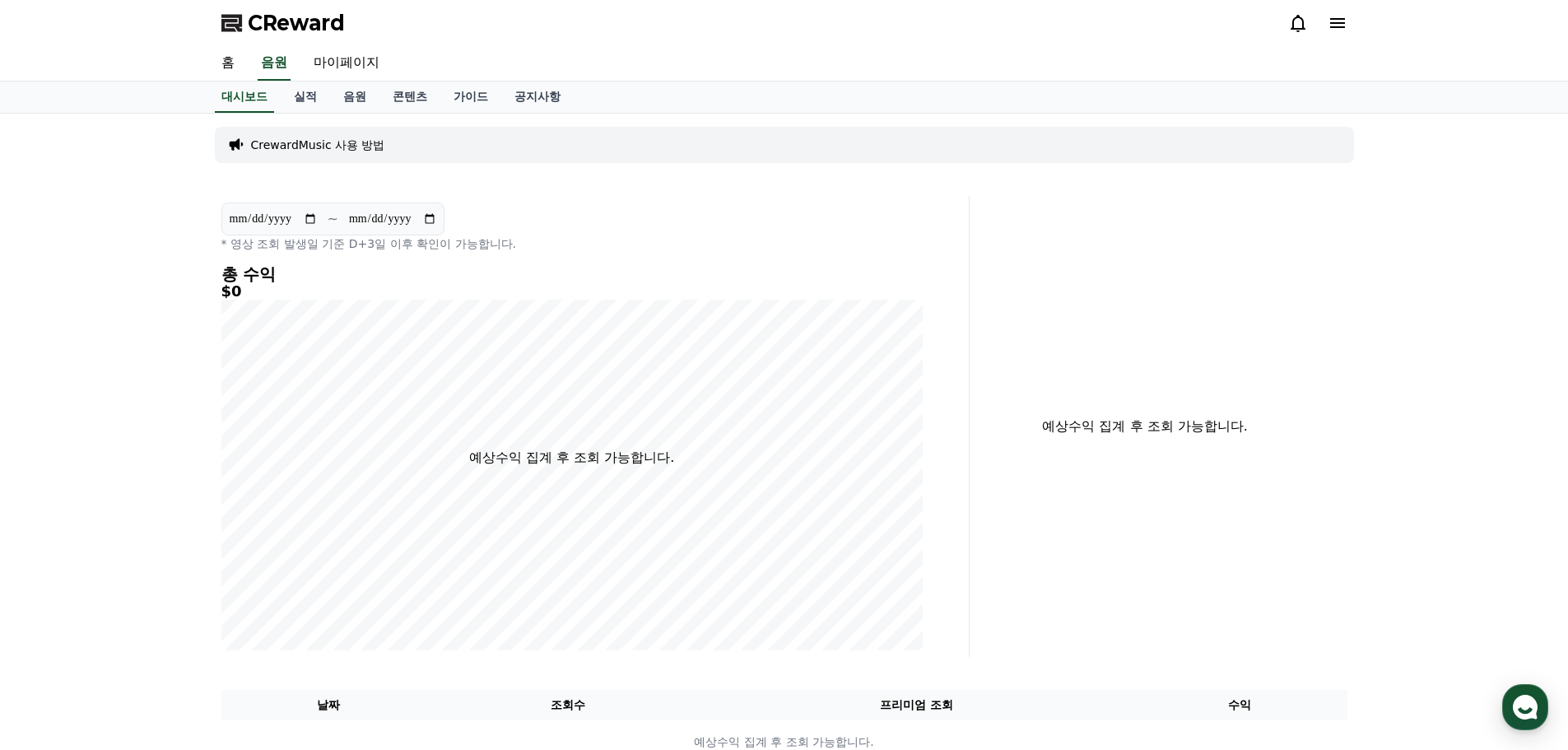
click at [255, 65] on div "홈 음원 마이페이지" at bounding box center [784, 63] width 1152 height 35
click at [240, 64] on link "홈" at bounding box center [228, 63] width 39 height 35
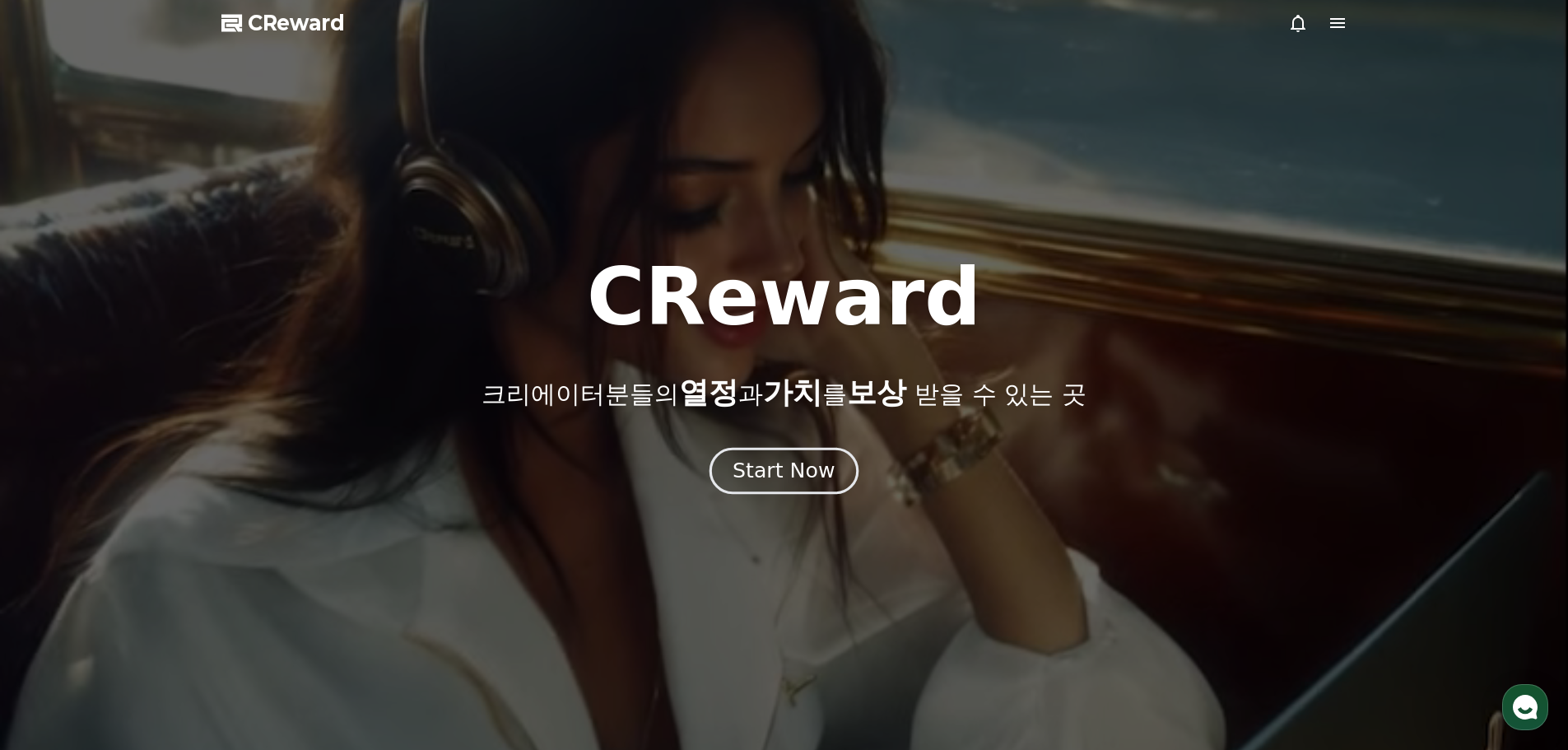
click at [780, 473] on div "Start Now" at bounding box center [783, 470] width 102 height 28
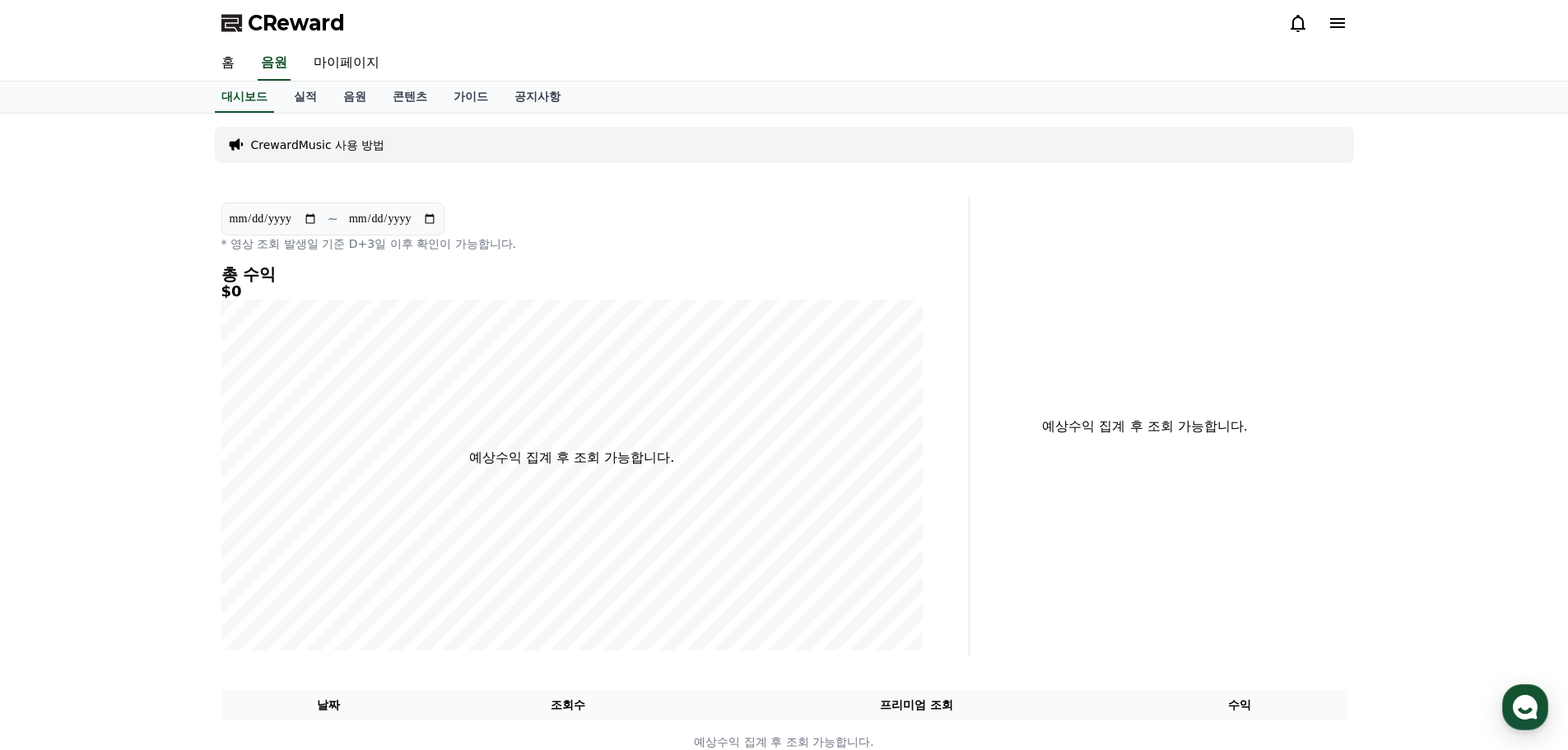
click at [345, 157] on div "CrewardMusic 사용 방법" at bounding box center [784, 145] width 1139 height 37
click at [344, 150] on p "CrewardMusic 사용 방법" at bounding box center [318, 145] width 134 height 16
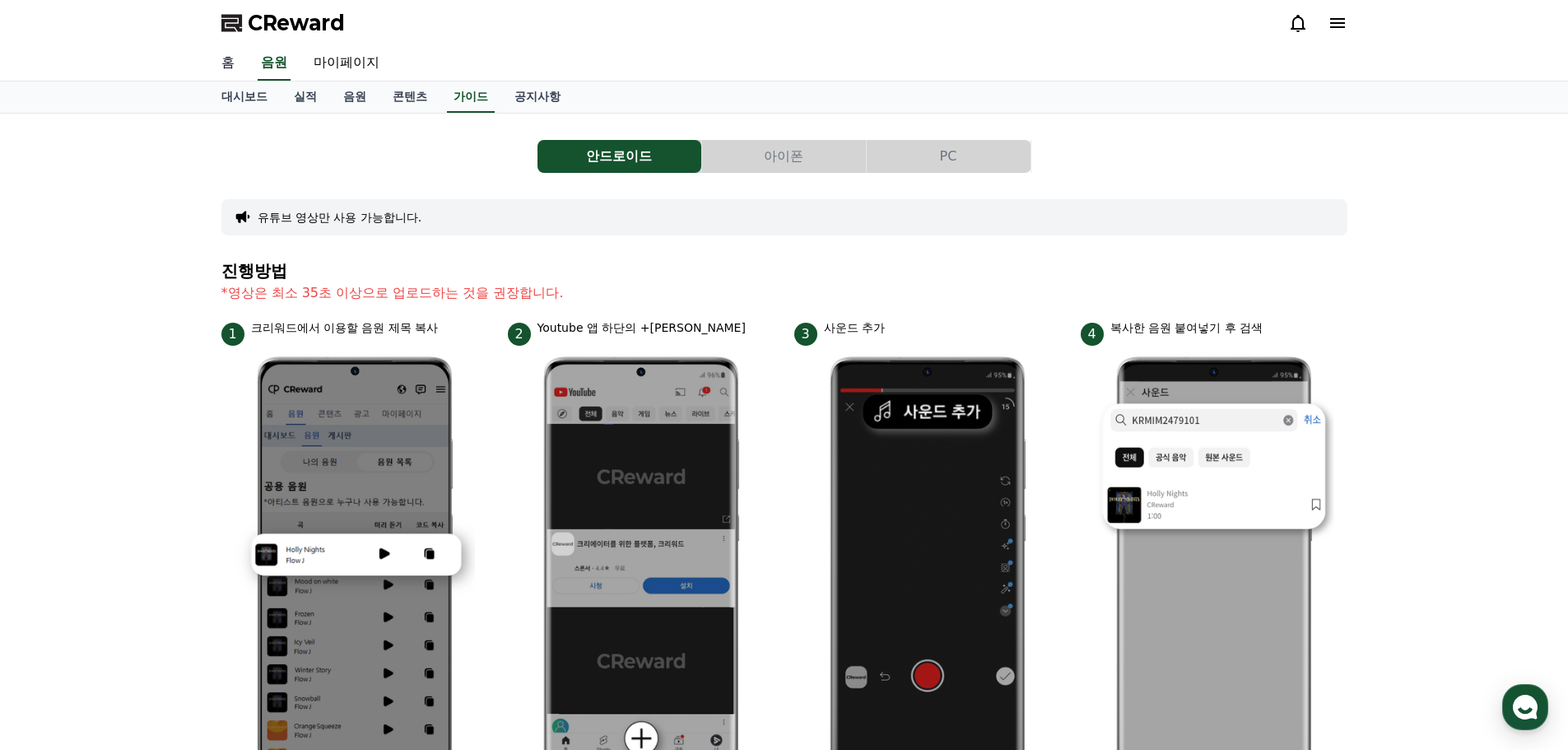
click at [232, 63] on link "홈" at bounding box center [228, 63] width 39 height 35
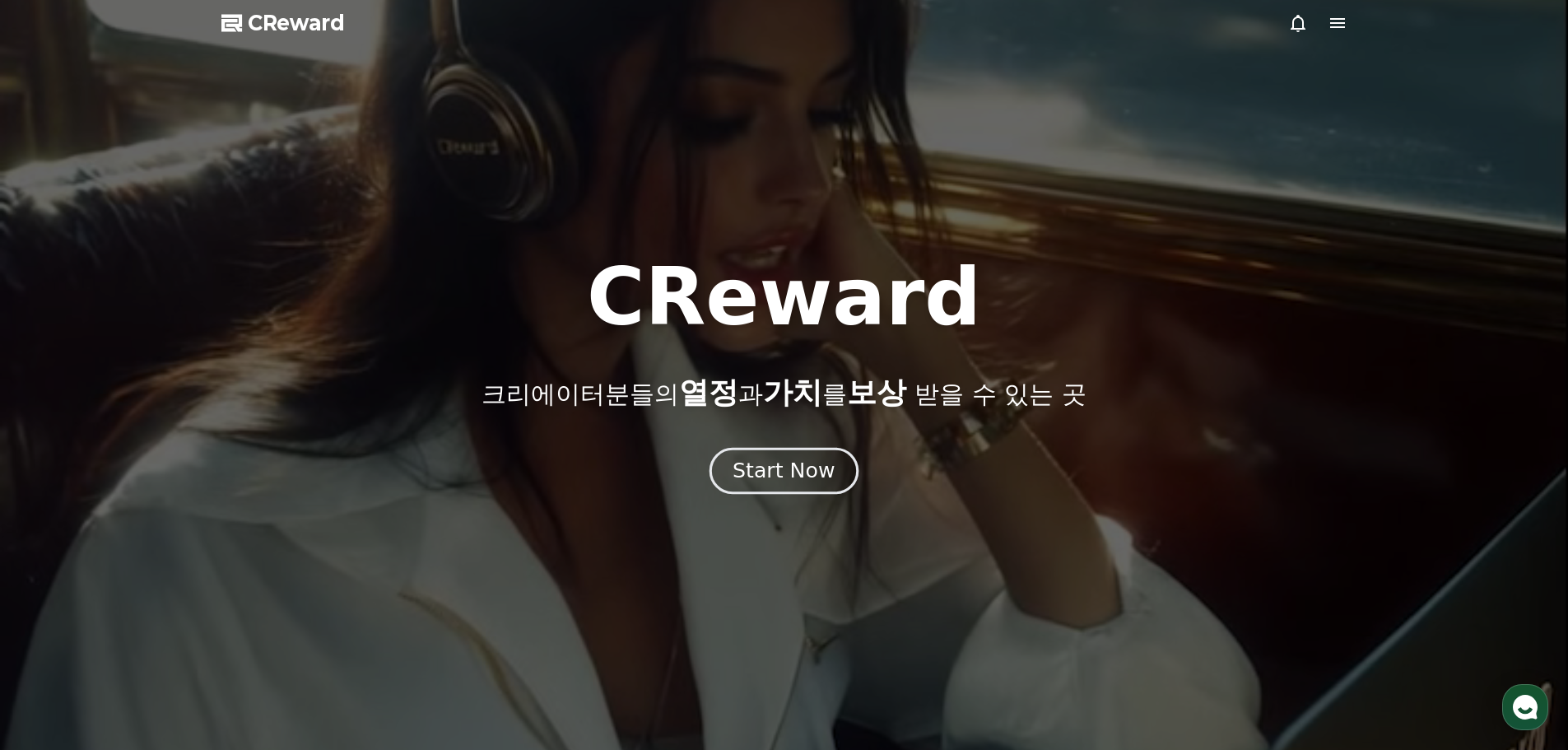
click at [772, 468] on div "Start Now" at bounding box center [783, 470] width 102 height 28
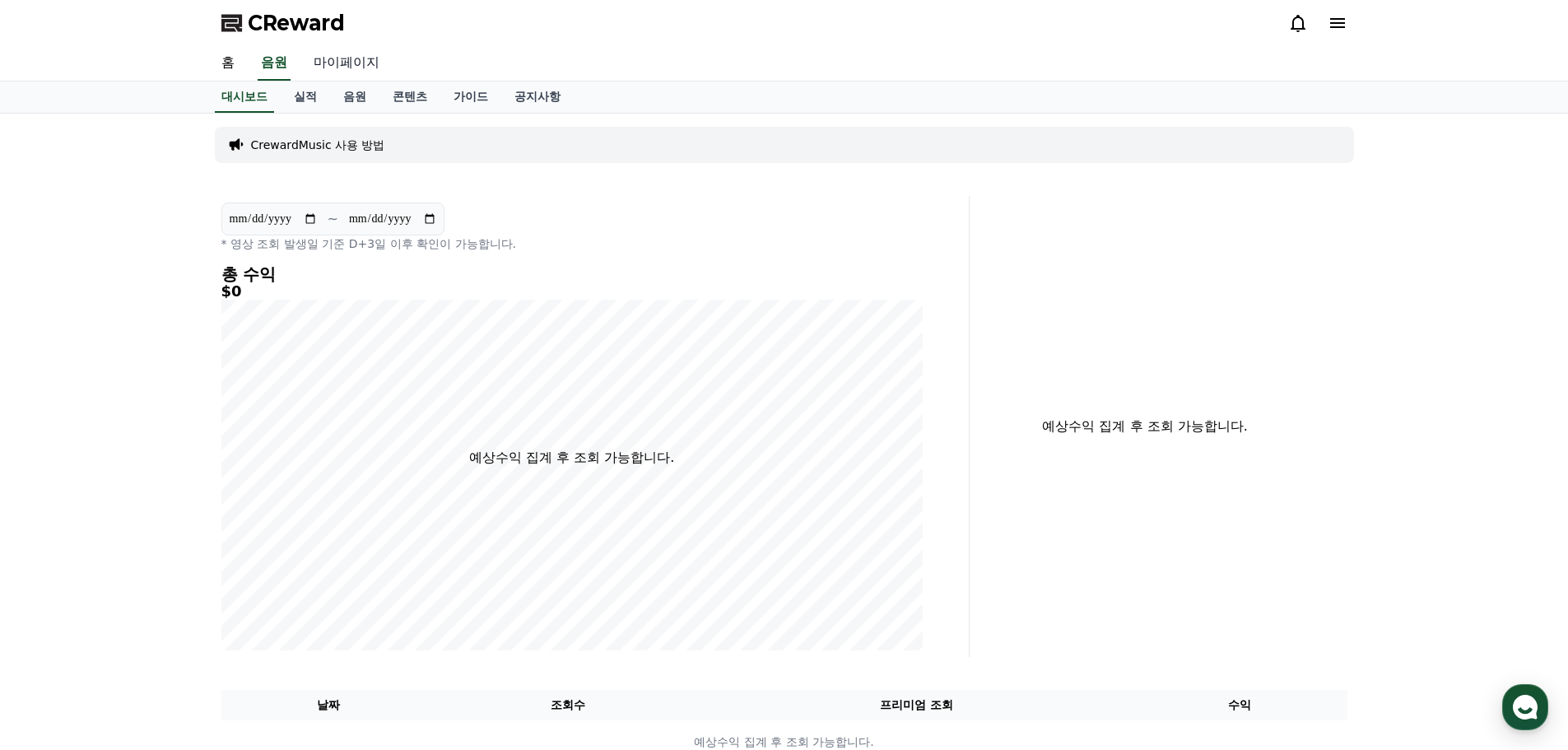
click at [350, 61] on link "마이페이지" at bounding box center [346, 63] width 92 height 35
select select "**********"
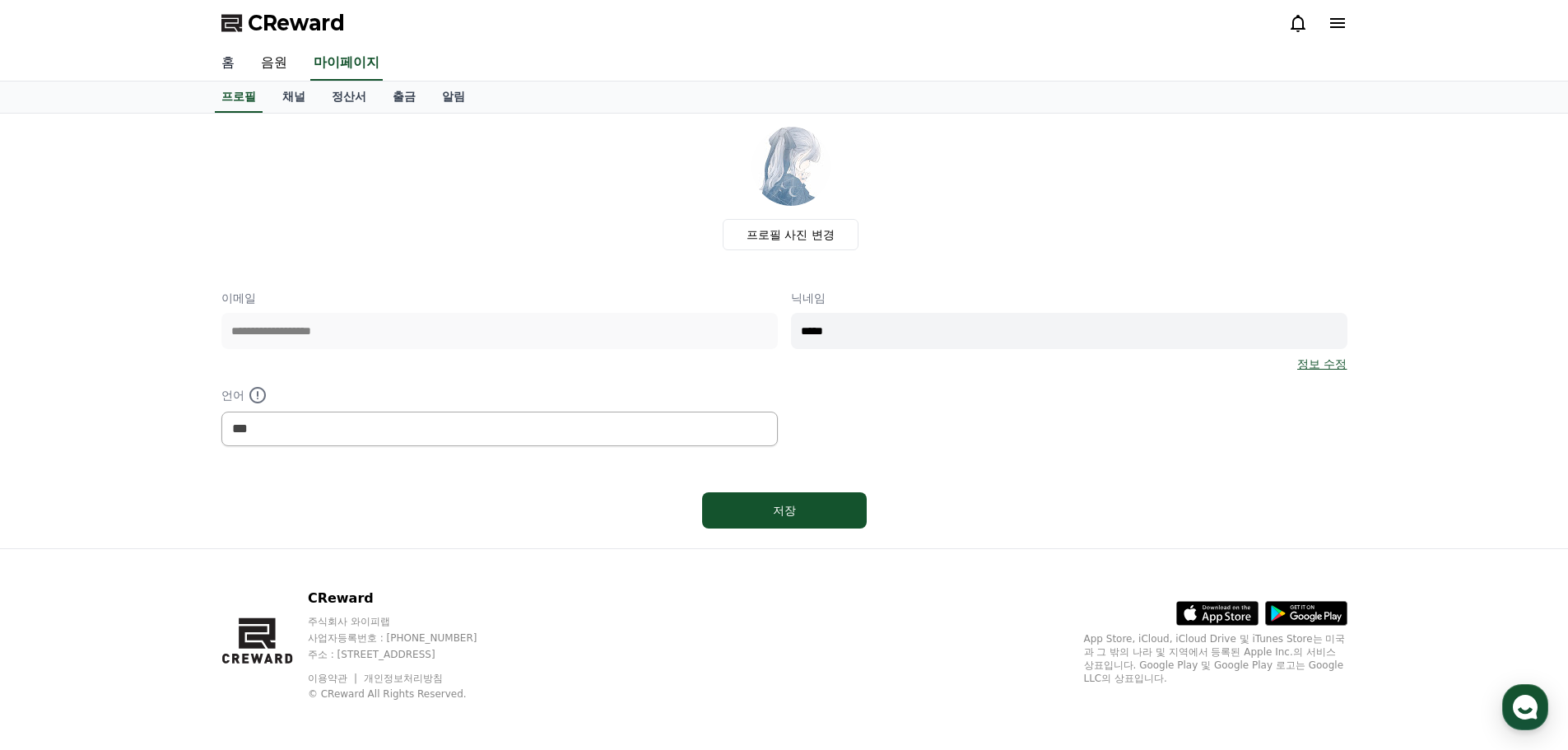
click at [231, 56] on link "홈" at bounding box center [228, 63] width 39 height 35
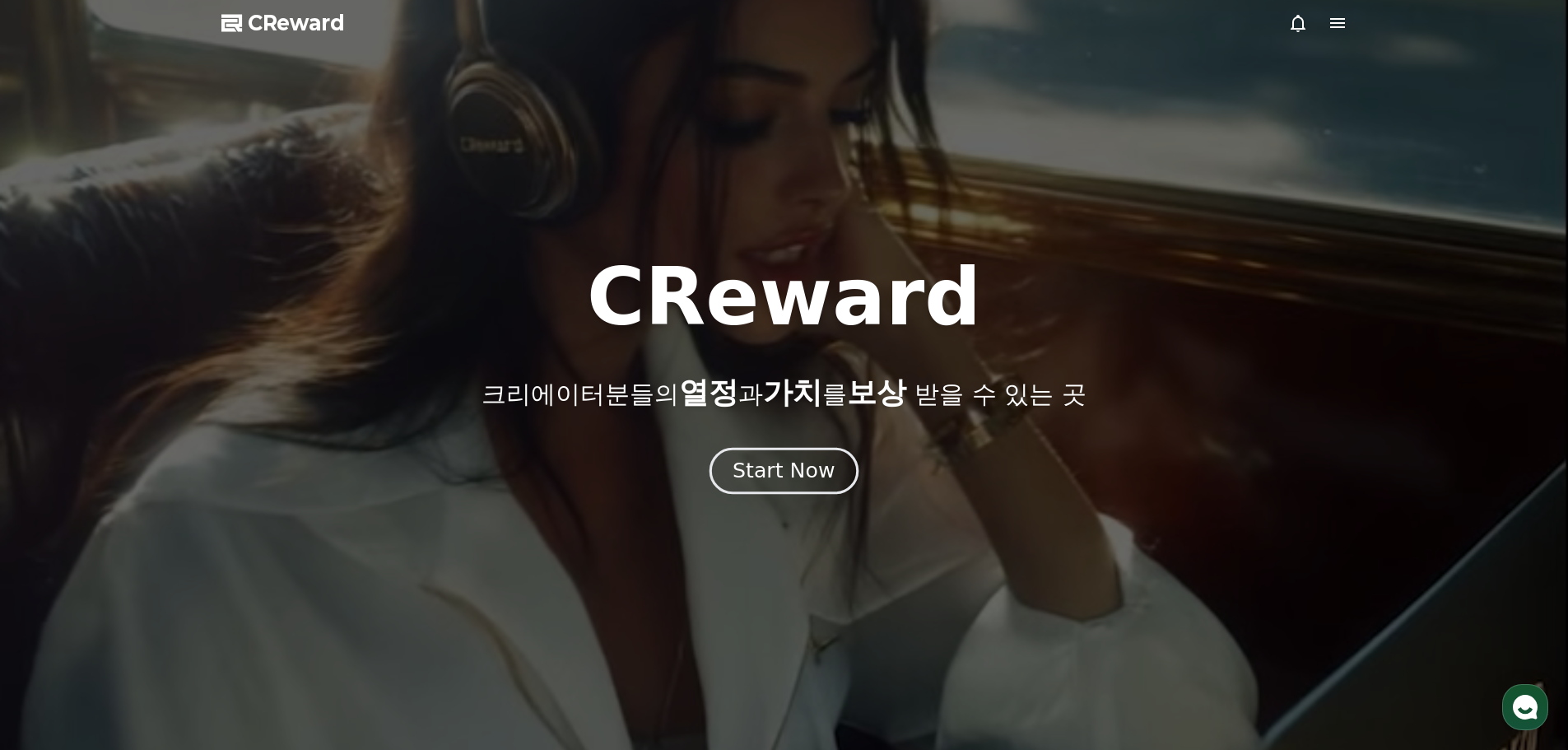
click at [806, 457] on div "Start Now" at bounding box center [783, 470] width 102 height 28
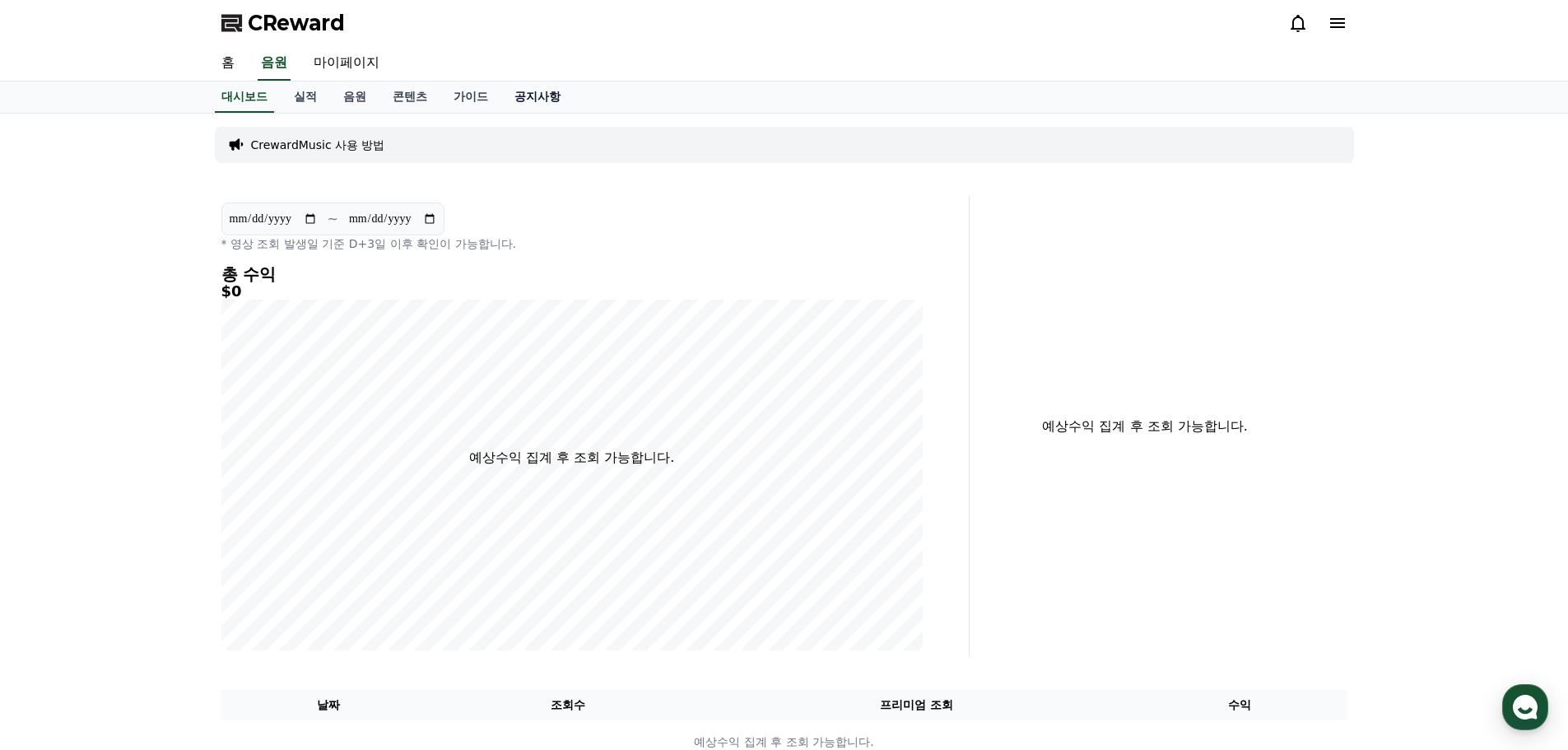
click at [522, 97] on link "공지사항" at bounding box center [537, 97] width 72 height 31
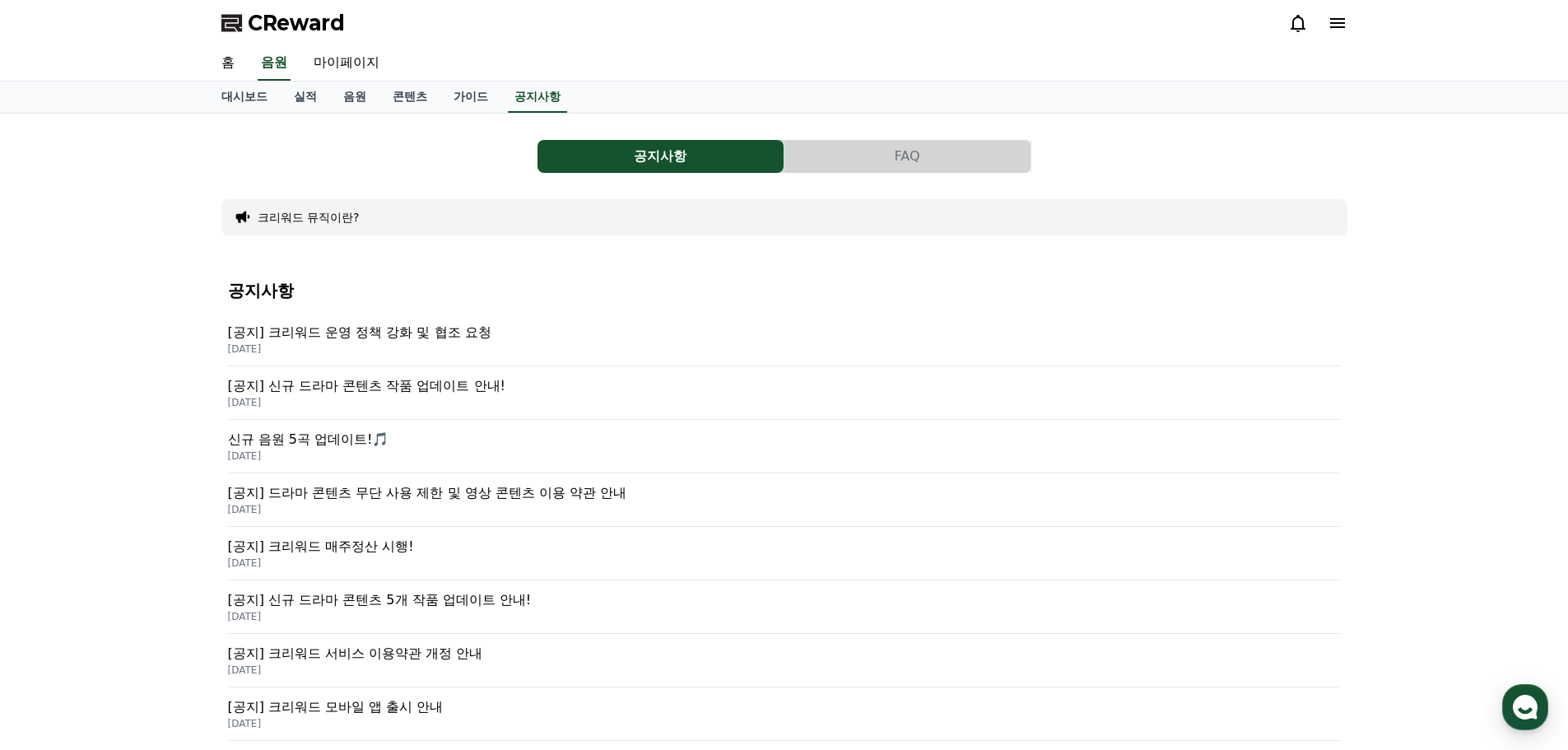
click at [381, 335] on p "[공지] 크리워드 운영 정책 강화 및 협조 요청" at bounding box center [784, 333] width 1113 height 20
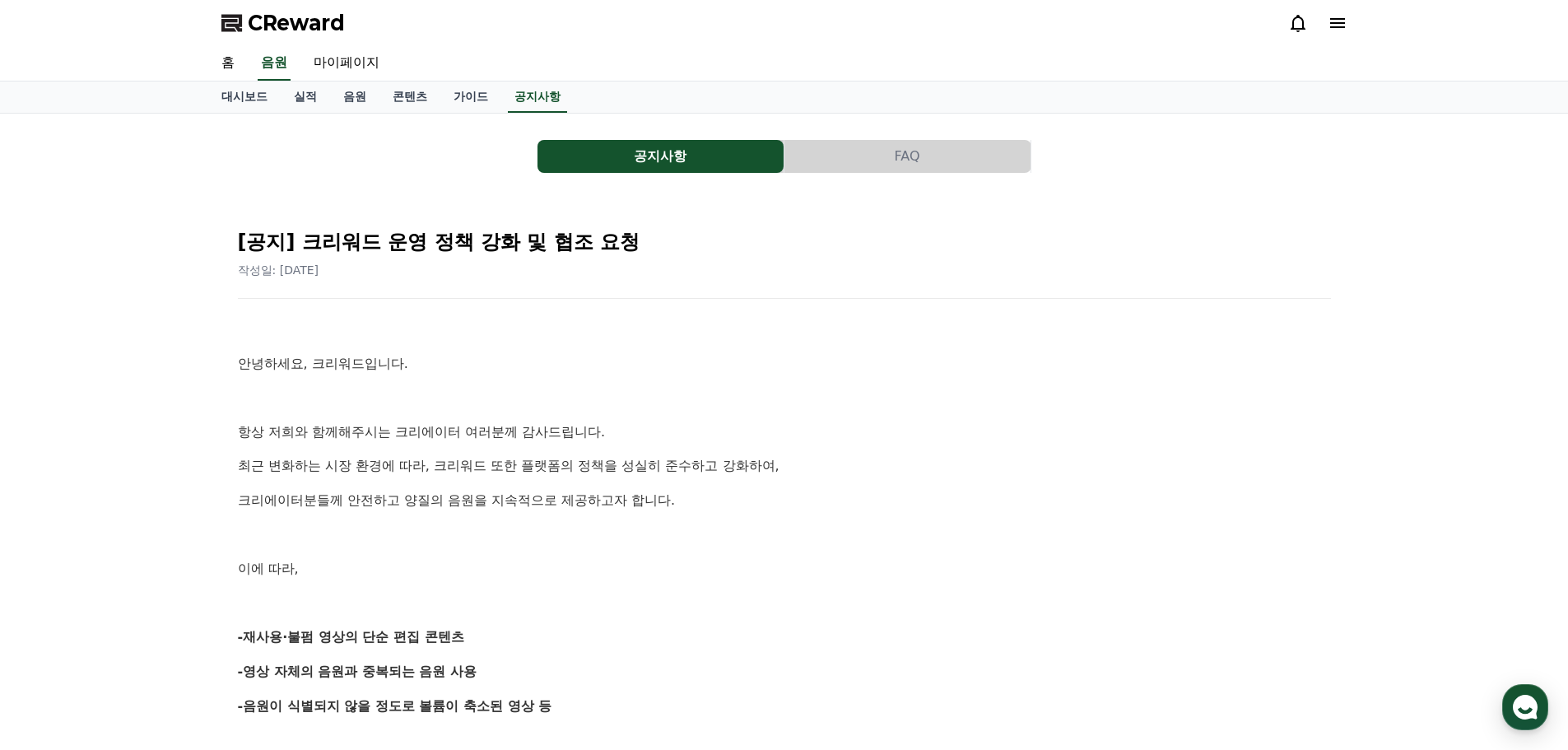
click at [487, 163] on div "공지사항 FAQ" at bounding box center [784, 156] width 1125 height 33
